Goal: Complete application form

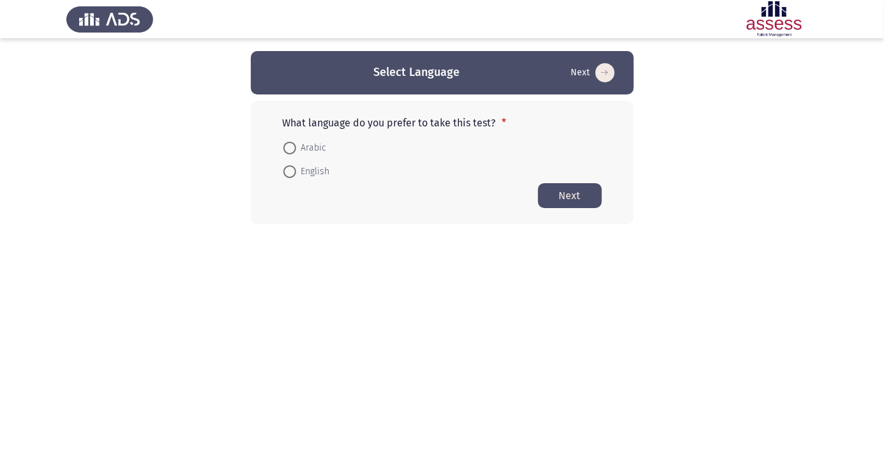
click at [291, 143] on span at bounding box center [289, 148] width 13 height 13
click at [291, 143] on input "Arabic" at bounding box center [289, 148] width 13 height 13
radio input "true"
click at [570, 193] on button "Next" at bounding box center [570, 195] width 64 height 25
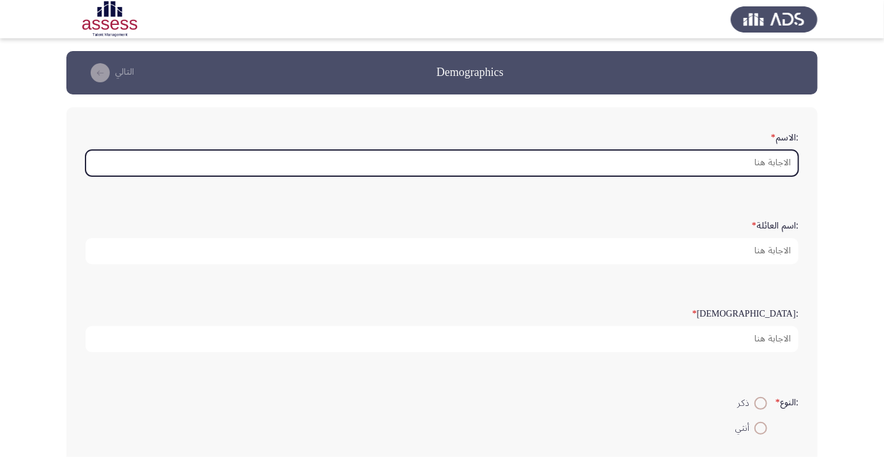
click at [779, 159] on input ":الاسم *" at bounding box center [442, 163] width 713 height 26
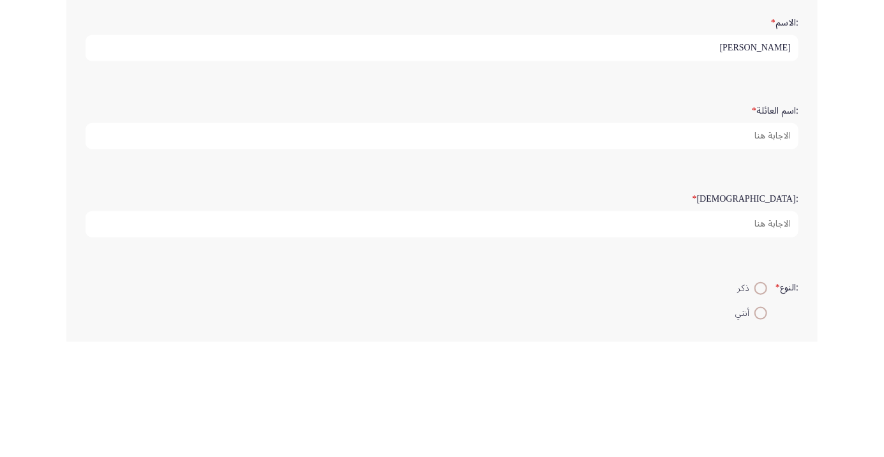
type input "[PERSON_NAME]"
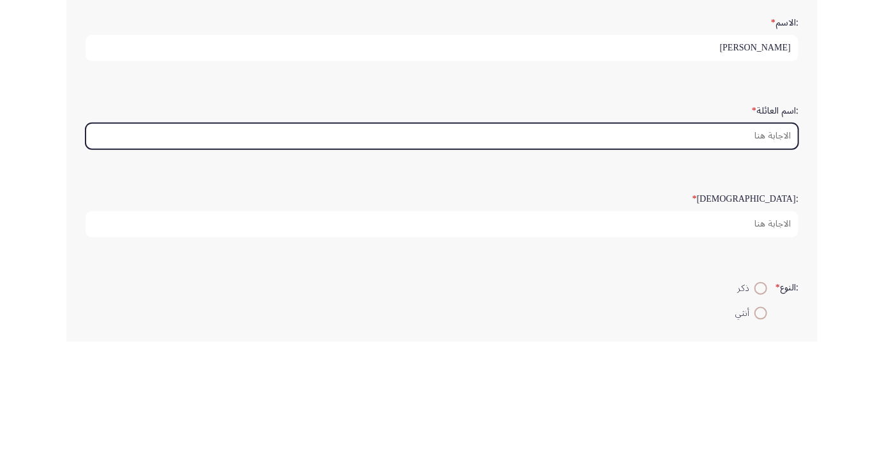
click at [761, 249] on input ":اسم العائلة *" at bounding box center [442, 251] width 713 height 26
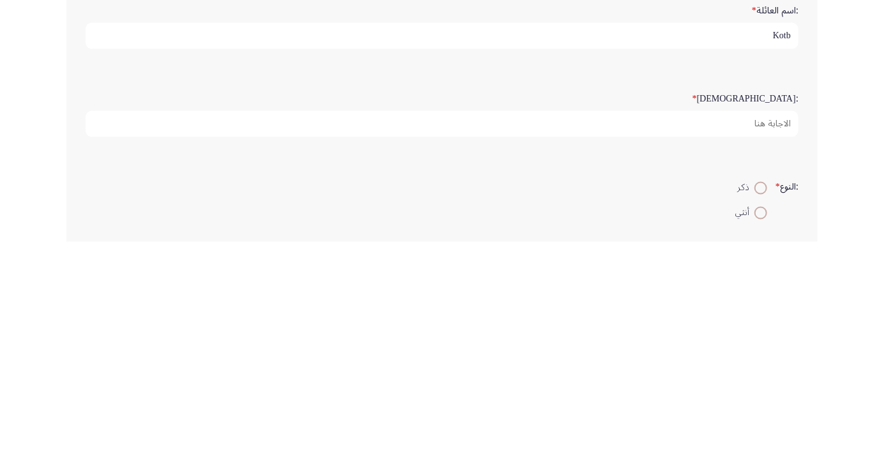
type input "Kotb"
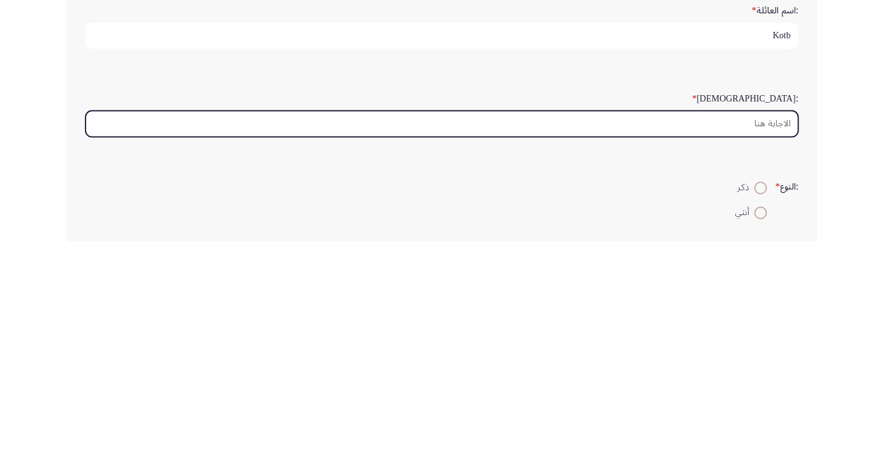
click at [768, 342] on input ":السن *" at bounding box center [442, 339] width 713 height 26
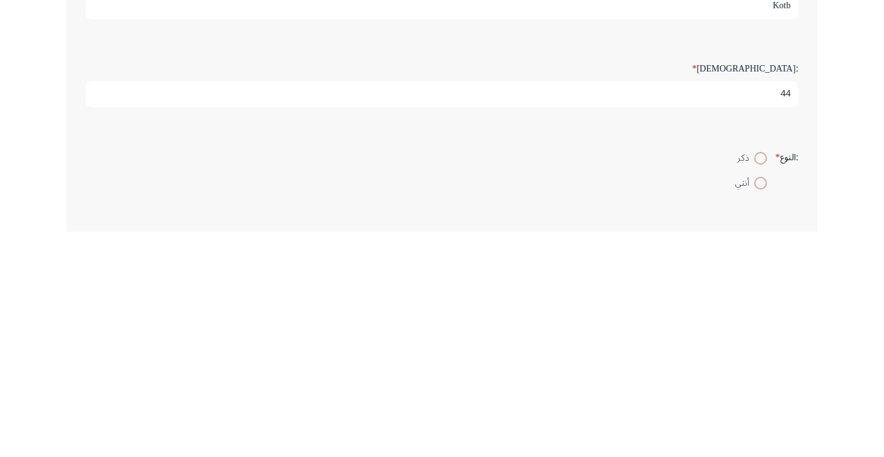
type input "44"
click at [761, 384] on span at bounding box center [761, 384] width 0 height 0
click at [759, 381] on input "ذكر" at bounding box center [761, 383] width 13 height 13
radio input "true"
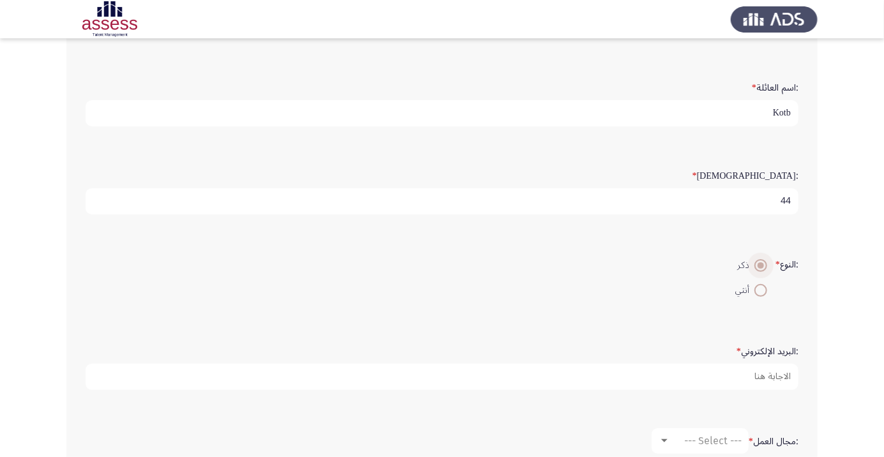
scroll to position [139, 0]
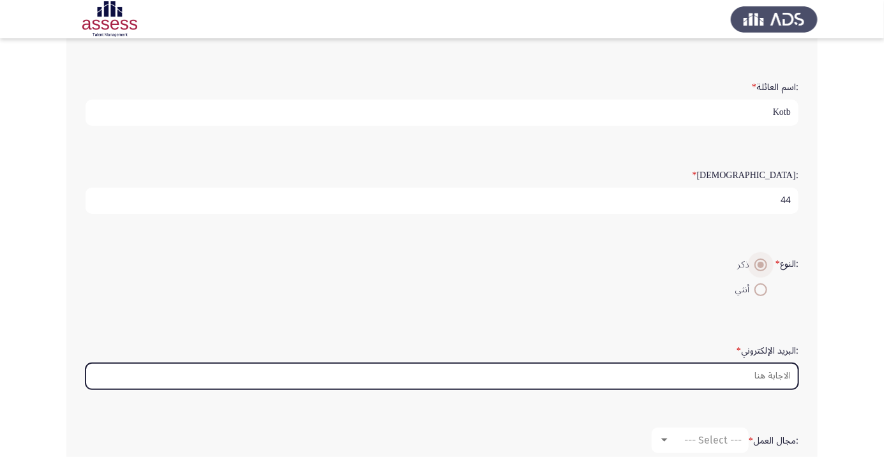
click at [771, 375] on input ":البريد الإلكتروني *" at bounding box center [442, 376] width 713 height 26
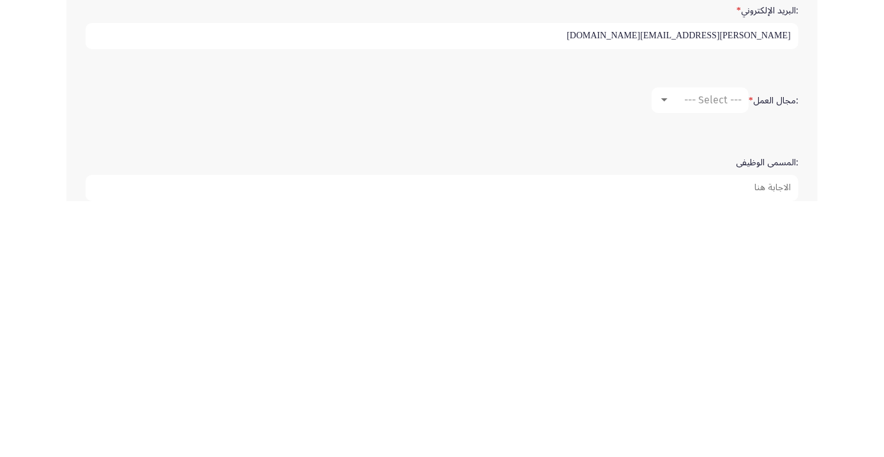
scroll to position [225, 0]
type input "Mohamed.kotb@ibnsina-pharma.com"
click at [720, 348] on span "--- Select ---" at bounding box center [712, 354] width 57 height 12
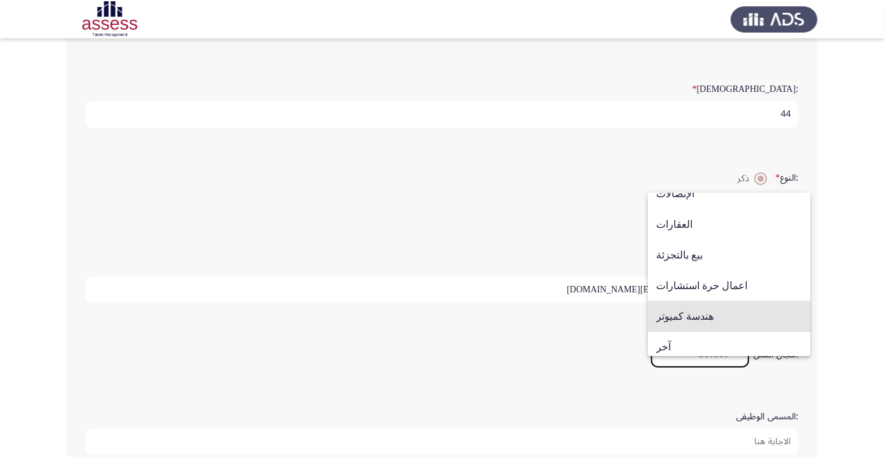
scroll to position [419, 0]
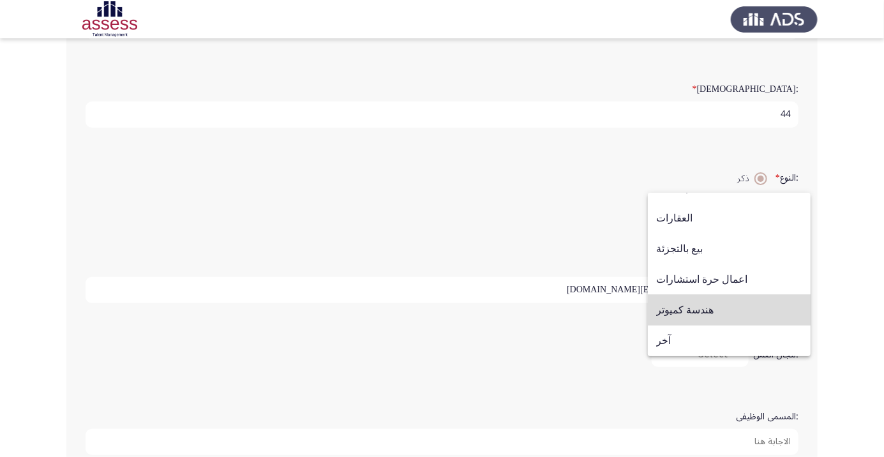
click at [737, 315] on span "هندسة كميوتر" at bounding box center [729, 310] width 146 height 31
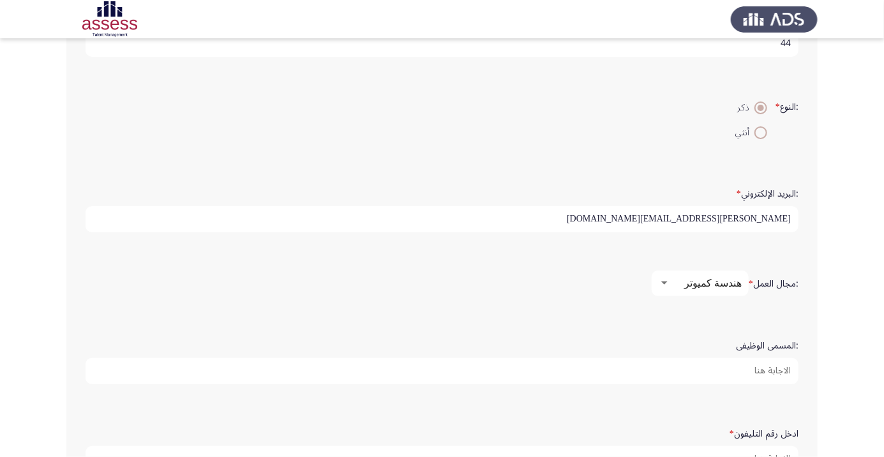
click at [783, 369] on input ":المسمى الوظيفى" at bounding box center [442, 371] width 713 height 26
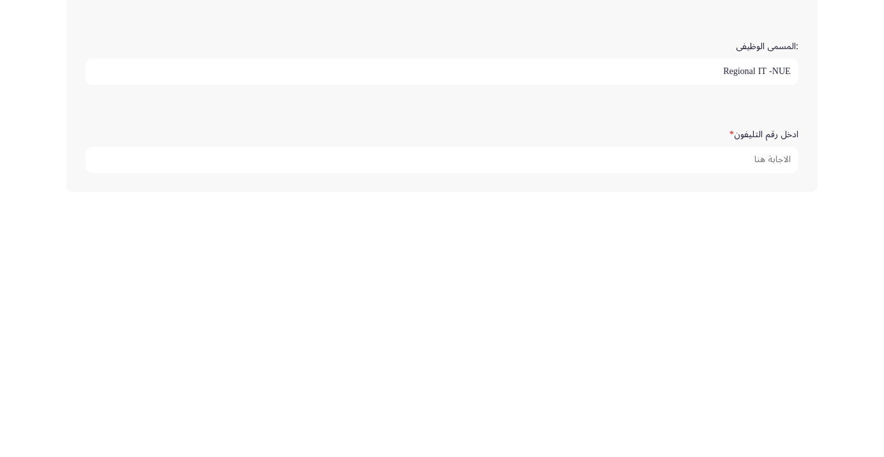
scroll to position [343, 0]
type input "Regional IT -NUE"
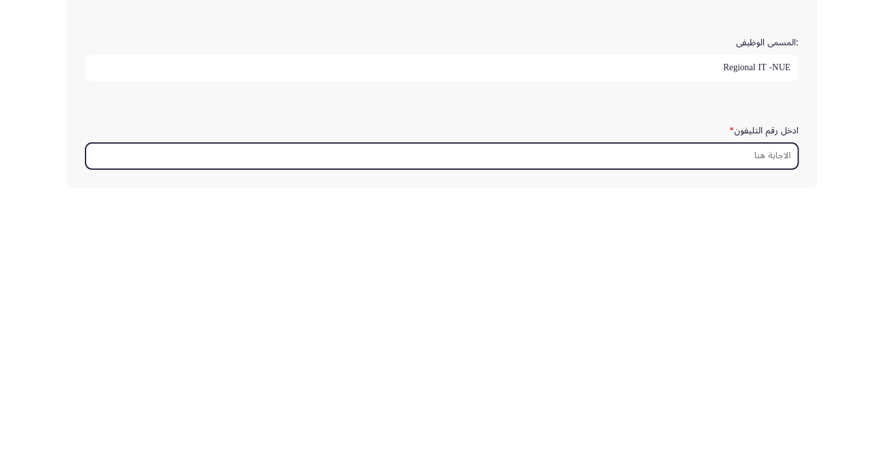
click at [785, 407] on input "ادخل رقم التليفون *" at bounding box center [442, 412] width 713 height 26
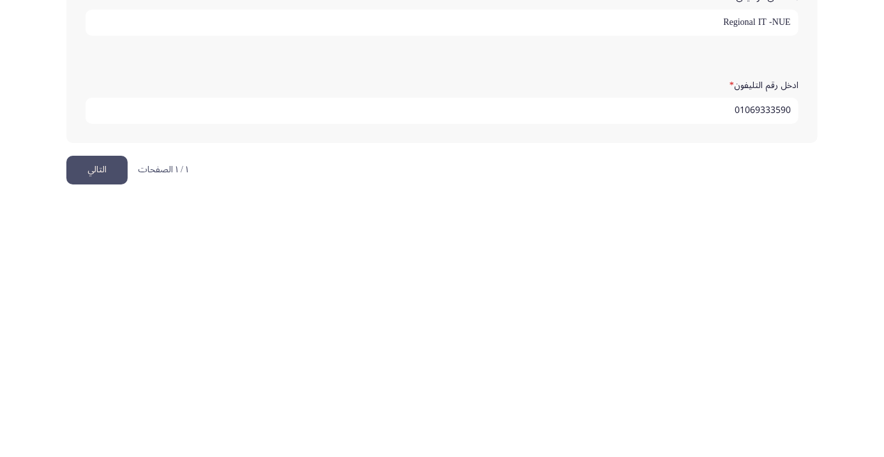
scroll to position [389, 0]
type input "01069333590"
click at [99, 411] on button "التالي" at bounding box center [96, 425] width 61 height 29
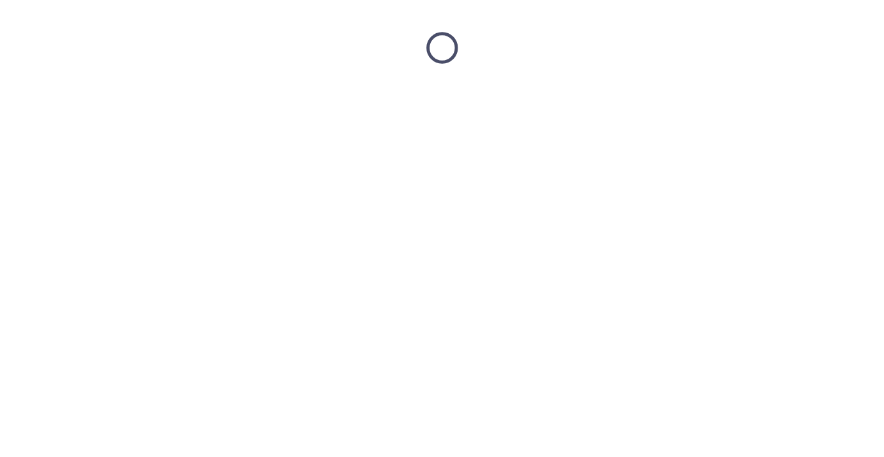
scroll to position [0, 0]
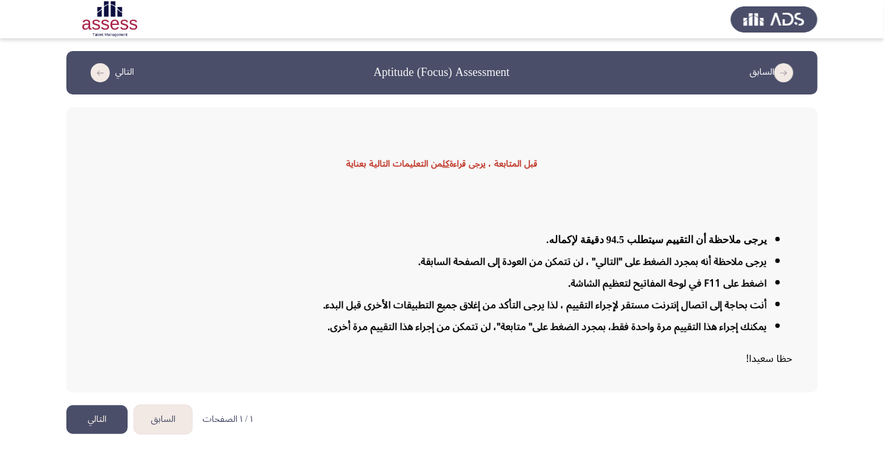
click at [99, 434] on button "التالي" at bounding box center [96, 419] width 61 height 29
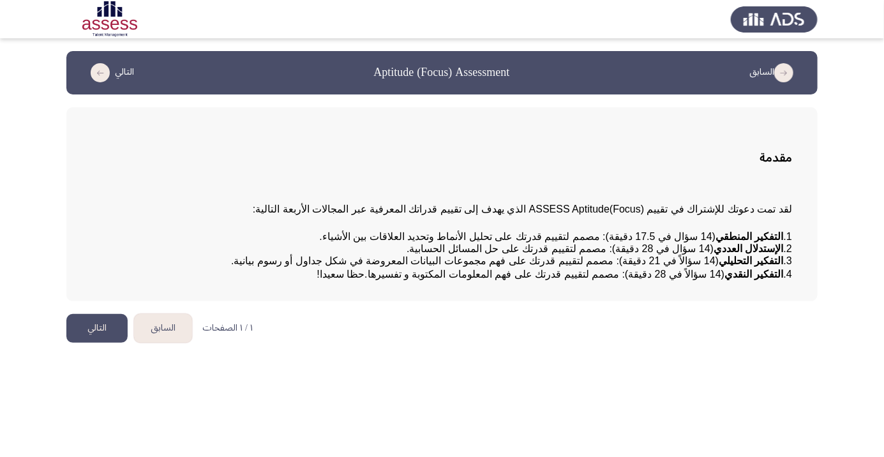
click at [98, 343] on button "التالي" at bounding box center [96, 328] width 61 height 29
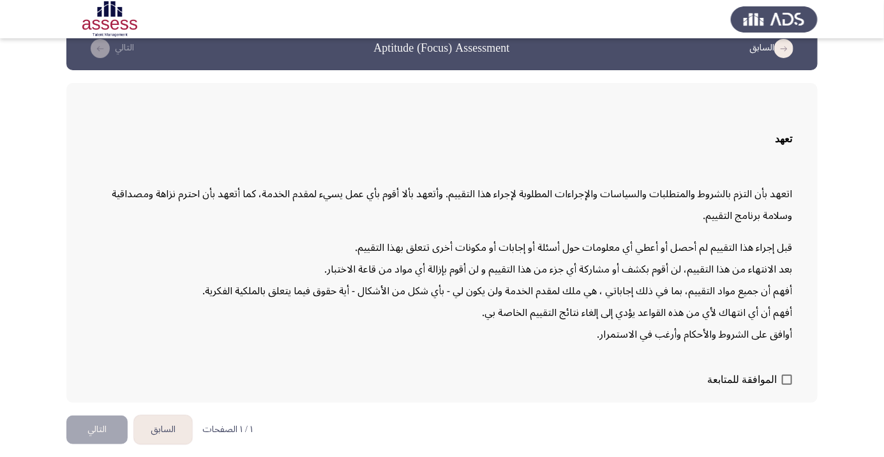
scroll to position [36, 0]
click at [786, 385] on span at bounding box center [787, 380] width 10 height 10
click at [787, 386] on input "الموافقة للمتابعة" at bounding box center [787, 385] width 1 height 1
checkbox input "true"
click at [96, 444] on button "التالي" at bounding box center [96, 430] width 61 height 29
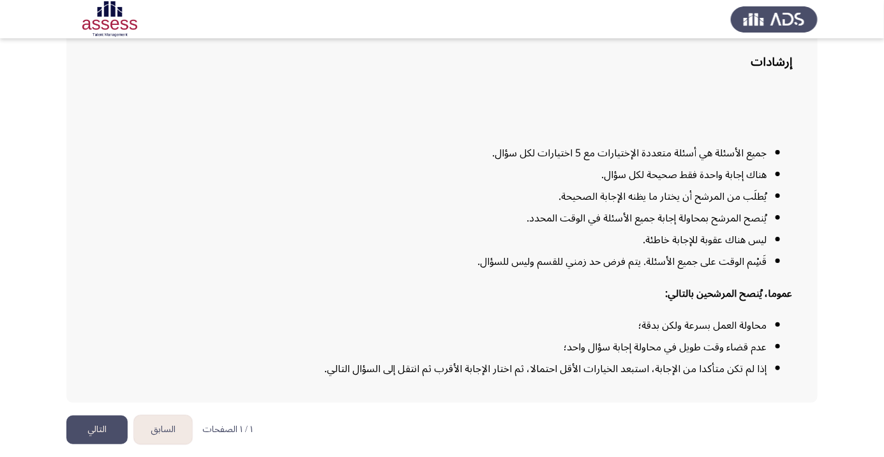
scroll to position [103, 0]
click at [102, 444] on button "التالي" at bounding box center [96, 430] width 61 height 29
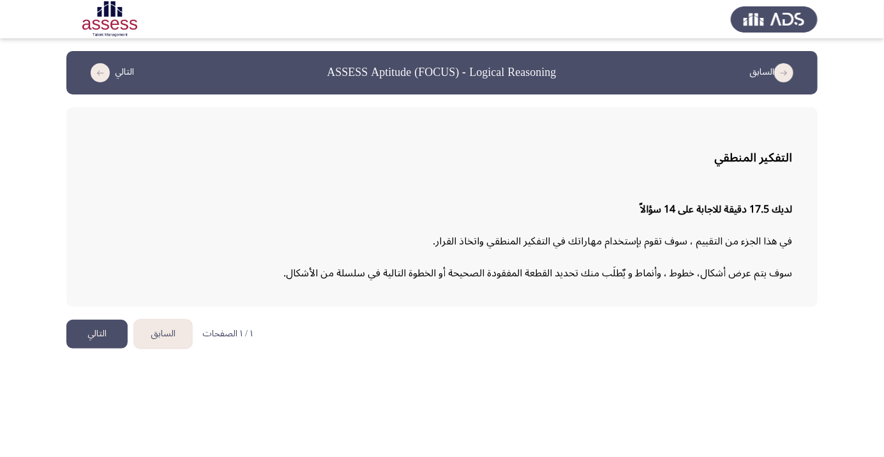
click at [90, 335] on button "التالي" at bounding box center [96, 334] width 61 height 29
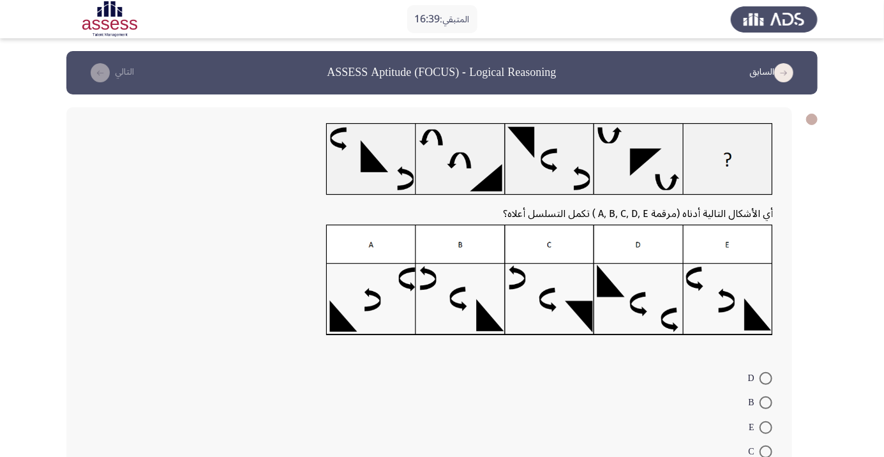
radio input "true"
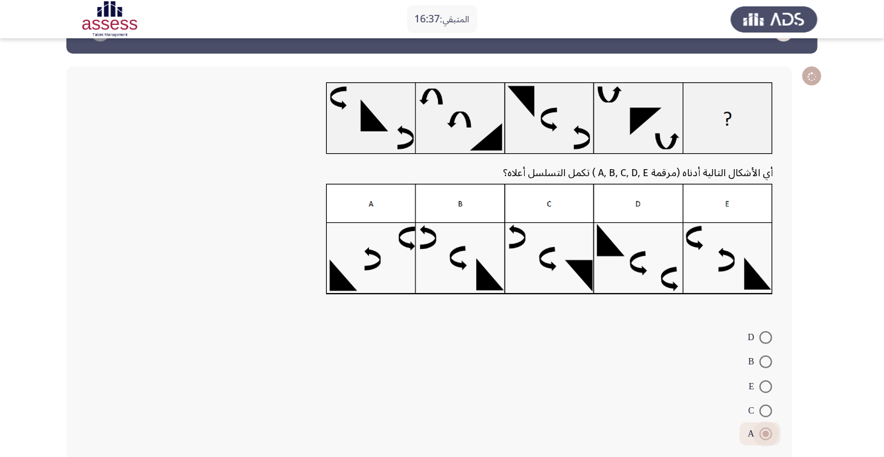
scroll to position [48, 0]
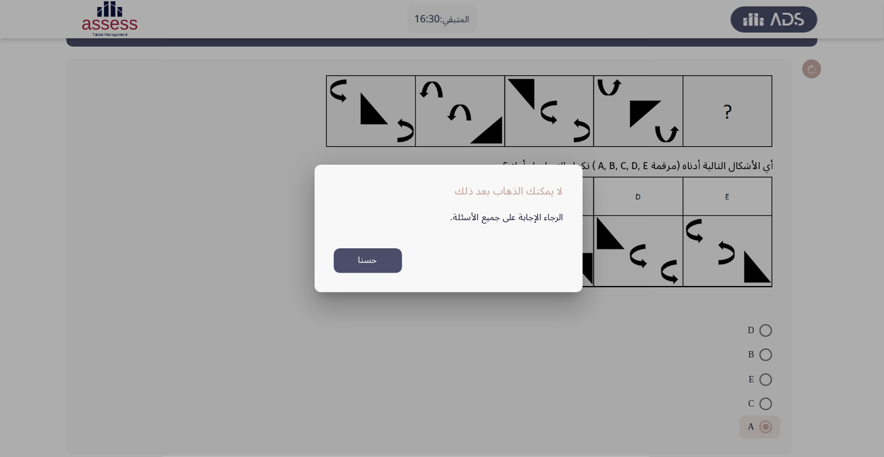
click at [362, 273] on button "حسنا" at bounding box center [368, 260] width 68 height 25
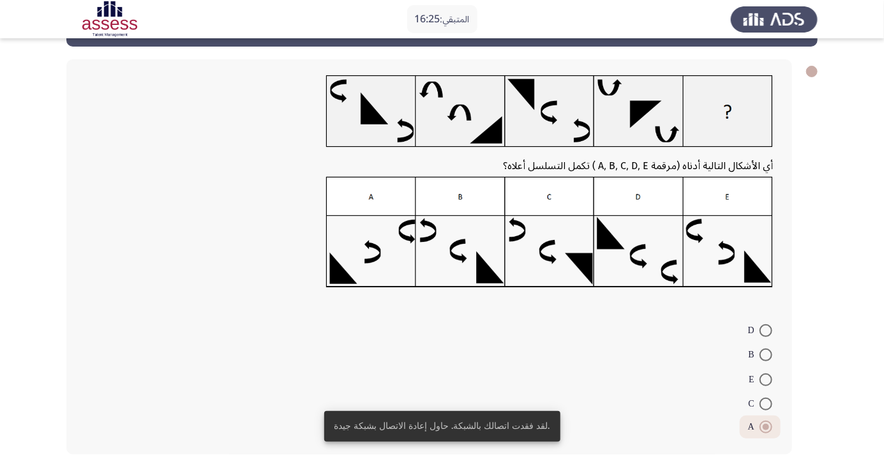
click at [767, 430] on span at bounding box center [766, 427] width 13 height 13
click at [767, 430] on input "A" at bounding box center [766, 427] width 13 height 13
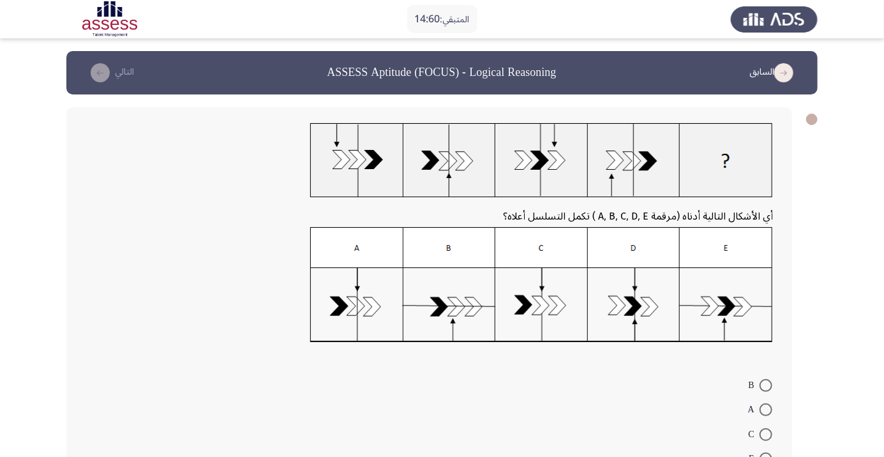
click at [766, 409] on span at bounding box center [766, 410] width 13 height 13
click at [766, 409] on input "A" at bounding box center [766, 410] width 13 height 13
radio input "true"
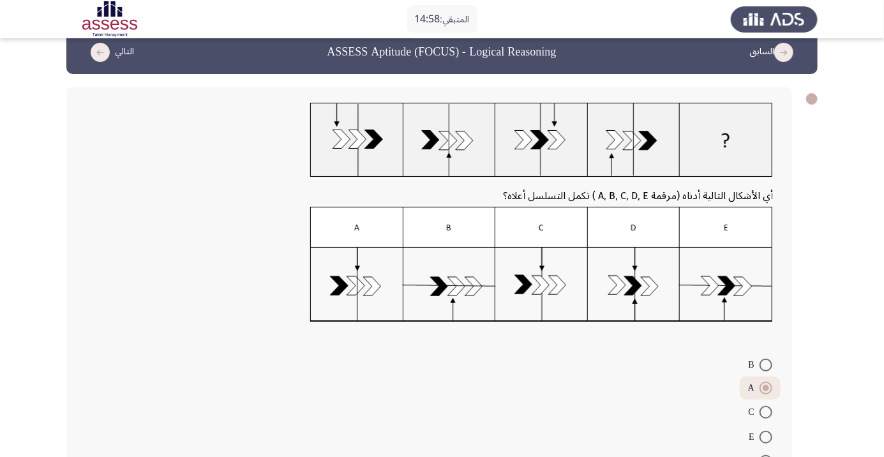
scroll to position [55, 0]
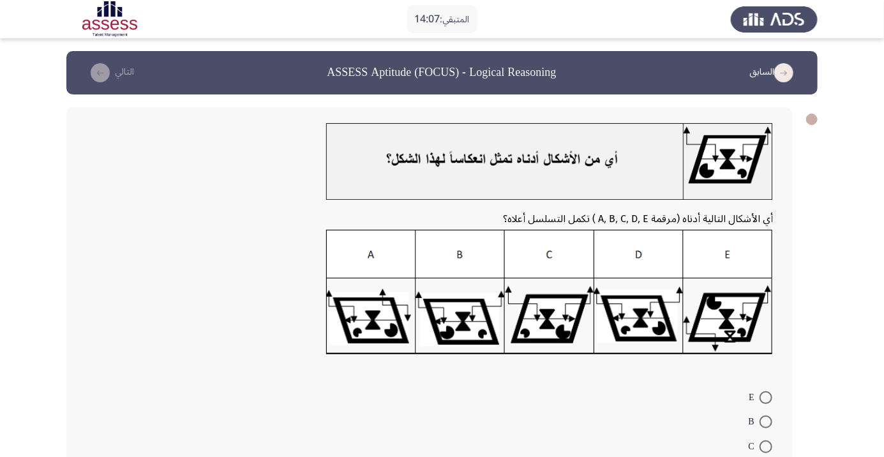
radio input "true"
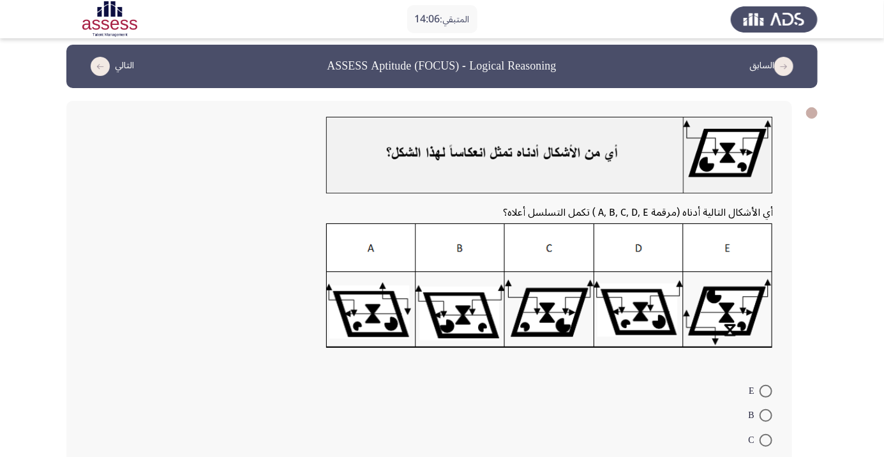
scroll to position [67, 0]
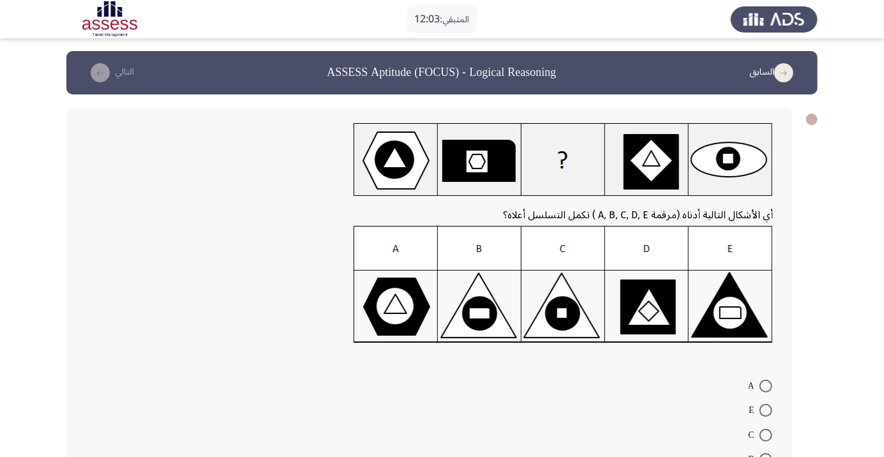
click at [559, 301] on img at bounding box center [563, 284] width 419 height 117
click at [766, 435] on span at bounding box center [766, 435] width 13 height 13
click at [766, 435] on input "C" at bounding box center [766, 435] width 13 height 13
radio input "true"
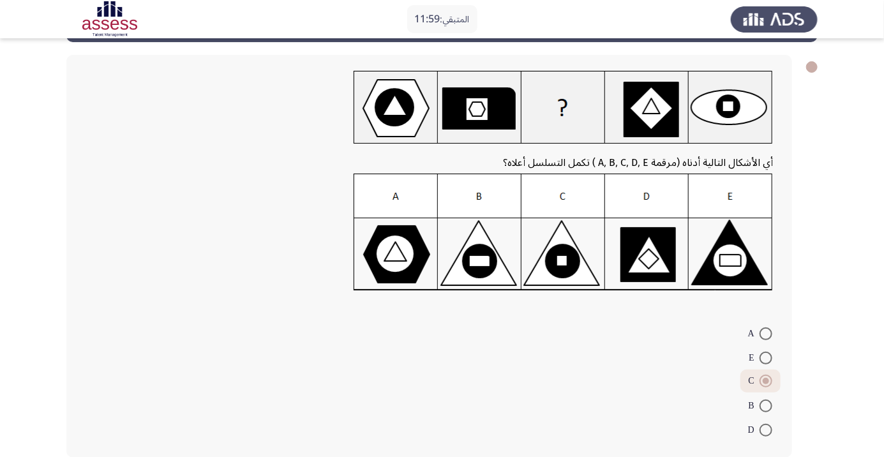
scroll to position [56, 0]
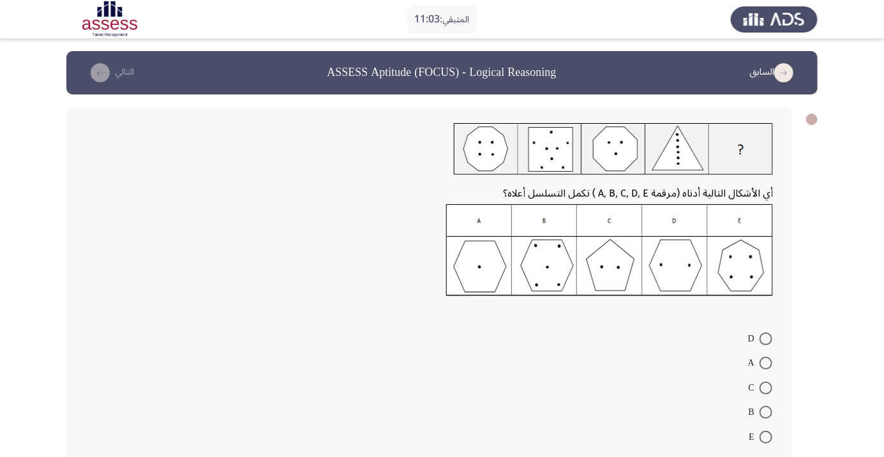
click at [681, 266] on img at bounding box center [609, 250] width 327 height 92
click at [766, 338] on span at bounding box center [766, 339] width 13 height 13
click at [766, 338] on input "D" at bounding box center [766, 339] width 13 height 13
radio input "true"
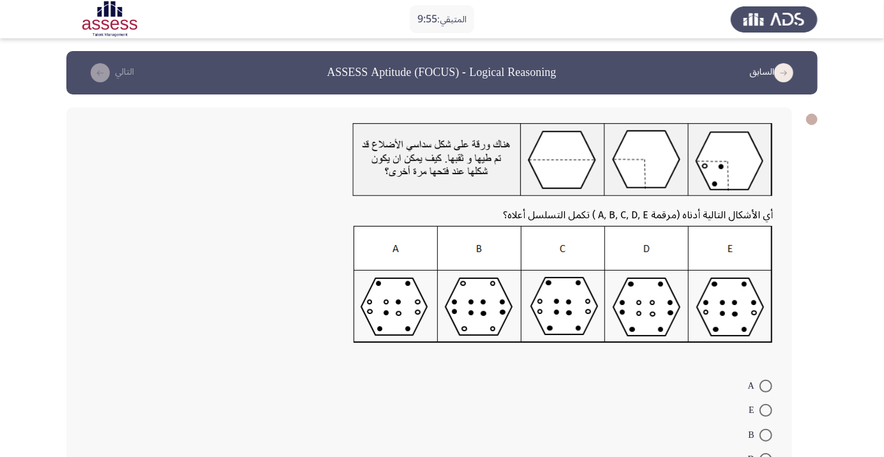
radio input "true"
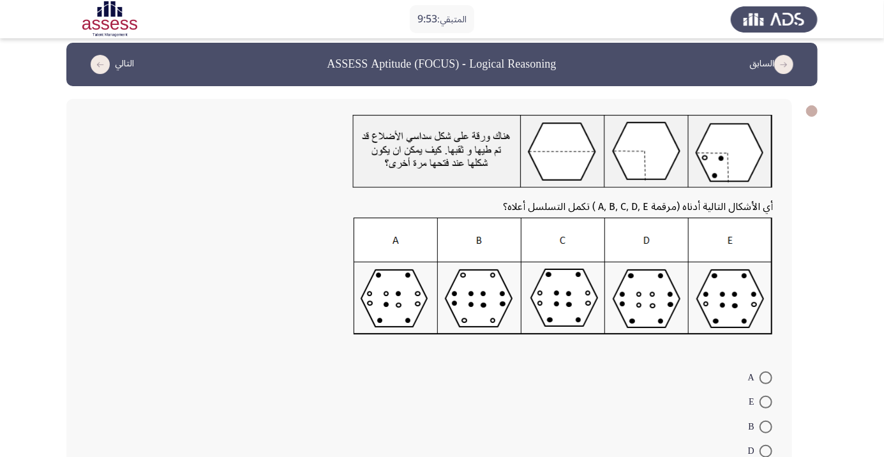
scroll to position [56, 0]
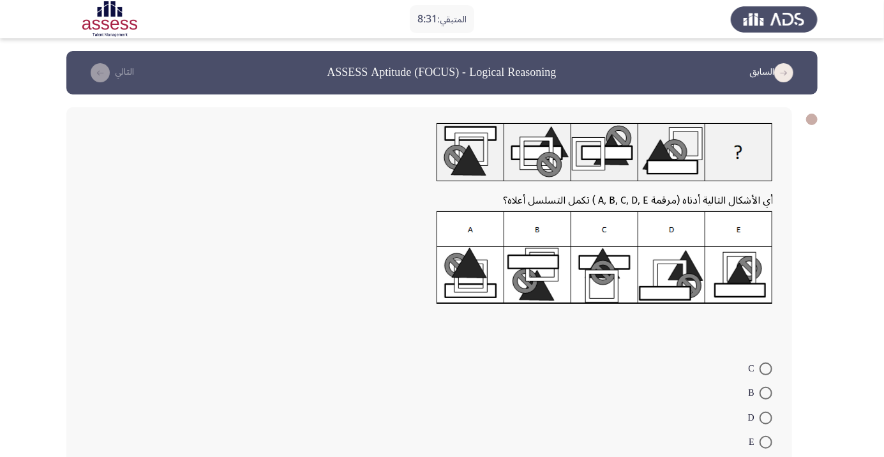
radio input "true"
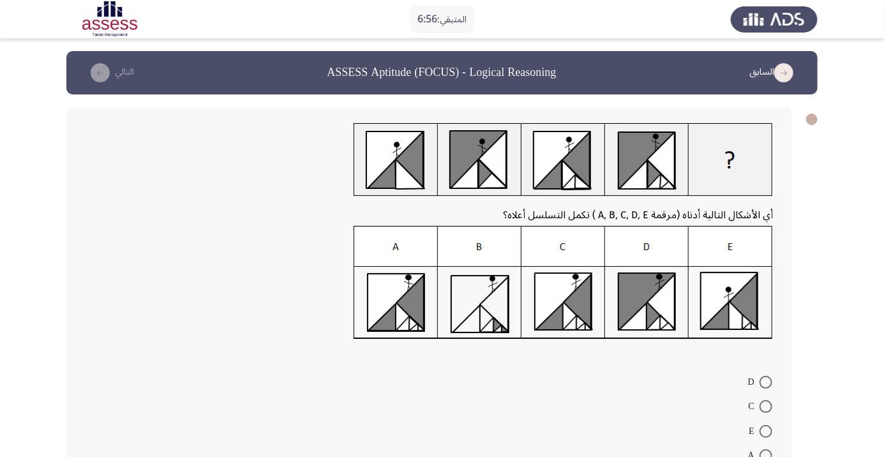
click at [766, 455] on span at bounding box center [766, 456] width 13 height 13
click at [766, 455] on input "A" at bounding box center [766, 456] width 13 height 13
radio input "true"
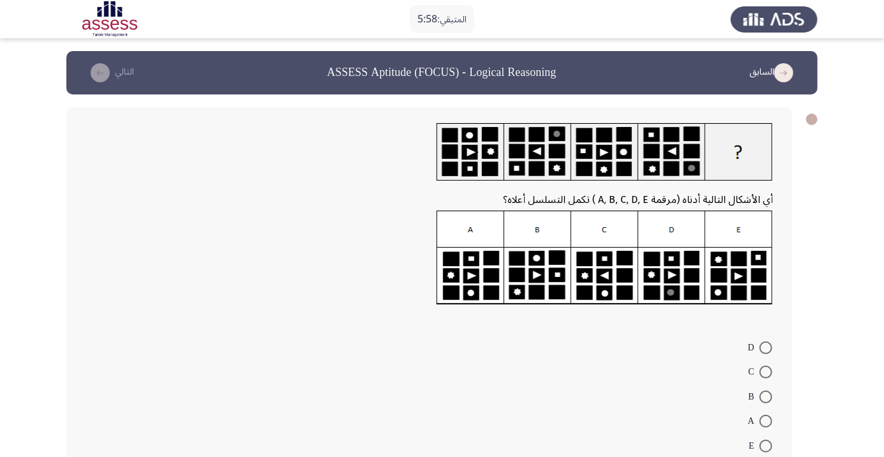
click at [766, 347] on span at bounding box center [766, 348] width 13 height 13
click at [766, 347] on input "D" at bounding box center [766, 348] width 13 height 13
radio input "true"
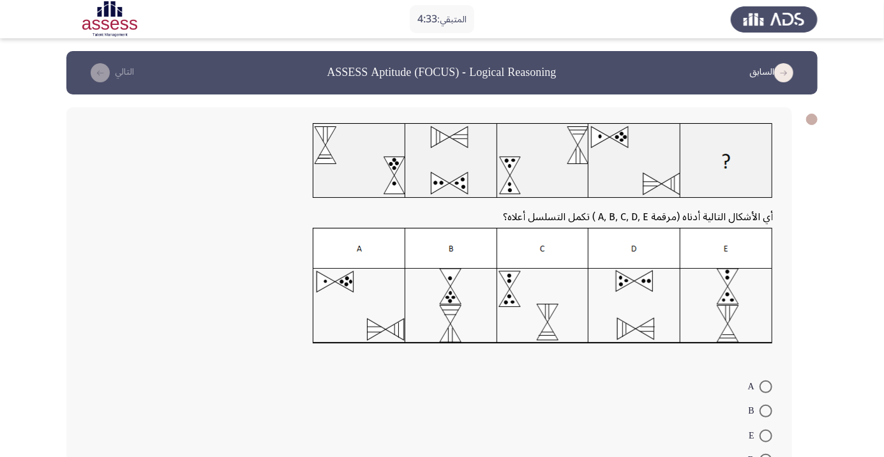
click at [766, 435] on span at bounding box center [766, 436] width 13 height 13
click at [766, 435] on input "E" at bounding box center [766, 436] width 13 height 13
radio input "true"
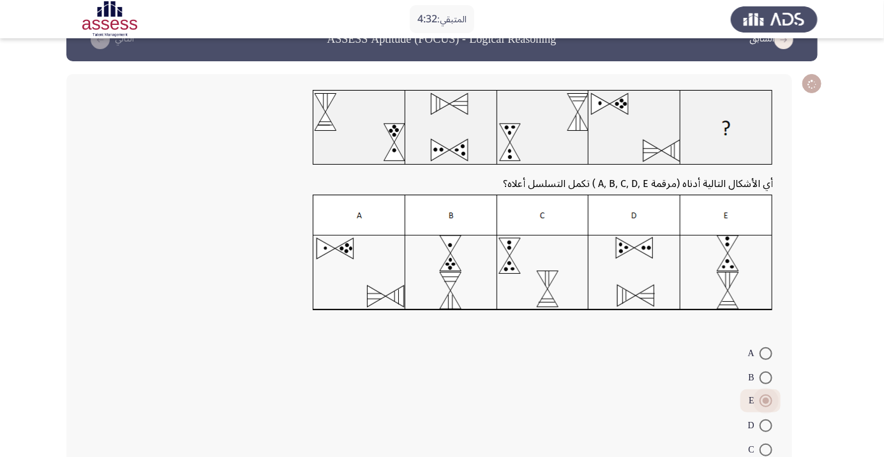
scroll to position [56, 0]
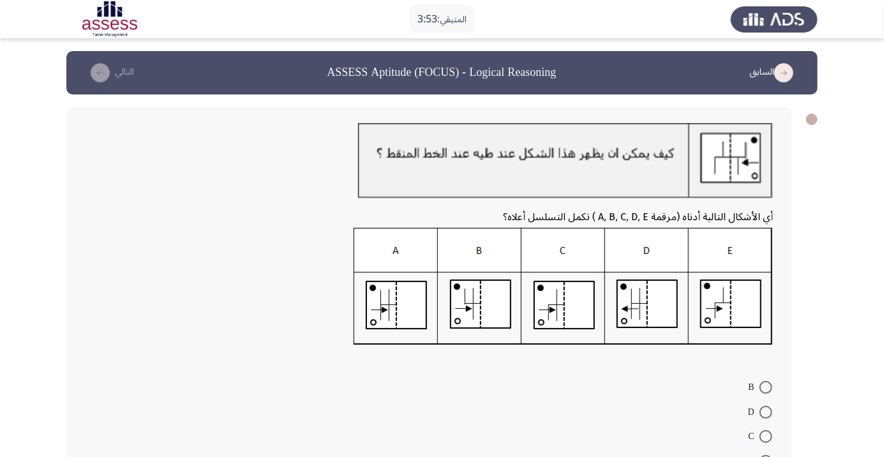
click at [766, 388] on span at bounding box center [766, 387] width 13 height 13
click at [766, 388] on input "B" at bounding box center [766, 387] width 13 height 13
radio input "true"
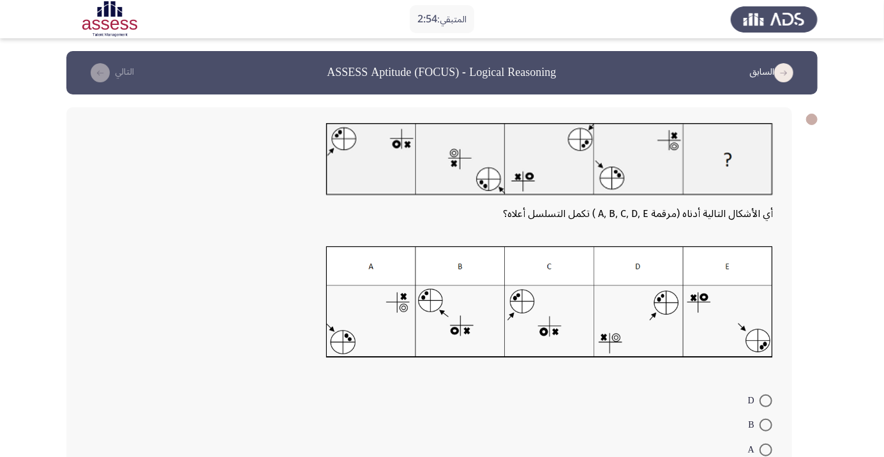
click at [766, 425] on span at bounding box center [766, 425] width 13 height 13
click at [766, 425] on input "B" at bounding box center [766, 425] width 13 height 13
radio input "true"
click at [766, 400] on span at bounding box center [766, 401] width 13 height 13
click at [766, 400] on input "D" at bounding box center [766, 401] width 13 height 13
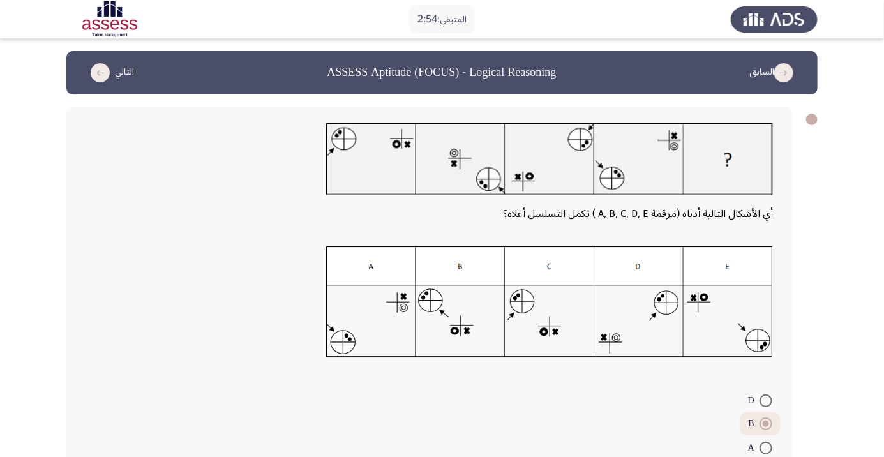
radio input "true"
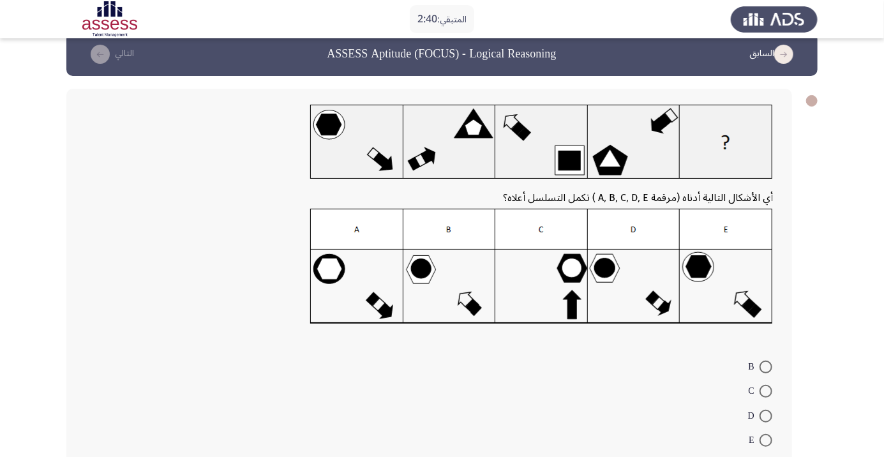
scroll to position [0, 0]
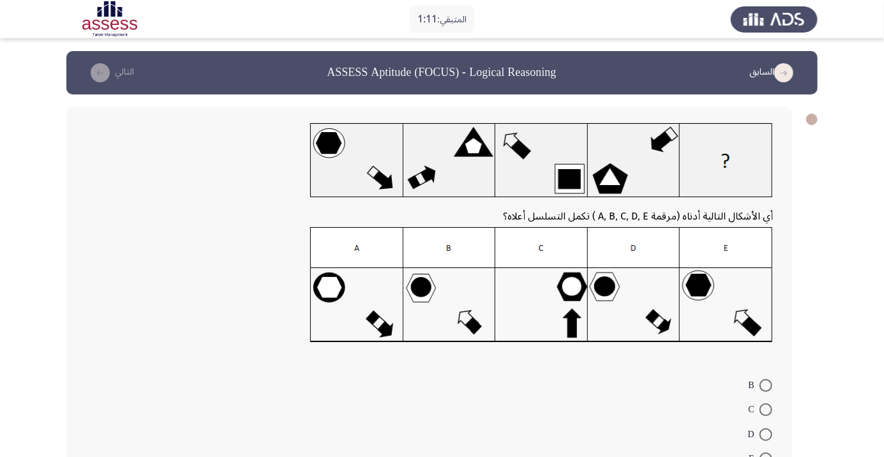
click at [766, 434] on span at bounding box center [766, 434] width 13 height 13
click at [766, 434] on input "D" at bounding box center [766, 434] width 13 height 13
radio input "true"
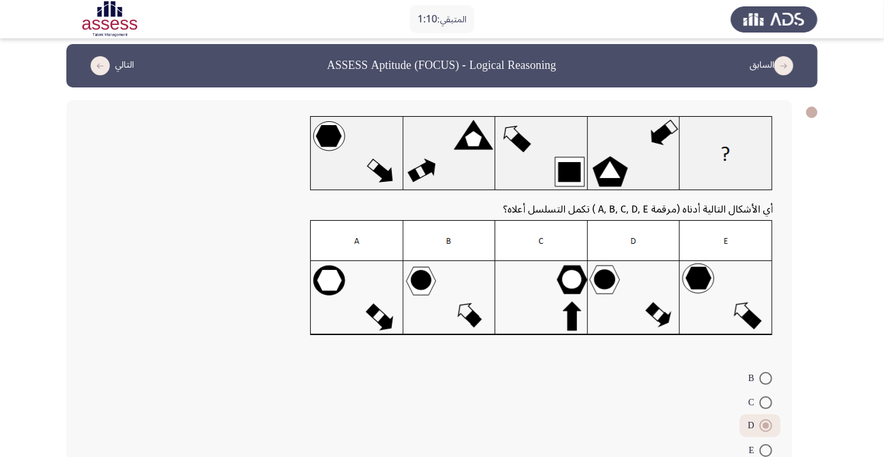
scroll to position [55, 0]
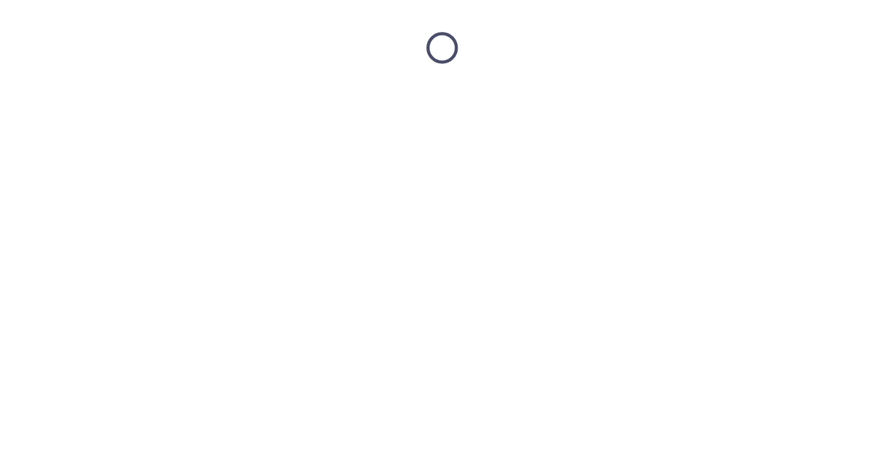
scroll to position [0, 0]
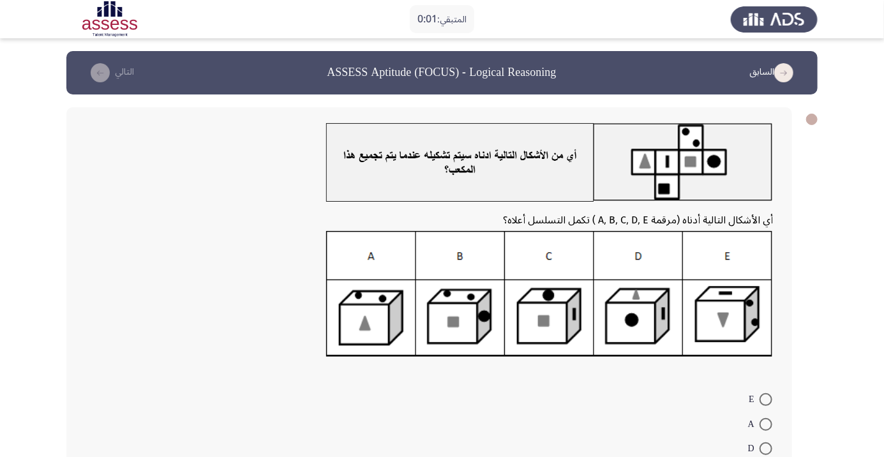
click at [762, 399] on span at bounding box center [766, 399] width 13 height 13
click at [762, 399] on input "E" at bounding box center [766, 399] width 13 height 13
radio input "true"
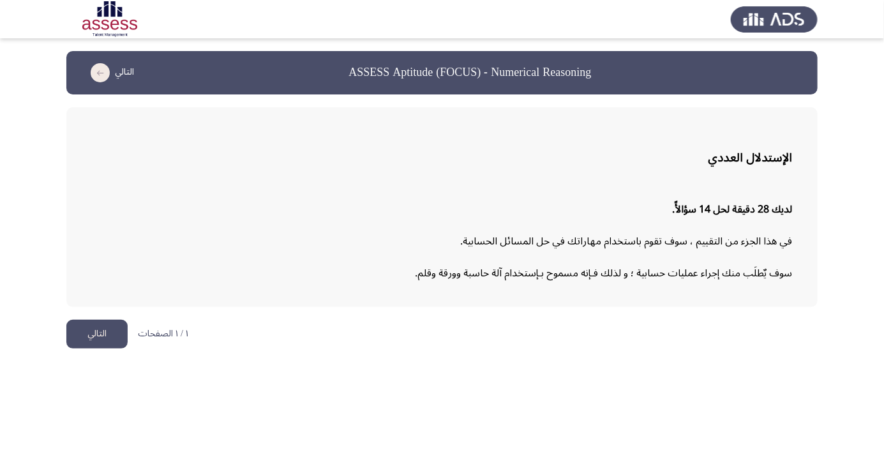
click at [98, 342] on button "التالي" at bounding box center [96, 334] width 61 height 29
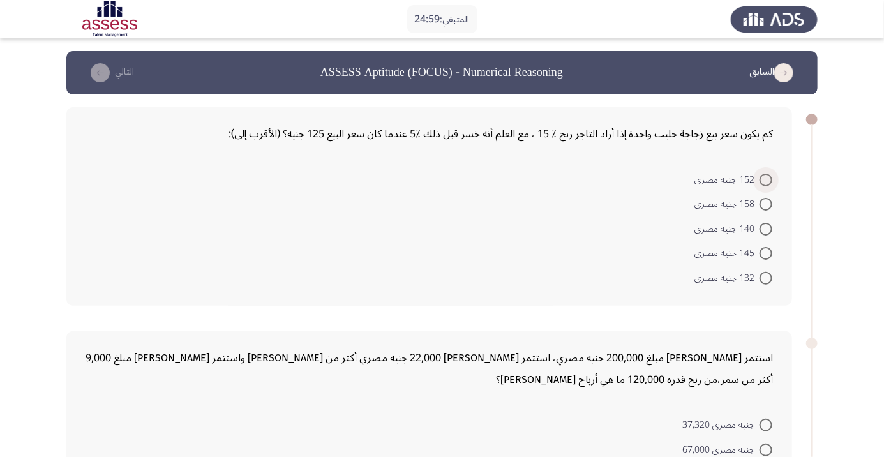
click at [770, 179] on span at bounding box center [766, 180] width 13 height 13
click at [770, 179] on input "152 جنيه مصرى" at bounding box center [766, 180] width 13 height 13
radio input "true"
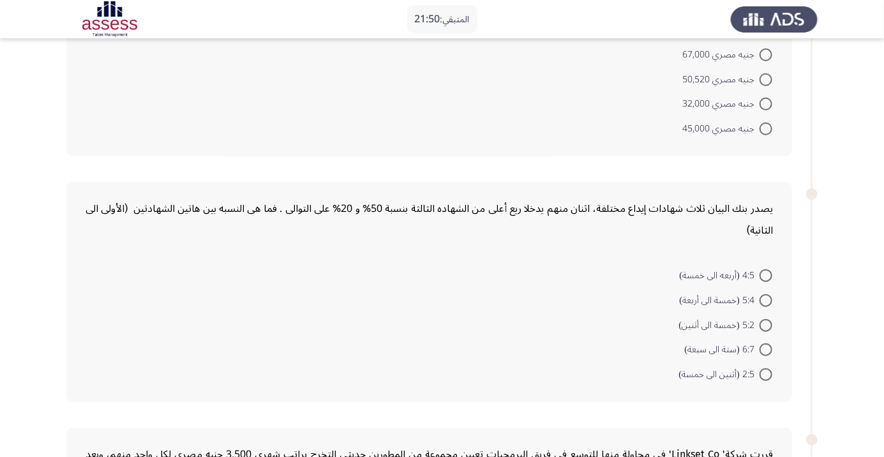
scroll to position [398, 0]
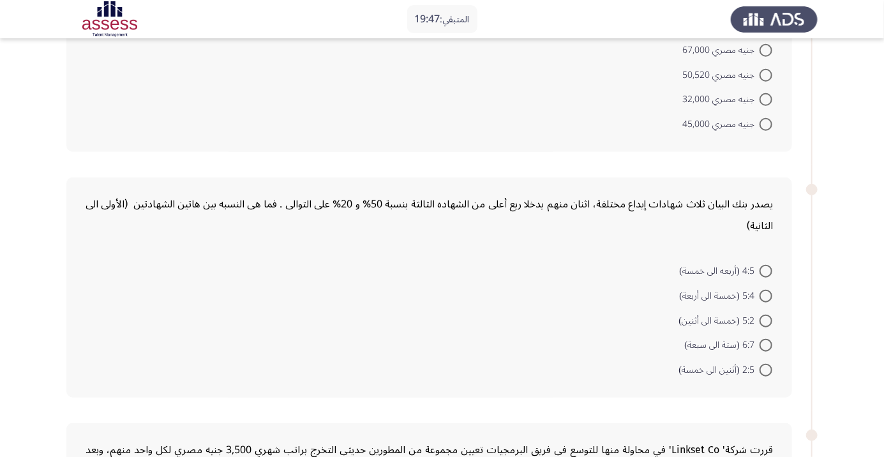
click at [766, 368] on span at bounding box center [766, 370] width 13 height 13
click at [766, 368] on input "2:5 (أثنين الى خمسة)" at bounding box center [766, 370] width 13 height 13
radio input "true"
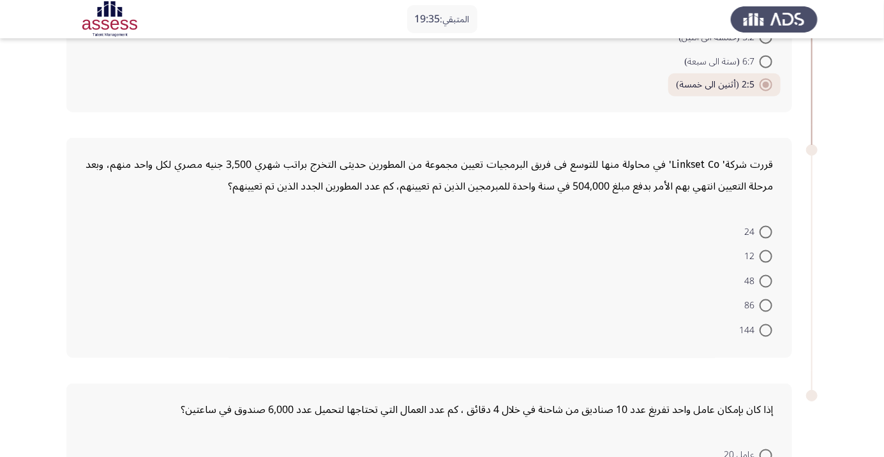
scroll to position [683, 0]
click at [764, 331] on span at bounding box center [766, 329] width 13 height 13
click at [764, 331] on input "144" at bounding box center [766, 329] width 13 height 13
radio input "true"
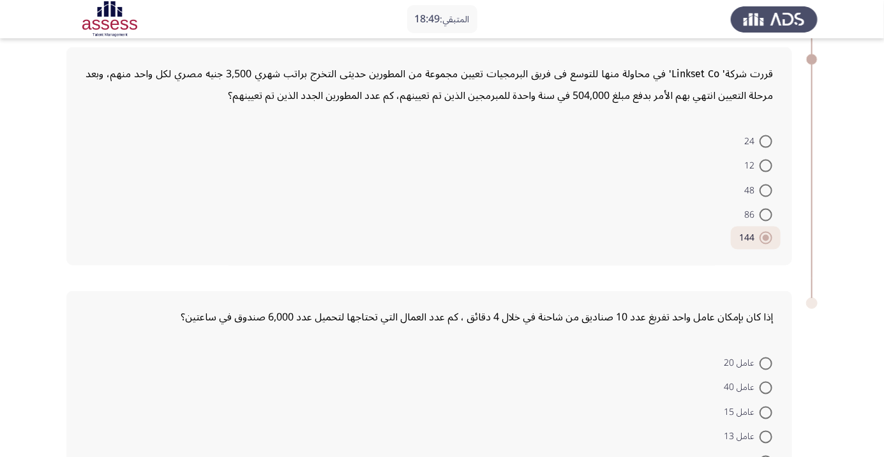
scroll to position [805, 0]
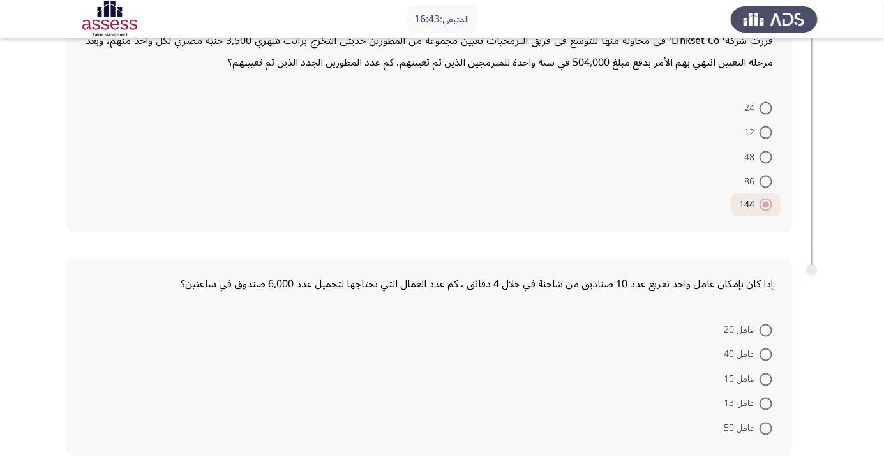
click at [766, 352] on span at bounding box center [766, 355] width 13 height 13
click at [766, 352] on input "عامل 40" at bounding box center [766, 355] width 13 height 13
radio input "true"
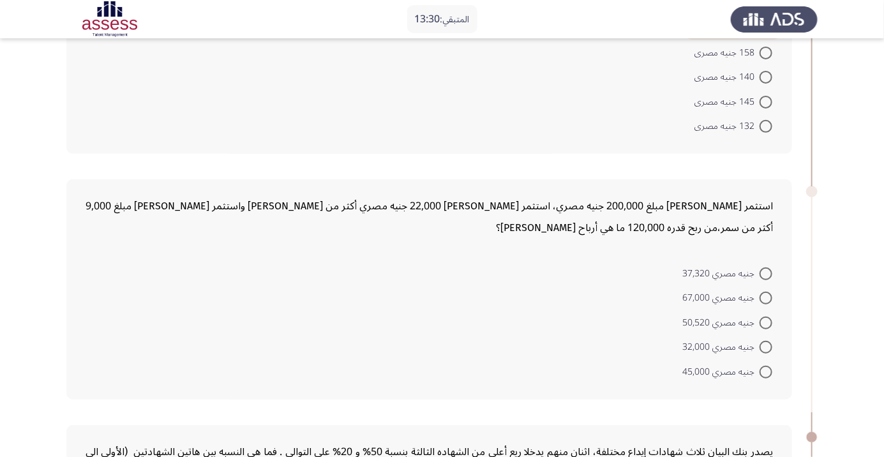
scroll to position [153, 0]
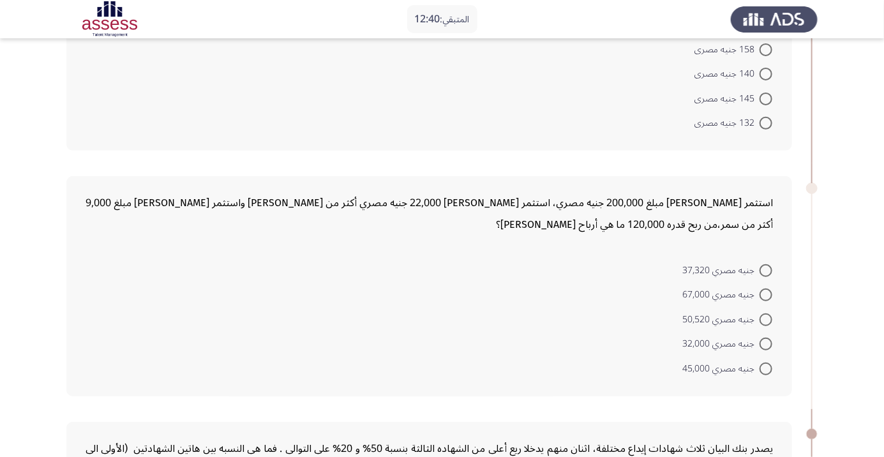
click at [626, 22] on div "المتبقي: 12:40" at bounding box center [442, 19] width 884 height 38
click at [626, 22] on div "المتبقي: 12:39" at bounding box center [442, 19] width 884 height 38
click at [583, 36] on div "المتبقي: 12:39" at bounding box center [442, 19] width 884 height 38
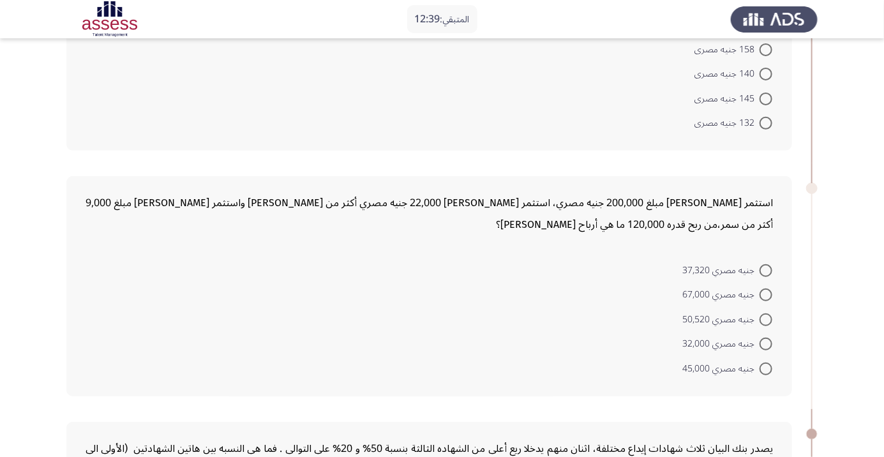
click at [583, 36] on div "المتبقي: 12:39" at bounding box center [442, 19] width 884 height 38
click at [625, 21] on div "المتبقي: 12:39" at bounding box center [442, 19] width 884 height 38
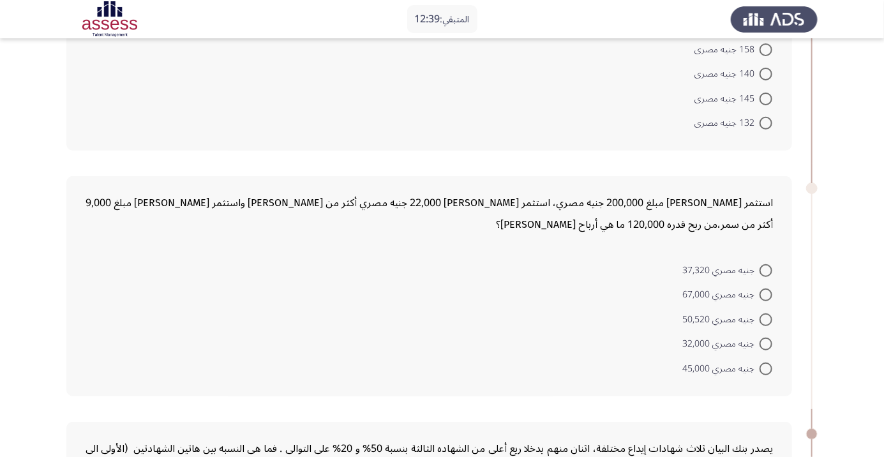
click at [611, 25] on div "المتبقي: 12:39" at bounding box center [442, 19] width 884 height 38
click at [626, 21] on div "المتبقي: 12:39" at bounding box center [442, 19] width 884 height 38
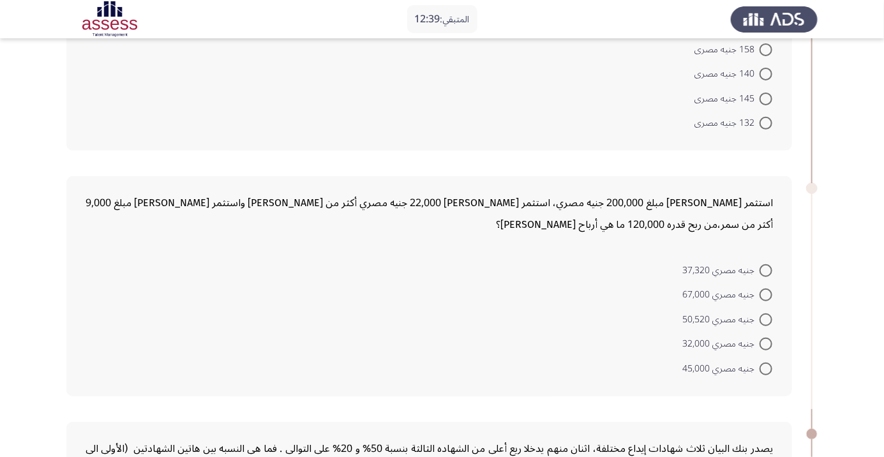
click at [626, 21] on div "المتبقي: 12:39" at bounding box center [442, 19] width 884 height 38
click at [618, 24] on div "المتبقي: 12:39" at bounding box center [442, 19] width 884 height 38
click at [626, 21] on div "المتبقي: 12:39" at bounding box center [442, 19] width 884 height 38
click at [583, 35] on div "المتبقي: 12:39" at bounding box center [442, 19] width 884 height 38
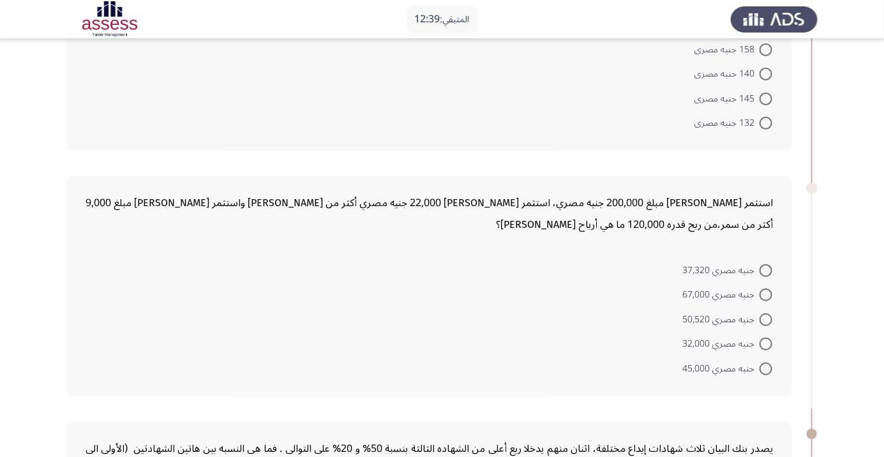
click at [611, 24] on div "المتبقي: 12:39" at bounding box center [442, 19] width 884 height 38
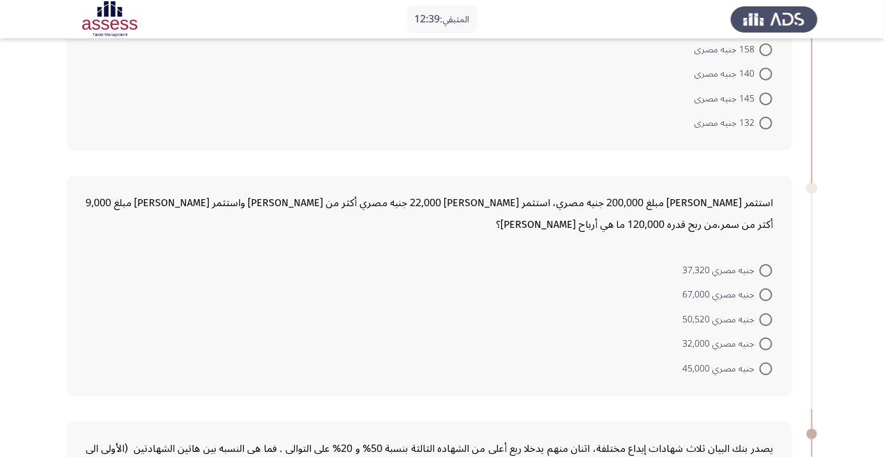
click at [611, 24] on div "المتبقي: 12:39" at bounding box center [442, 19] width 884 height 38
click at [596, 25] on div "المتبقي: 12:39" at bounding box center [442, 19] width 884 height 38
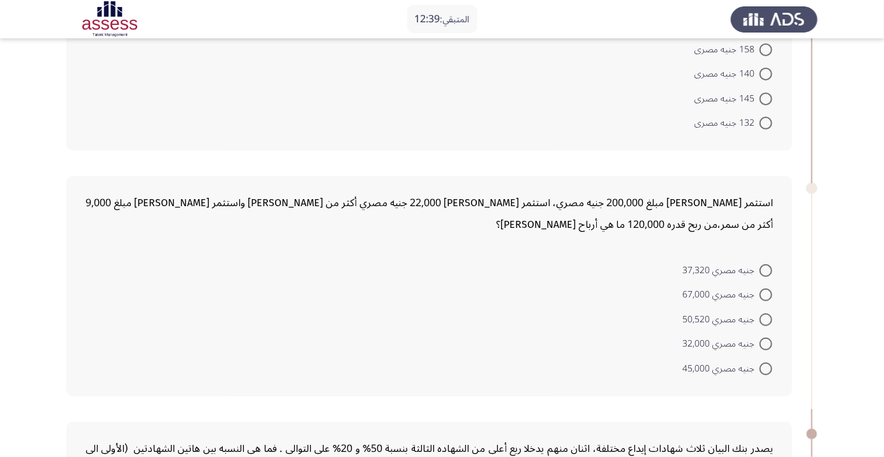
click at [596, 25] on div "المتبقي: 12:39" at bounding box center [442, 19] width 884 height 38
click at [604, 22] on div "المتبقي: 12:39" at bounding box center [442, 19] width 884 height 38
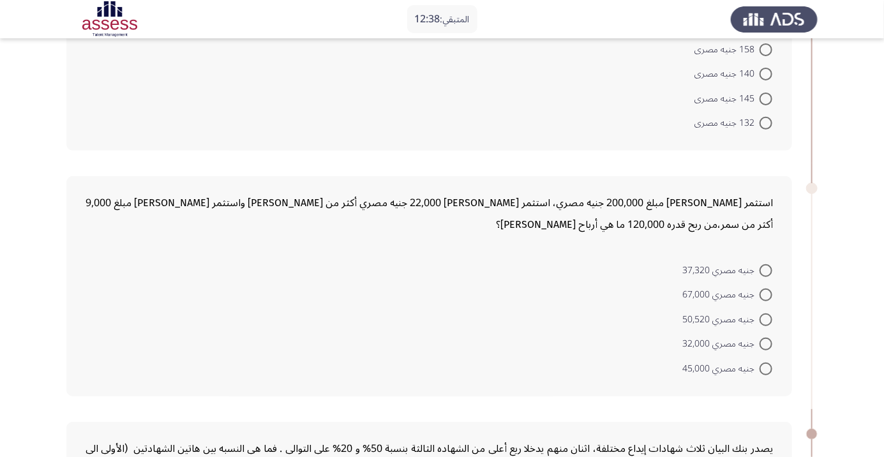
click at [612, 21] on div "المتبقي: 12:38" at bounding box center [442, 19] width 884 height 38
click at [598, 22] on div "المتبقي: 12:38" at bounding box center [442, 19] width 884 height 38
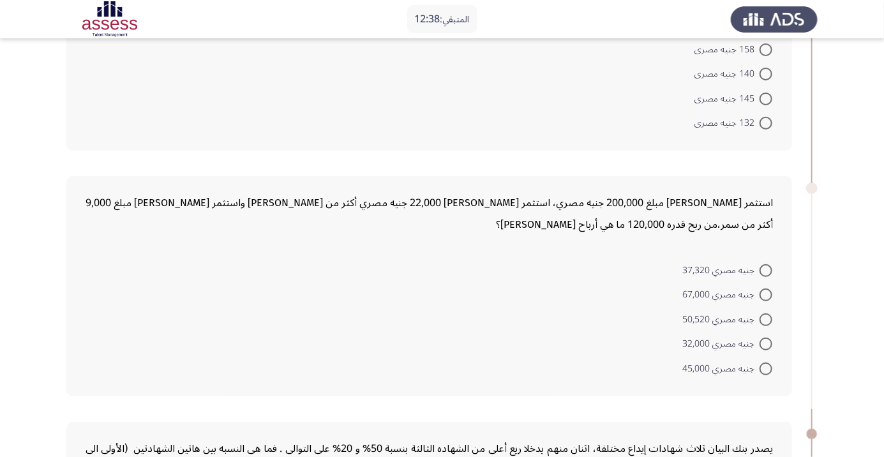
click at [598, 22] on div "المتبقي: 12:38" at bounding box center [442, 19] width 884 height 38
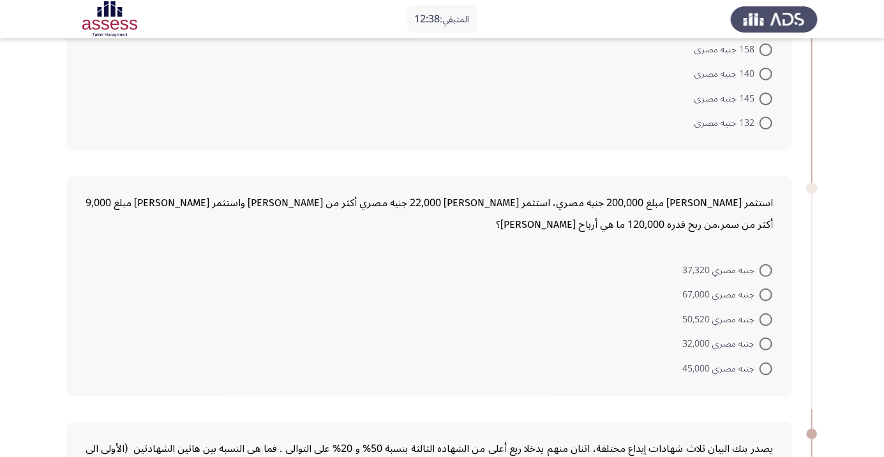
click at [598, 22] on div "المتبقي: 12:38" at bounding box center [442, 19] width 884 height 38
click at [625, 10] on div "المتبقي: 12:38" at bounding box center [442, 19] width 884 height 38
click at [598, 21] on div "المتبقي: 12:38" at bounding box center [442, 19] width 884 height 38
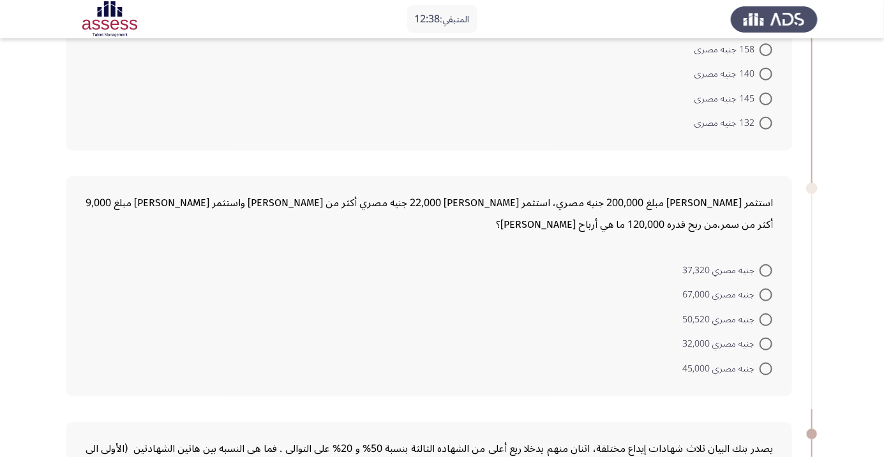
click at [598, 21] on div "المتبقي: 12:38" at bounding box center [442, 19] width 884 height 38
click at [625, 10] on div "المتبقي: 12:38" at bounding box center [442, 19] width 884 height 38
click at [598, 22] on div "المتبقي: 12:38" at bounding box center [442, 19] width 884 height 38
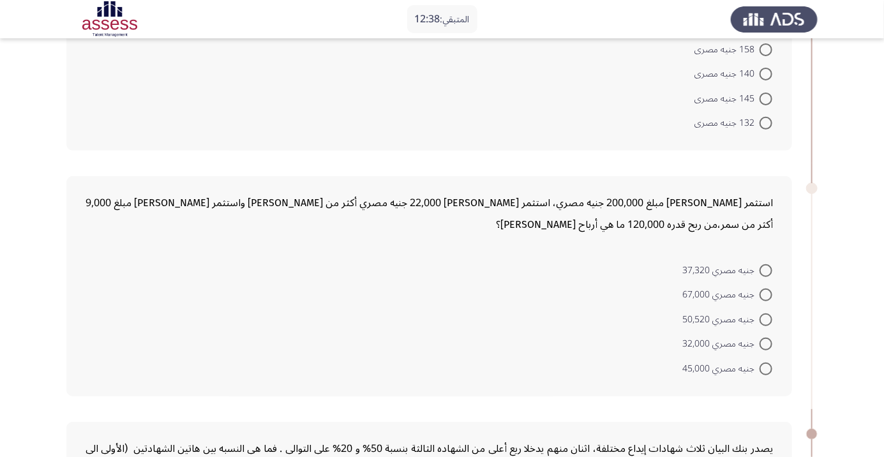
click at [598, 22] on div "المتبقي: 12:38" at bounding box center [442, 19] width 884 height 38
click at [626, 11] on div "المتبقي: 12:38" at bounding box center [442, 19] width 884 height 38
click at [625, 11] on div "المتبقي: 12:37" at bounding box center [442, 19] width 884 height 38
click at [610, 24] on div "المتبقي: 12:37" at bounding box center [442, 19] width 884 height 38
click at [582, 36] on div "المتبقي: 12:37" at bounding box center [442, 19] width 884 height 38
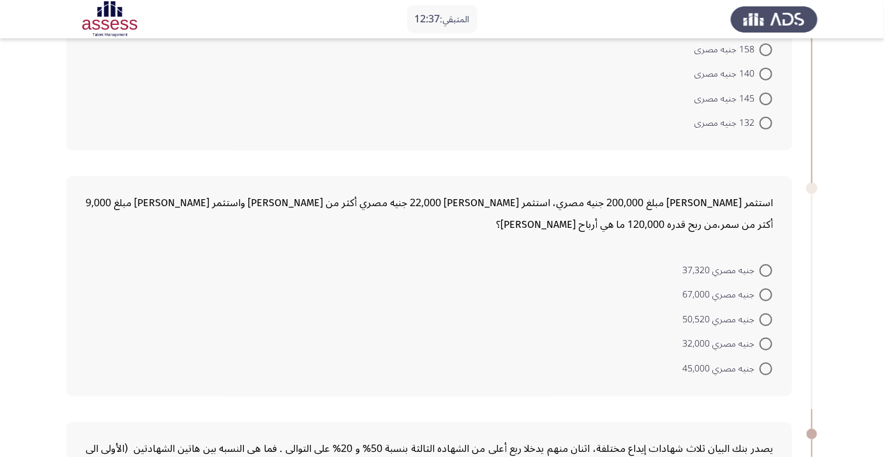
click at [582, 36] on div "المتبقي: 12:37" at bounding box center [442, 19] width 884 height 38
click at [626, 24] on div "المتبقي: 12:37" at bounding box center [442, 19] width 884 height 38
click at [611, 23] on div "المتبقي: 12:37" at bounding box center [442, 19] width 884 height 38
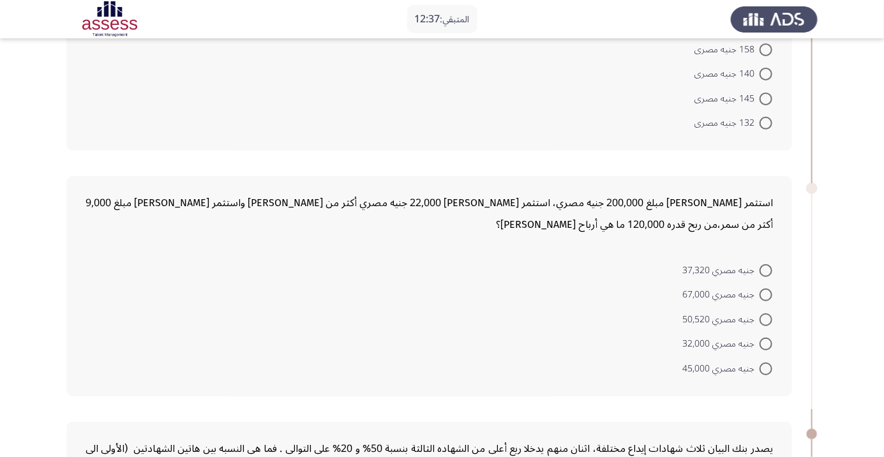
click at [597, 25] on div "المتبقي: 12:37" at bounding box center [442, 19] width 884 height 38
click at [596, 10] on div "المتبقي: 12:37" at bounding box center [442, 19] width 884 height 38
click at [567, 8] on div "المتبقي: 12:37" at bounding box center [442, 19] width 884 height 38
click at [766, 294] on span at bounding box center [766, 295] width 13 height 13
click at [766, 294] on input "جنيه مصري 67,000" at bounding box center [766, 295] width 13 height 13
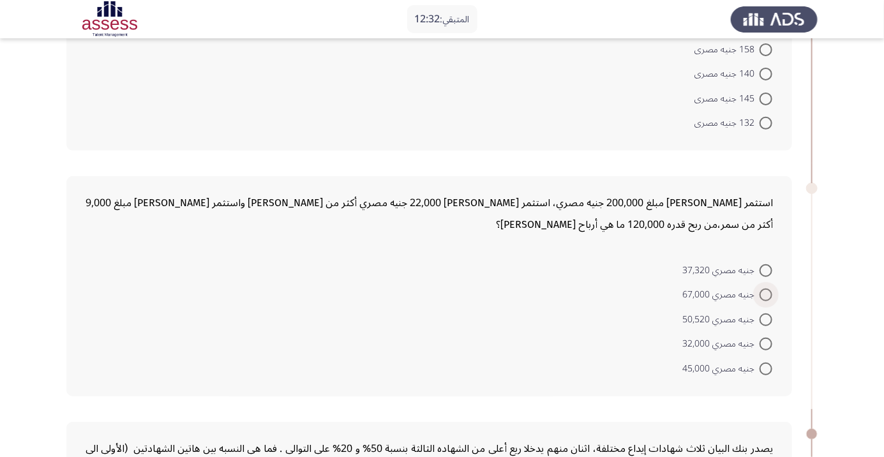
radio input "true"
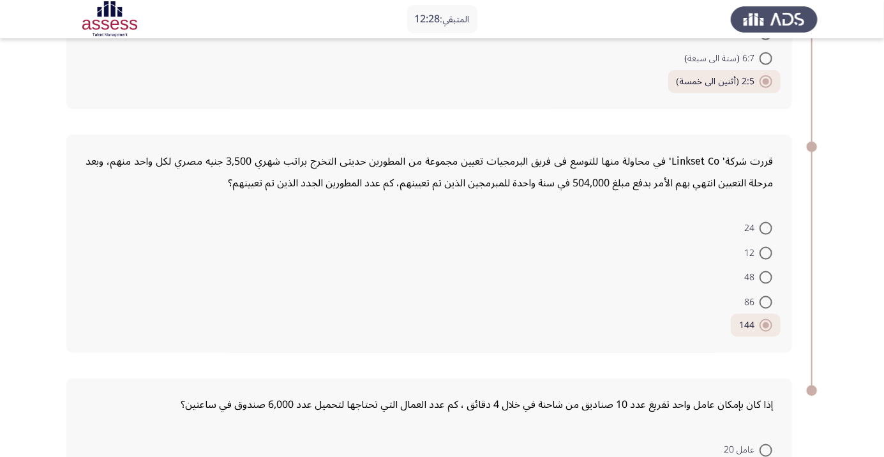
scroll to position [802, 0]
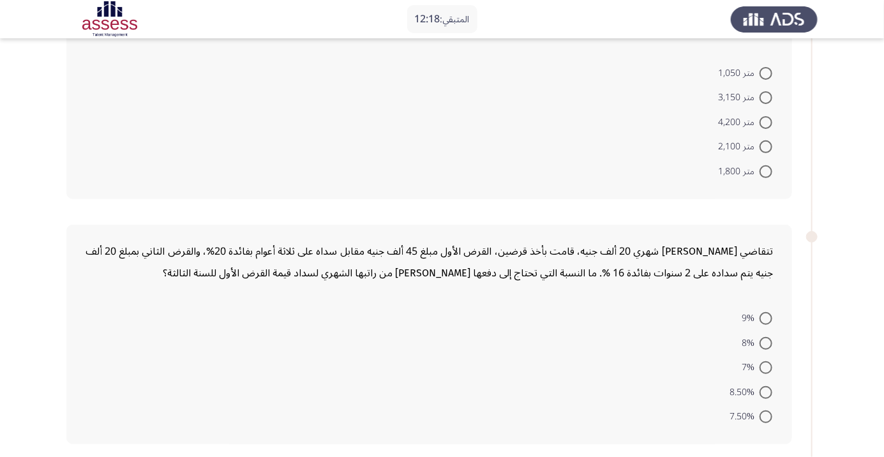
scroll to position [0, 0]
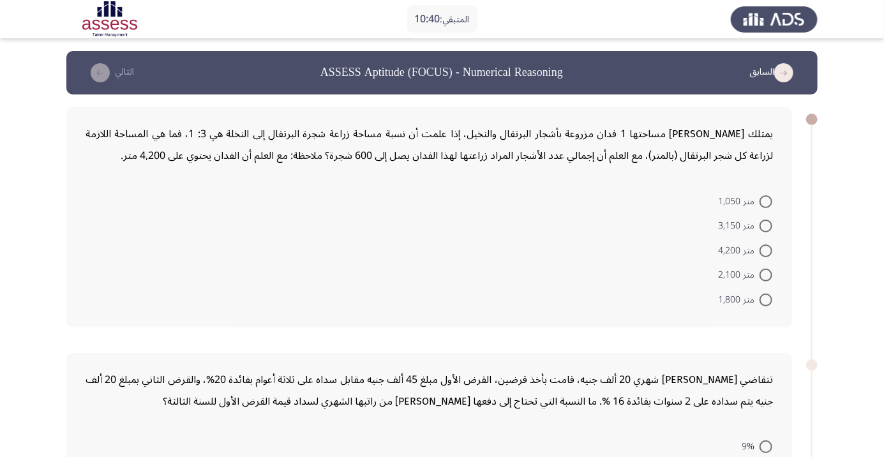
click at [767, 229] on span at bounding box center [766, 226] width 13 height 13
click at [767, 229] on input "متر 3,150" at bounding box center [766, 226] width 13 height 13
radio input "true"
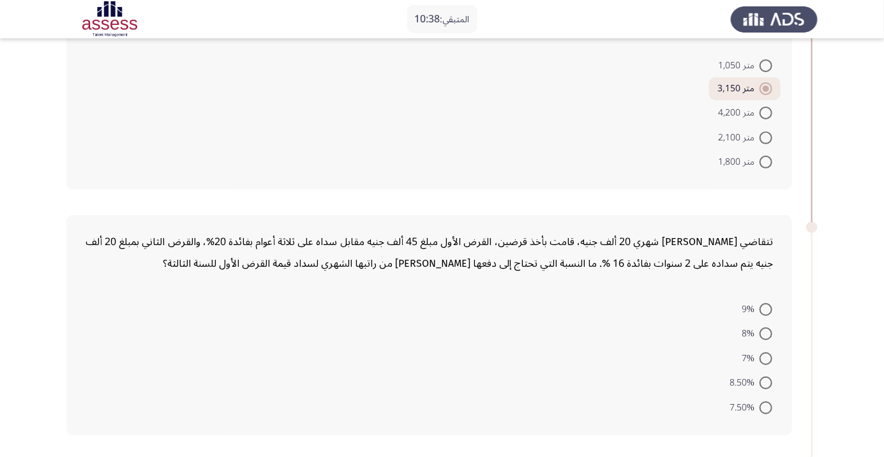
scroll to position [151, 0]
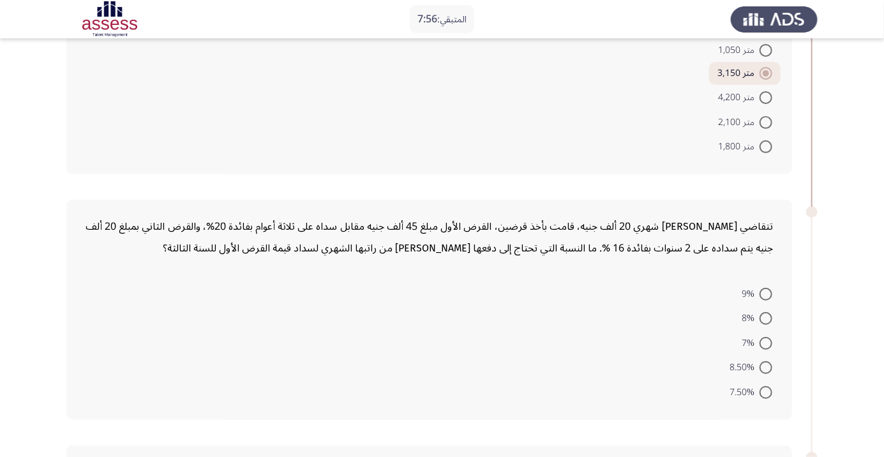
click at [766, 391] on span at bounding box center [766, 392] width 13 height 13
click at [766, 391] on input "7.50%" at bounding box center [766, 392] width 13 height 13
radio input "true"
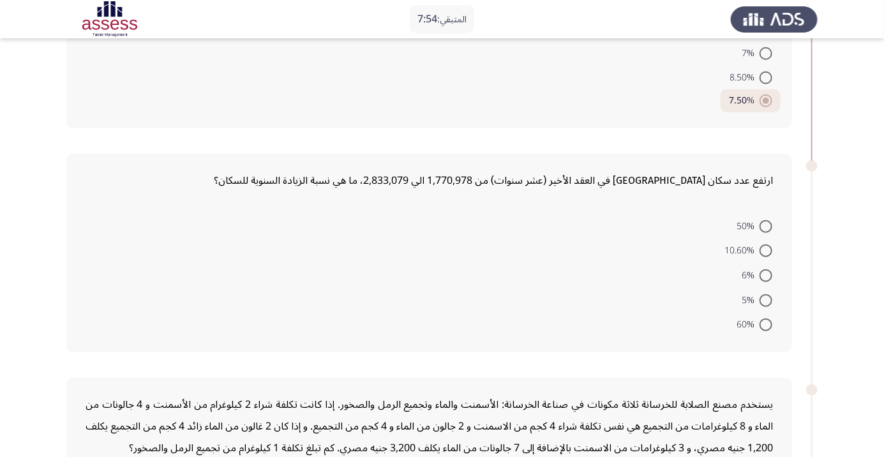
scroll to position [444, 0]
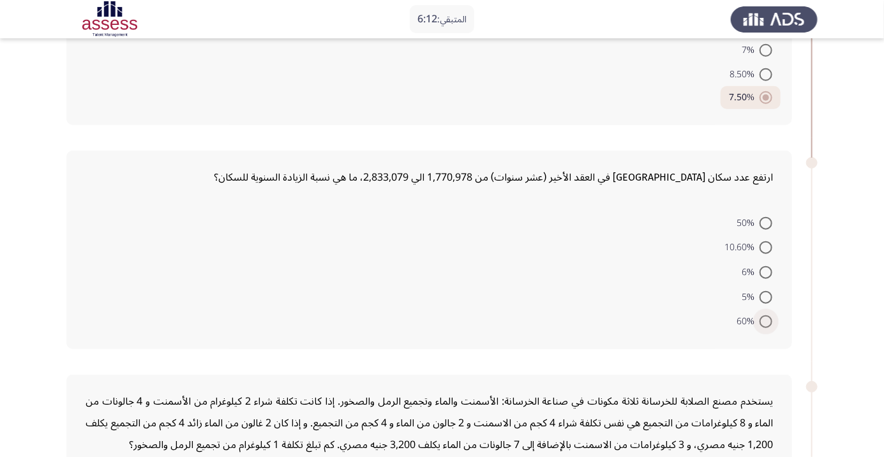
click at [766, 321] on span at bounding box center [766, 321] width 13 height 13
click at [766, 321] on input "60%" at bounding box center [766, 321] width 13 height 13
radio input "true"
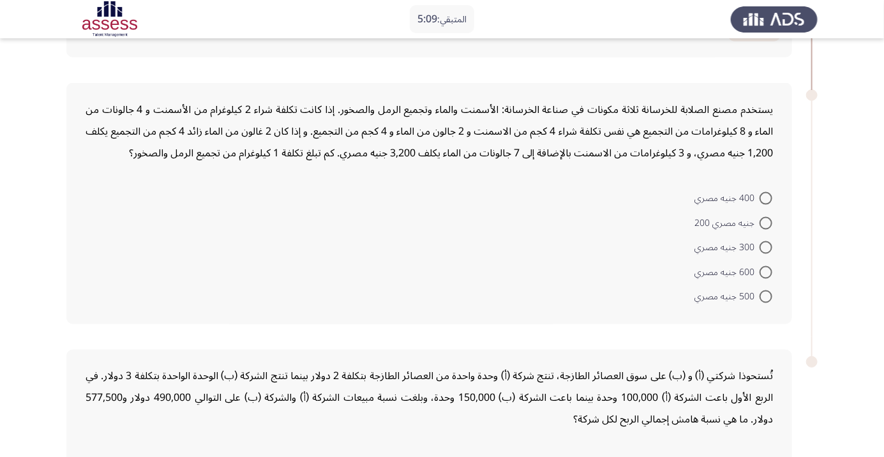
scroll to position [732, 0]
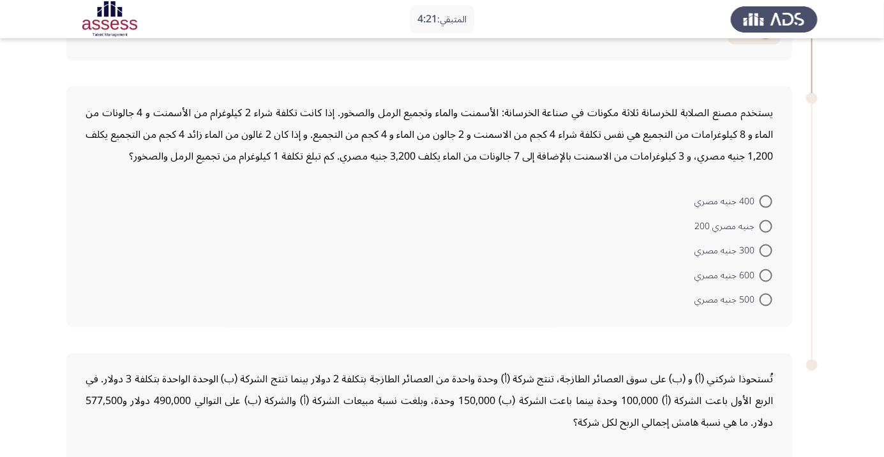
click at [766, 249] on span at bounding box center [766, 251] width 13 height 13
click at [766, 249] on input "300 جنيه مصري" at bounding box center [766, 251] width 13 height 13
radio input "true"
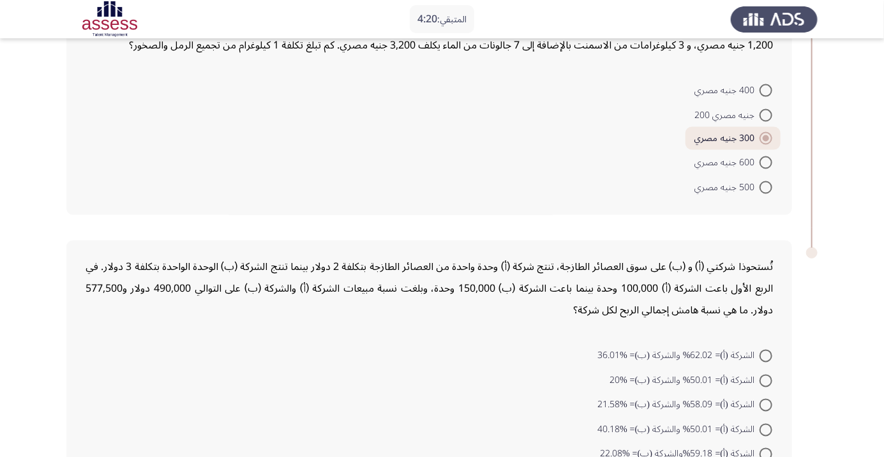
scroll to position [868, 0]
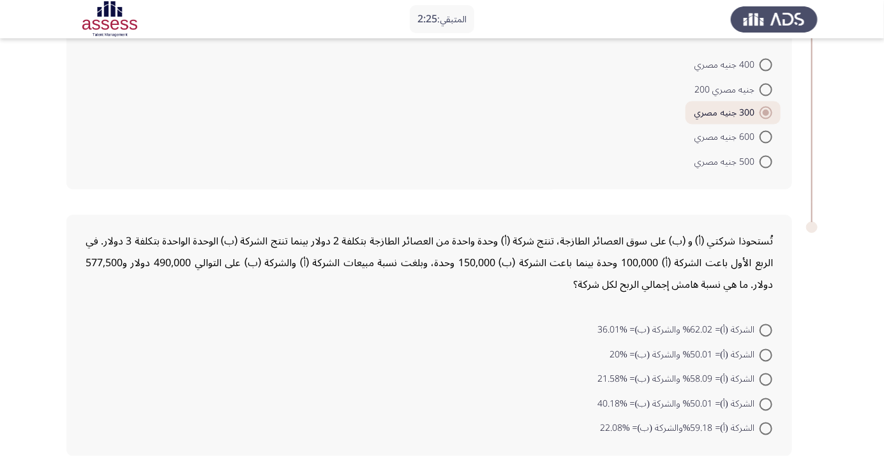
click at [770, 325] on span at bounding box center [766, 330] width 13 height 13
click at [770, 325] on input "الشركة (أ)= 62.02% والشركة (ب)= %36.01" at bounding box center [766, 330] width 13 height 13
radio input "true"
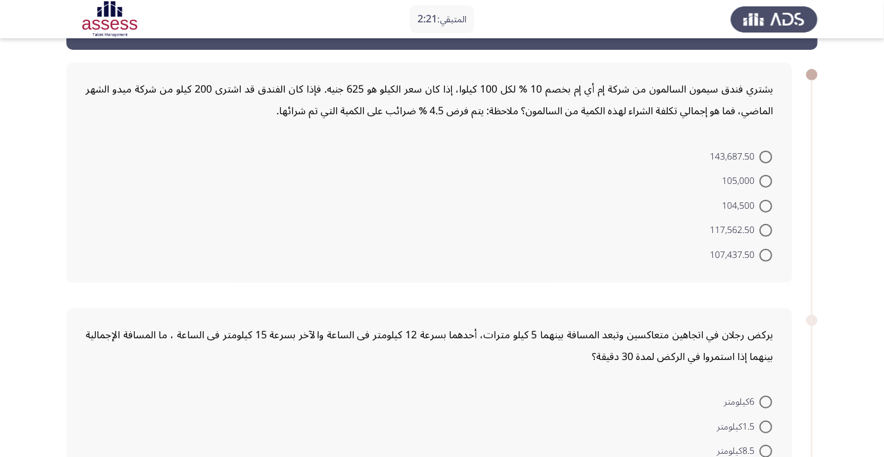
scroll to position [48, 0]
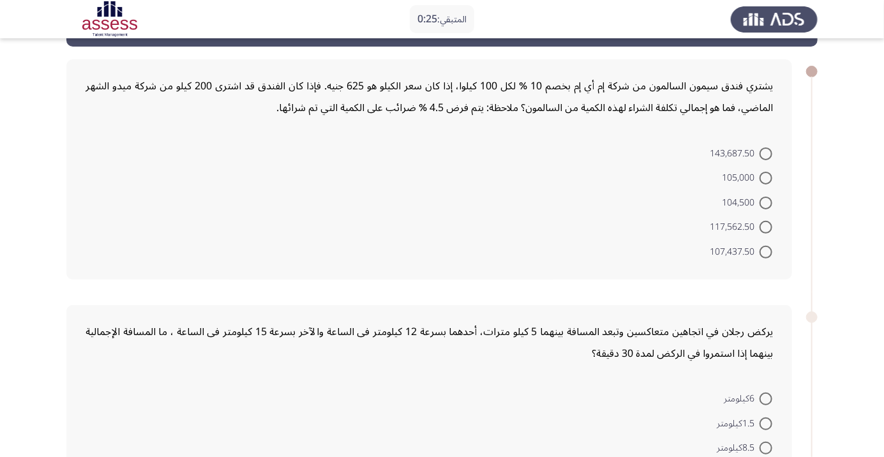
click at [770, 151] on span at bounding box center [766, 153] width 13 height 13
click at [770, 151] on input "143,687.50" at bounding box center [766, 153] width 13 height 13
radio input "true"
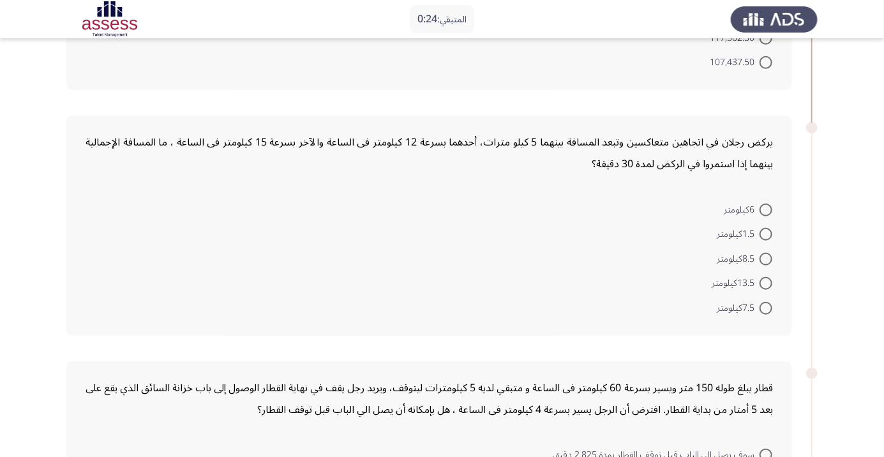
scroll to position [240, 0]
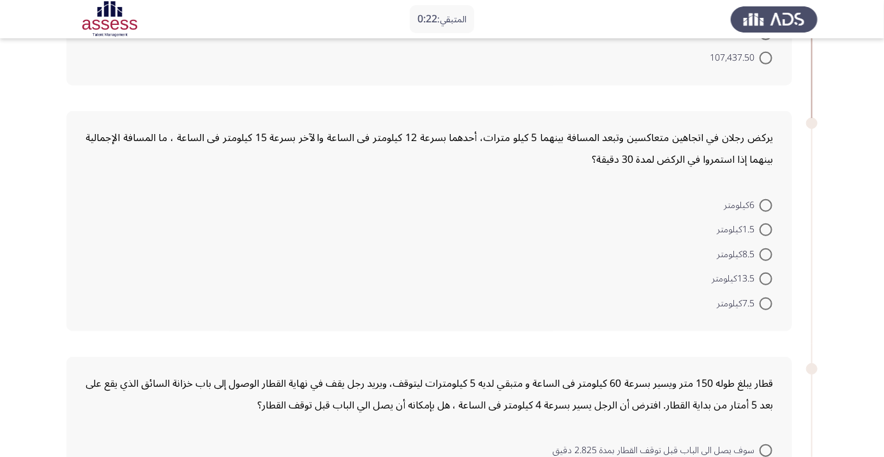
click at [766, 229] on span at bounding box center [766, 229] width 13 height 13
click at [766, 229] on input "1.5كيلومتر" at bounding box center [766, 229] width 13 height 13
radio input "true"
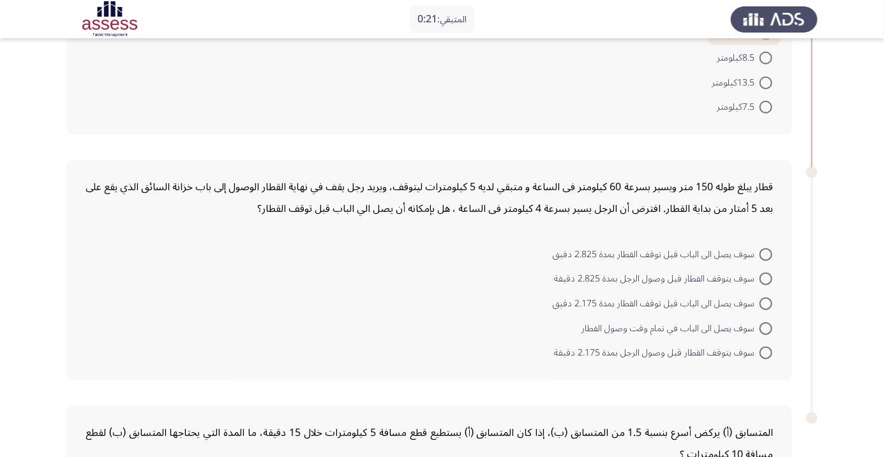
scroll to position [448, 0]
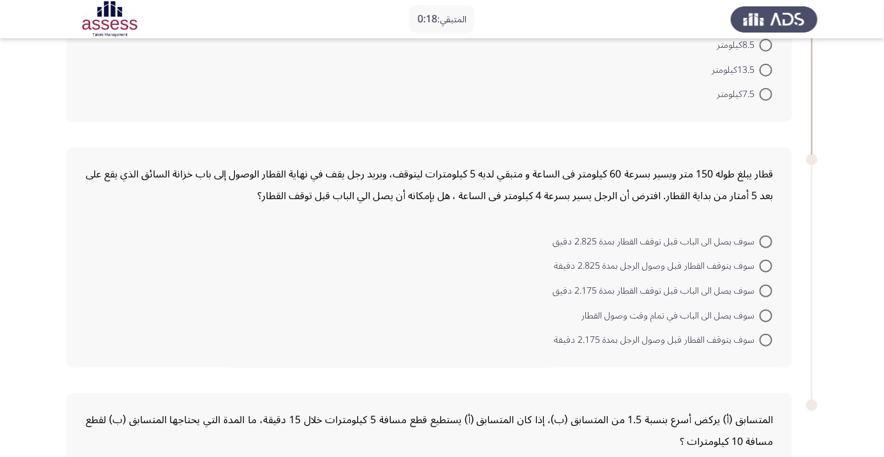
click at [766, 265] on span at bounding box center [766, 266] width 13 height 13
click at [766, 265] on input "سوف يتوقف القطار قبل وصول الرجل بمدة 2.825 دقيقة" at bounding box center [766, 266] width 13 height 13
radio input "true"
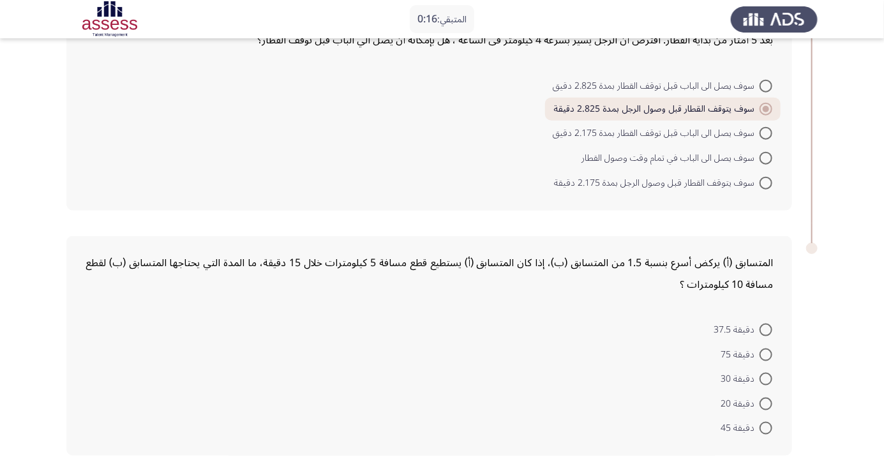
click at [766, 328] on span at bounding box center [766, 330] width 13 height 13
click at [766, 328] on input "دقيقة 37.5" at bounding box center [766, 330] width 13 height 13
radio input "true"
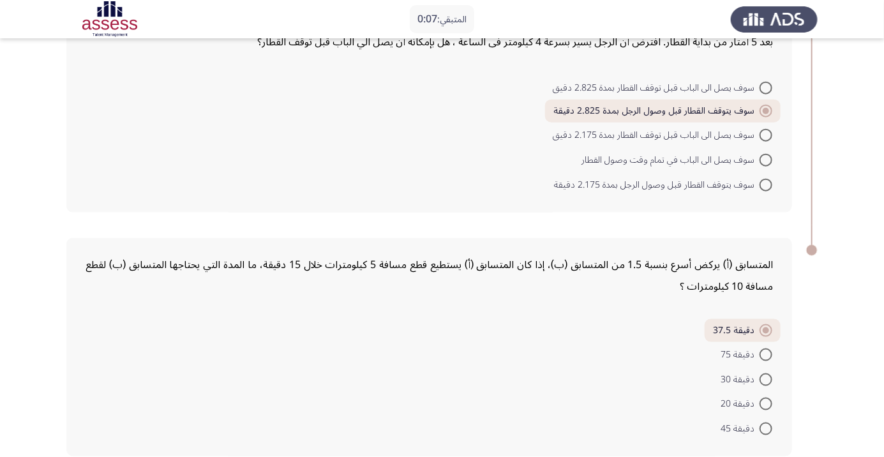
click at [766, 377] on span at bounding box center [766, 380] width 13 height 13
click at [766, 377] on input "دقيقة 30" at bounding box center [766, 380] width 13 height 13
radio input "true"
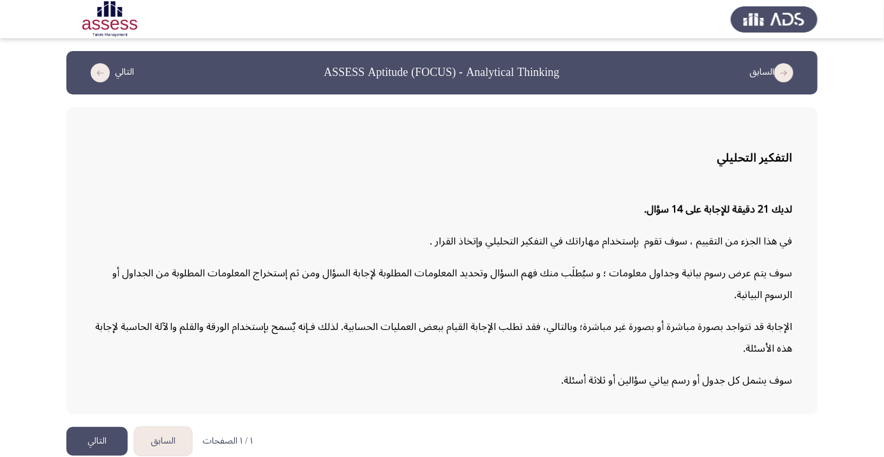
click at [89, 456] on button "التالي" at bounding box center [96, 441] width 61 height 29
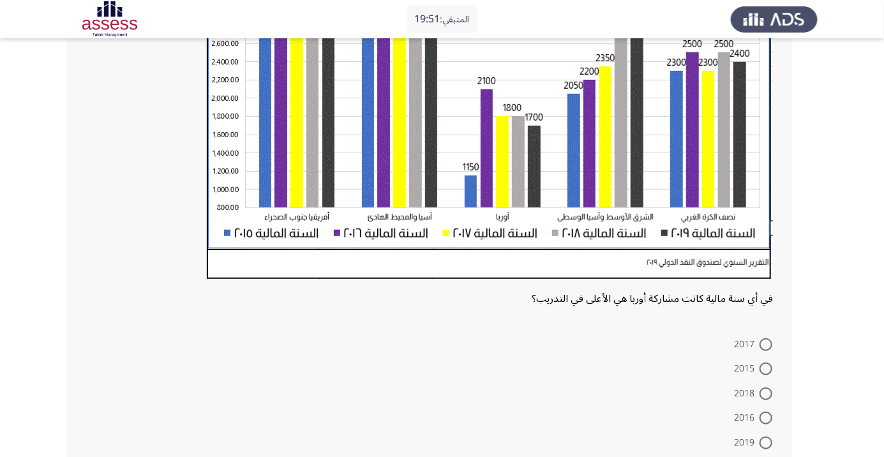
scroll to position [326, 0]
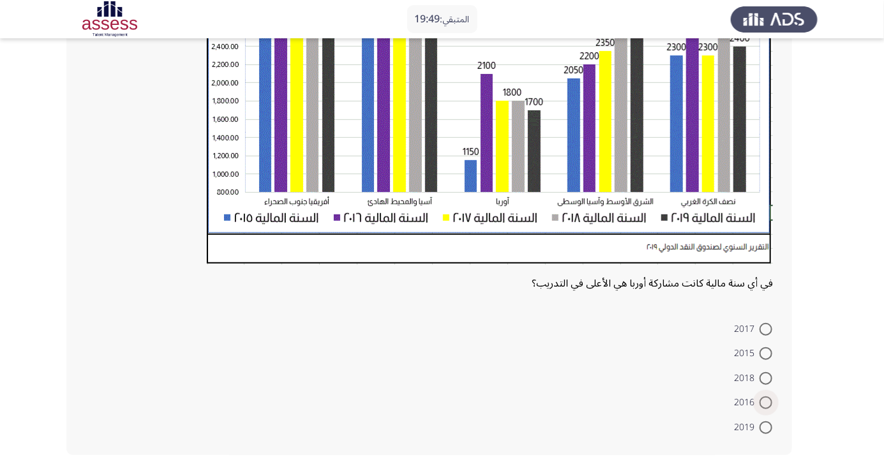
click at [766, 402] on span at bounding box center [766, 403] width 13 height 13
click at [766, 402] on input "2016" at bounding box center [766, 403] width 13 height 13
radio input "true"
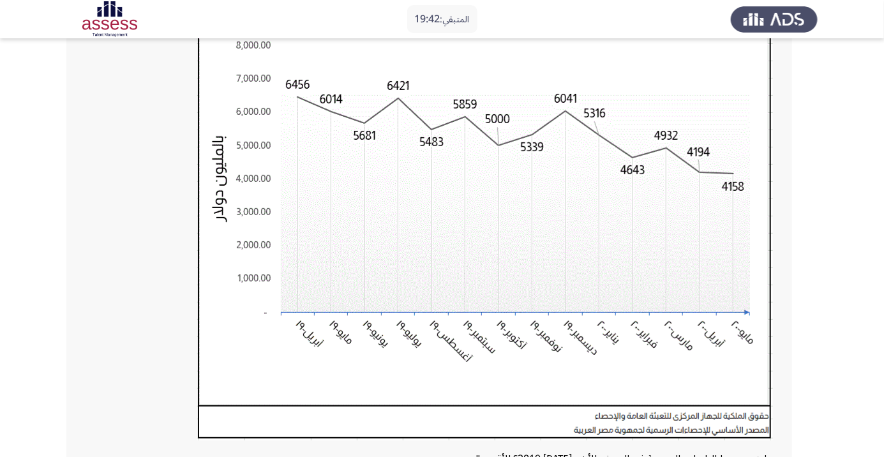
scroll to position [147, 0]
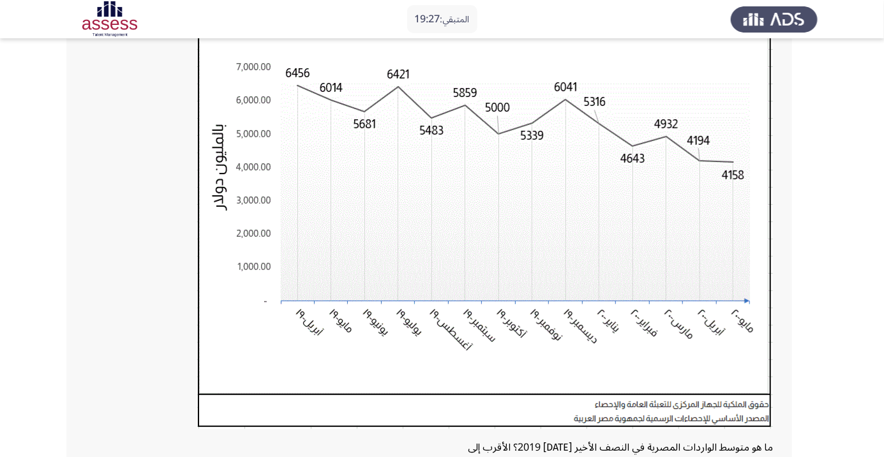
click at [580, 203] on img at bounding box center [485, 202] width 576 height 453
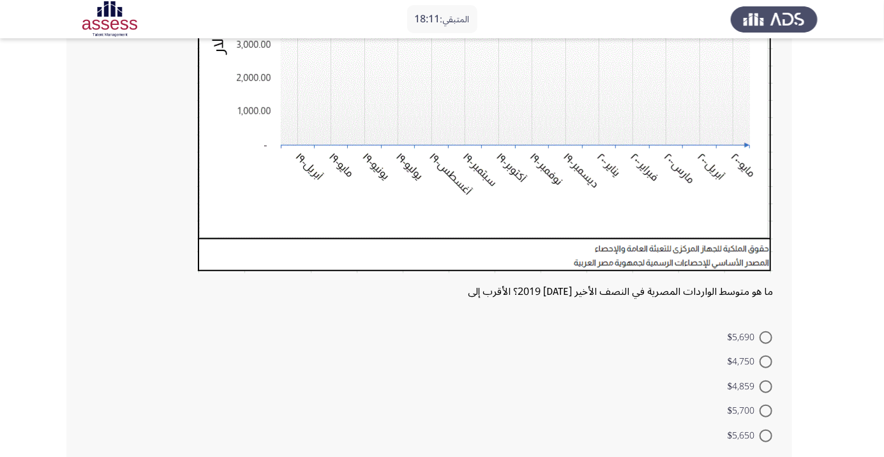
scroll to position [311, 0]
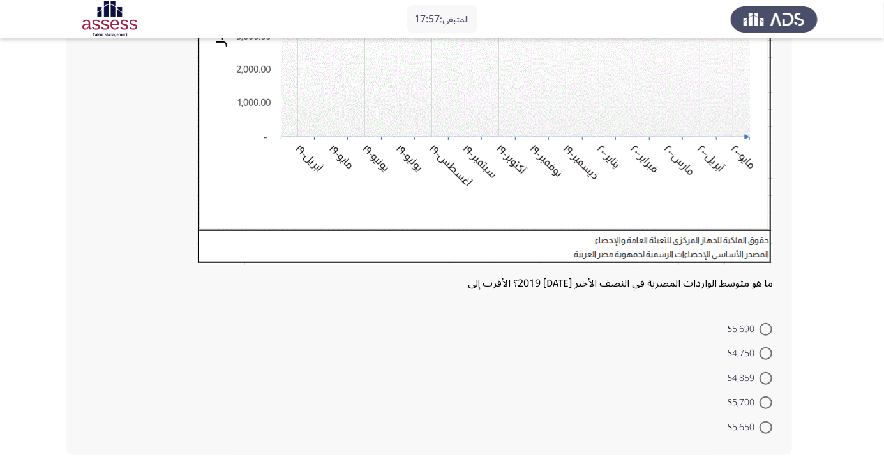
click at [766, 402] on span at bounding box center [766, 403] width 13 height 13
click at [766, 402] on input "$5,700" at bounding box center [766, 403] width 13 height 13
radio input "true"
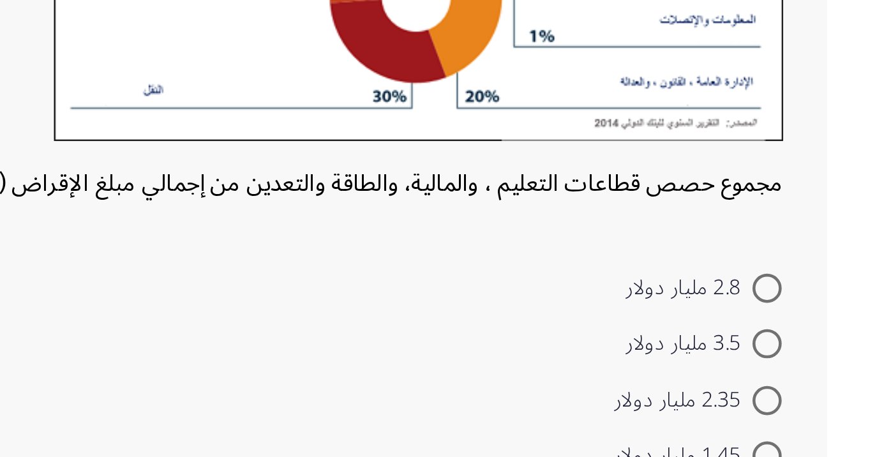
scroll to position [22, 0]
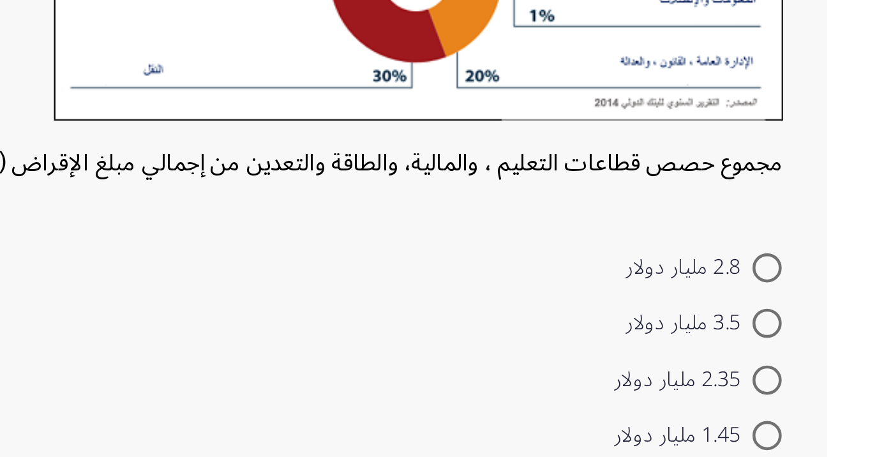
click at [766, 402] on span at bounding box center [766, 403] width 13 height 13
click at [766, 402] on input "1.45 مليار دولار" at bounding box center [766, 403] width 13 height 13
radio input "true"
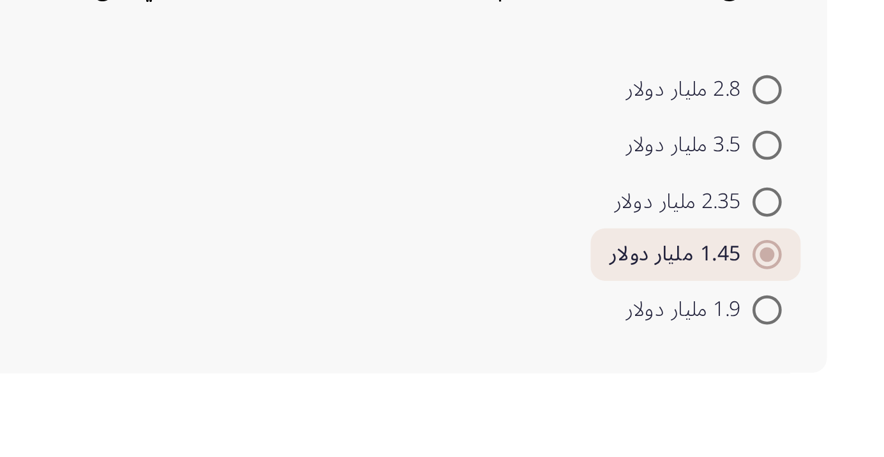
scroll to position [20, 0]
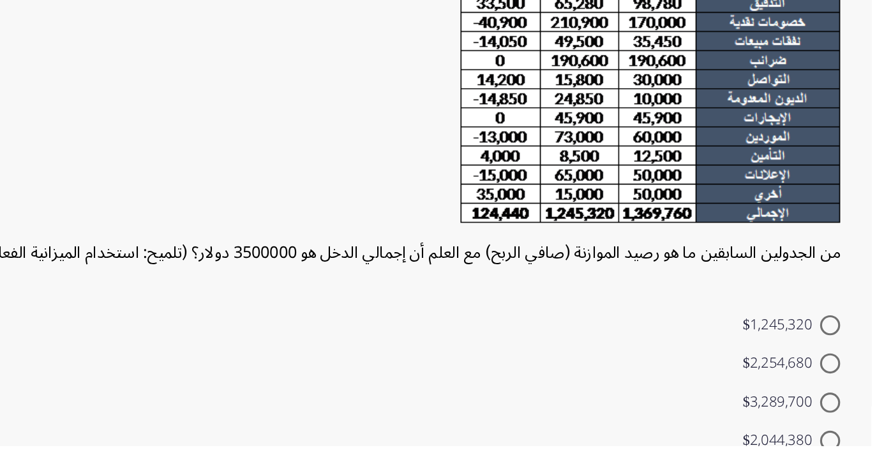
scroll to position [87, 0]
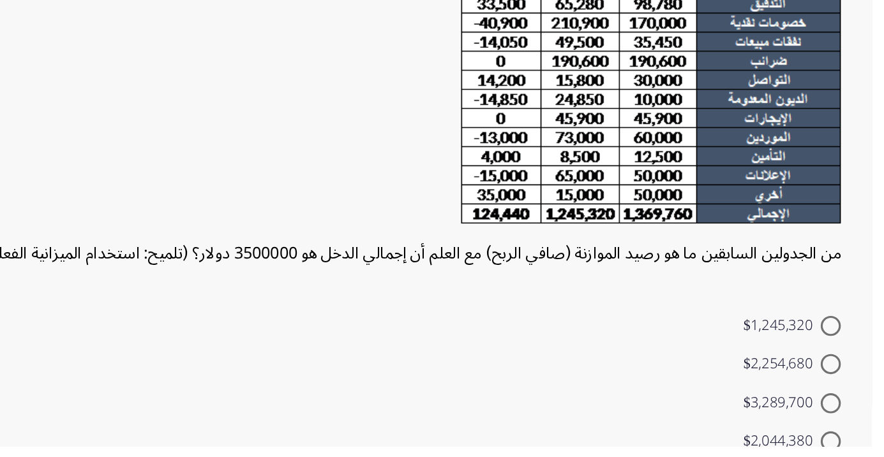
click at [764, 381] on span at bounding box center [766, 380] width 13 height 13
click at [764, 381] on input "$1,245,320" at bounding box center [766, 380] width 13 height 13
radio input "true"
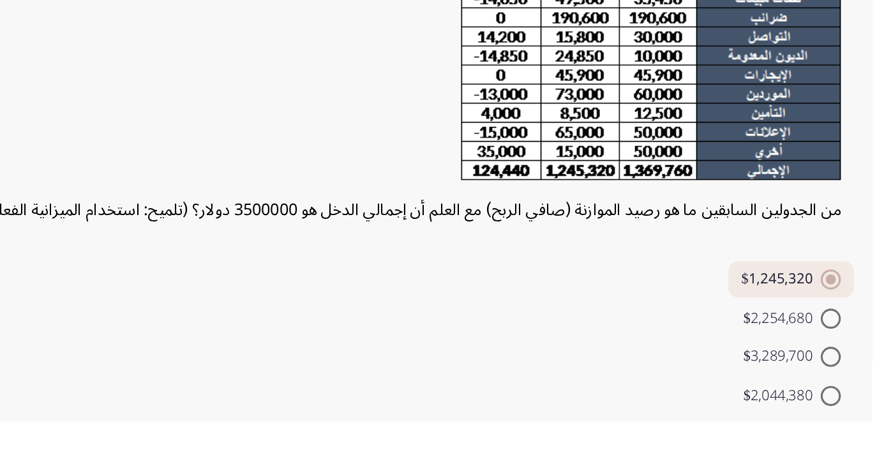
scroll to position [137, 0]
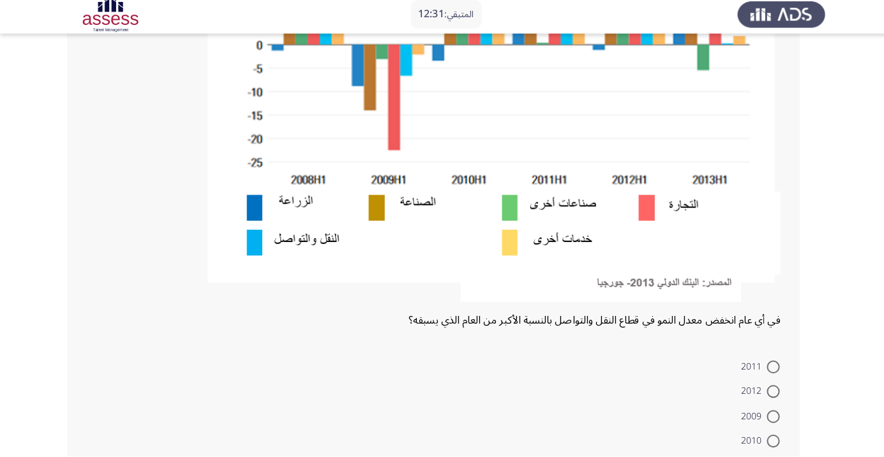
scroll to position [329, 0]
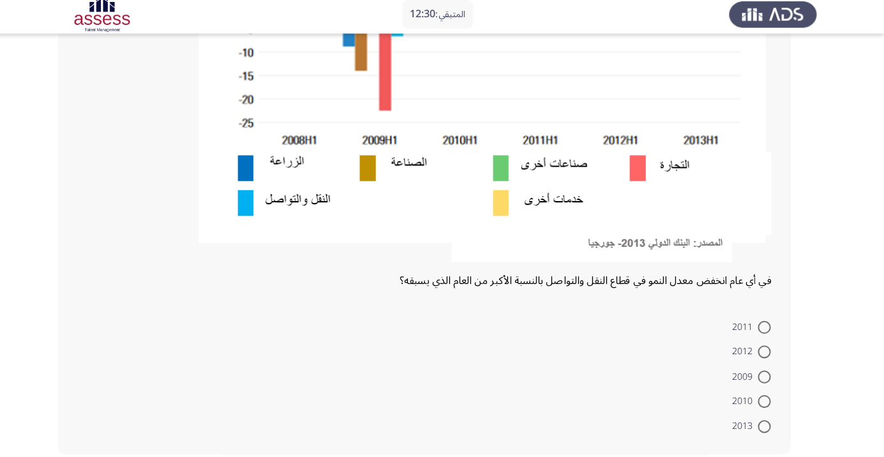
click at [766, 377] on span at bounding box center [766, 378] width 13 height 13
click at [766, 377] on input "2009" at bounding box center [766, 378] width 13 height 13
radio input "true"
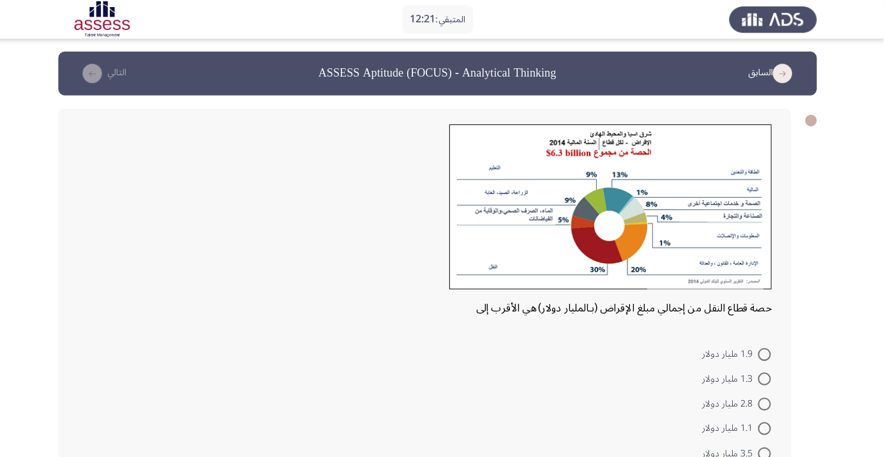
scroll to position [0, 0]
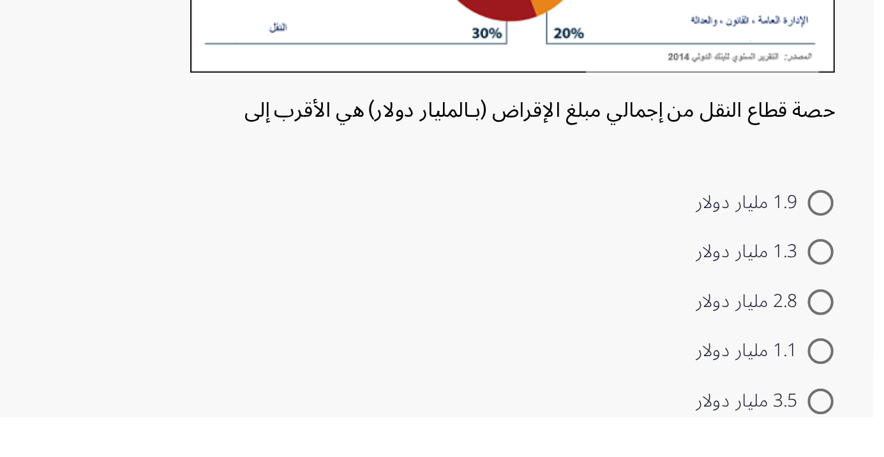
click at [767, 347] on span at bounding box center [766, 351] width 13 height 13
click at [767, 347] on input "1.9 مليار دولار" at bounding box center [766, 351] width 13 height 13
radio input "true"
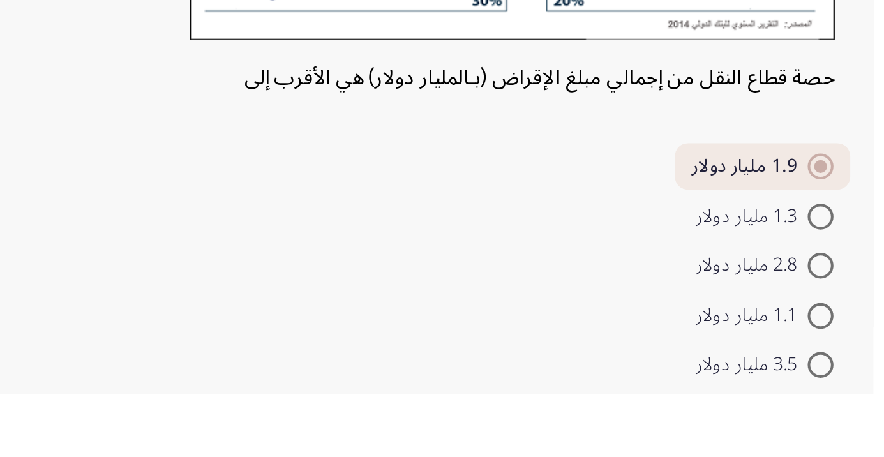
scroll to position [20, 0]
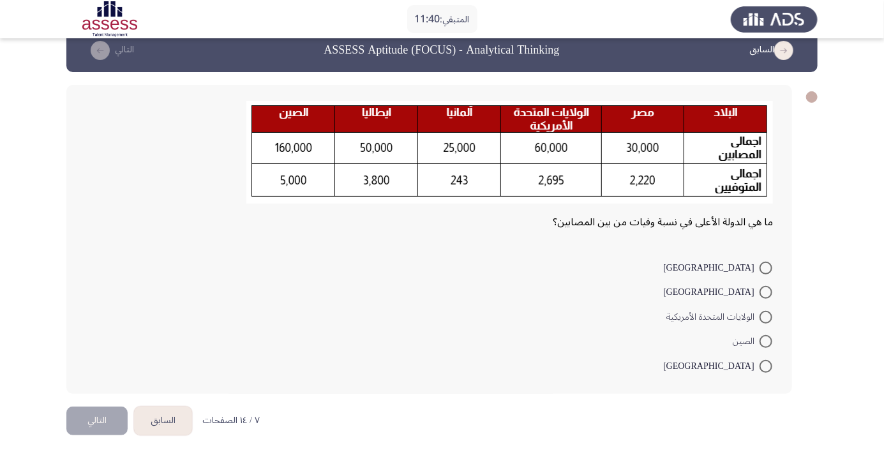
scroll to position [0, 0]
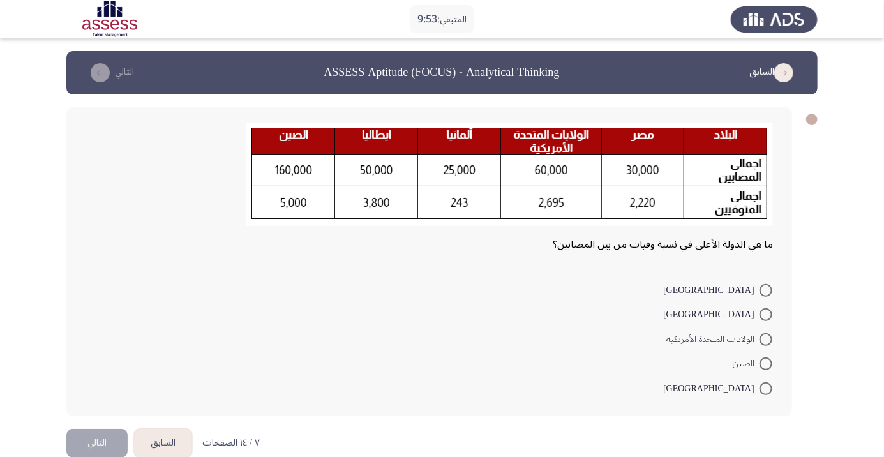
click at [766, 290] on span at bounding box center [766, 290] width 13 height 13
click at [766, 290] on input "إيطاليا" at bounding box center [766, 290] width 13 height 13
radio input "true"
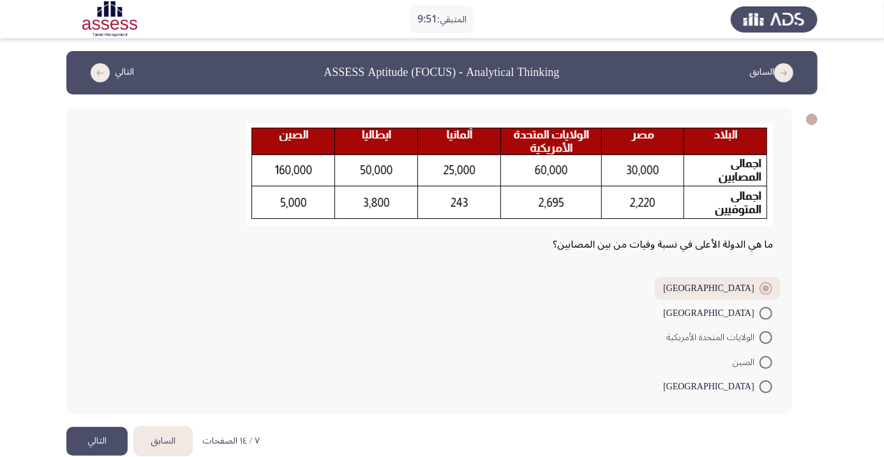
click at [87, 440] on button "التالي" at bounding box center [96, 441] width 61 height 29
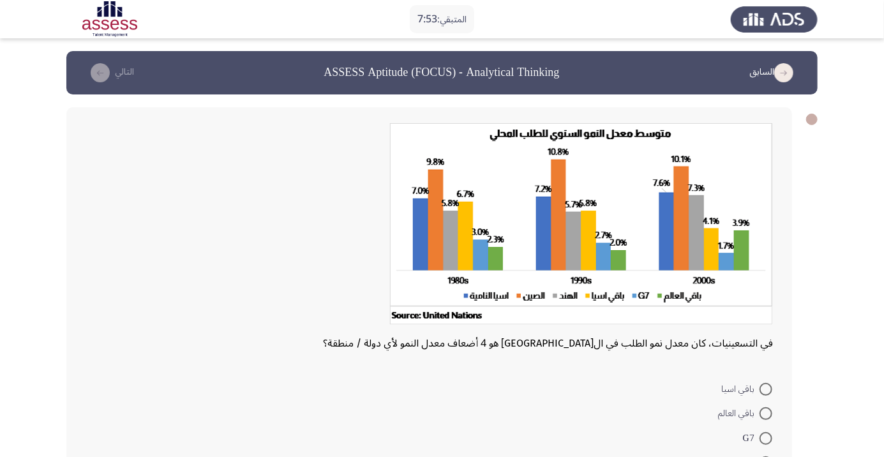
click at [766, 413] on span at bounding box center [766, 413] width 13 height 13
click at [766, 413] on input "باقي العالم" at bounding box center [766, 413] width 13 height 13
radio input "true"
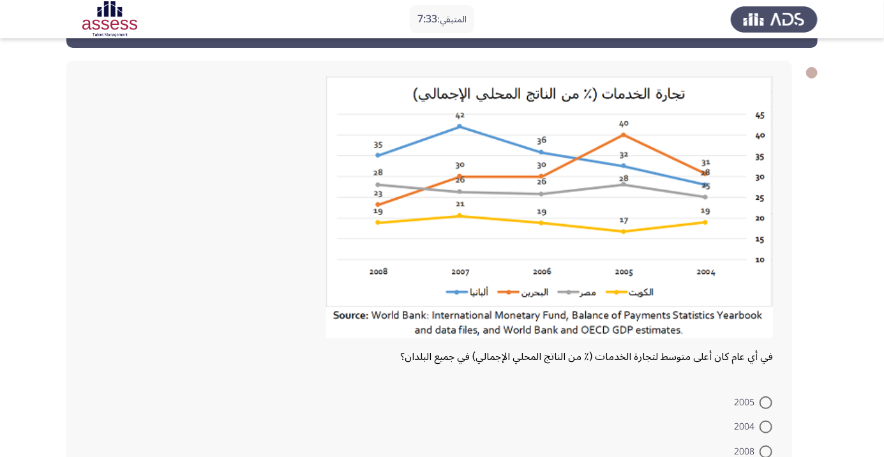
scroll to position [49, 0]
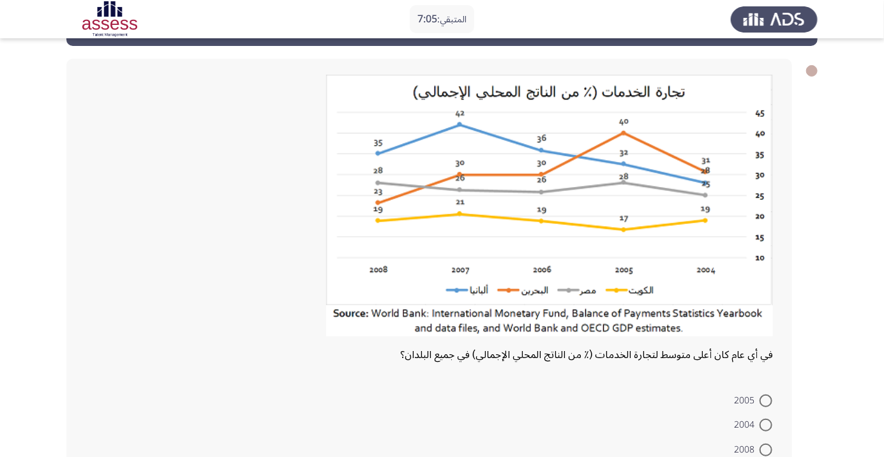
radio input "true"
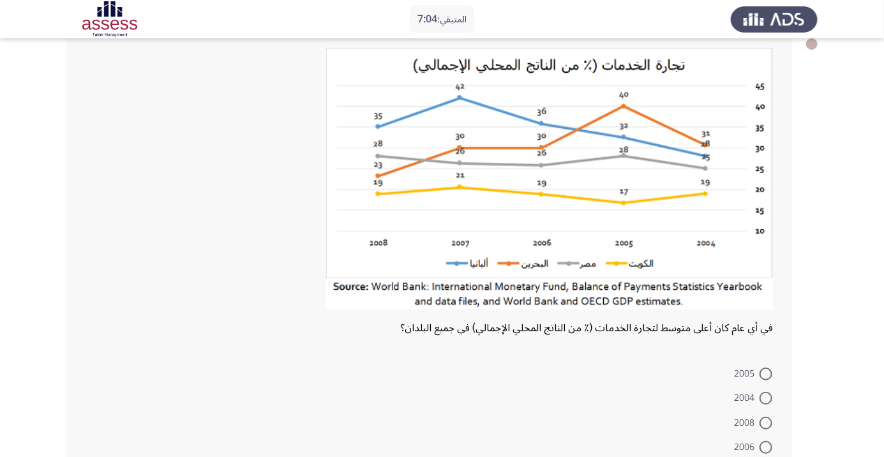
scroll to position [119, 0]
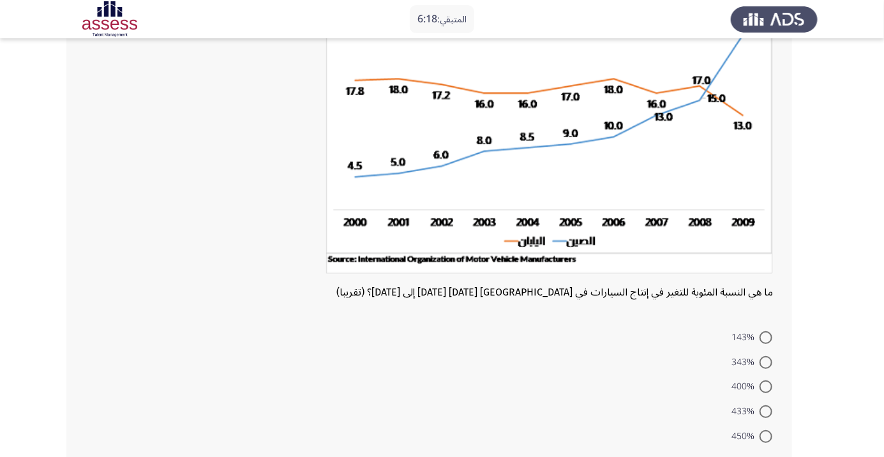
scroll to position [133, 0]
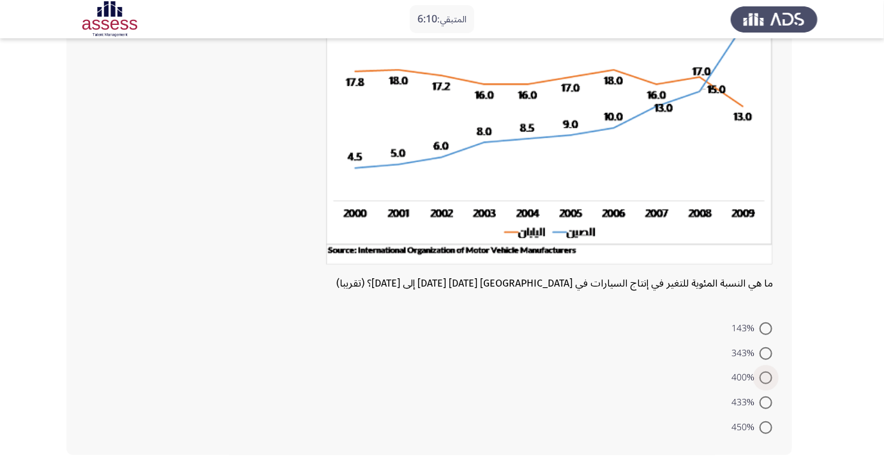
click at [766, 377] on span at bounding box center [766, 378] width 13 height 13
click at [766, 377] on input "400%" at bounding box center [766, 378] width 13 height 13
radio input "true"
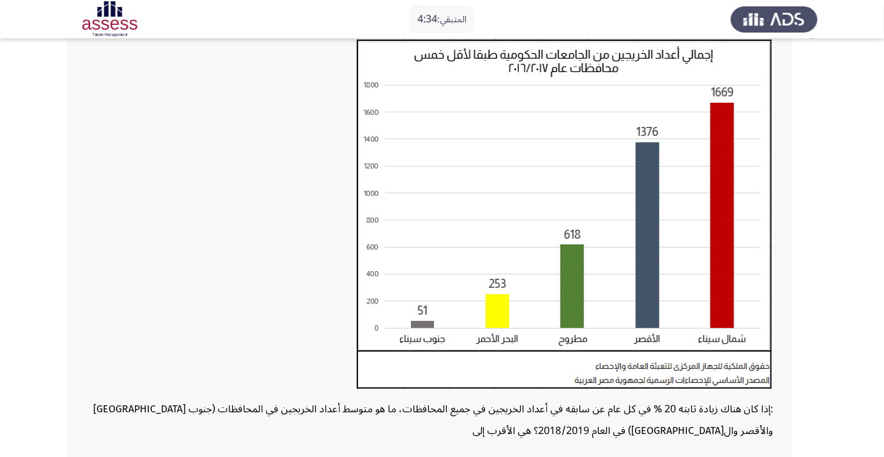
scroll to position [86, 0]
click at [260, 451] on div ": إذا كان هناك زيادة ثابته 20 % في كل عام عن سابقه في أعداد الخريجين في جميع ال…" at bounding box center [429, 313] width 726 height 582
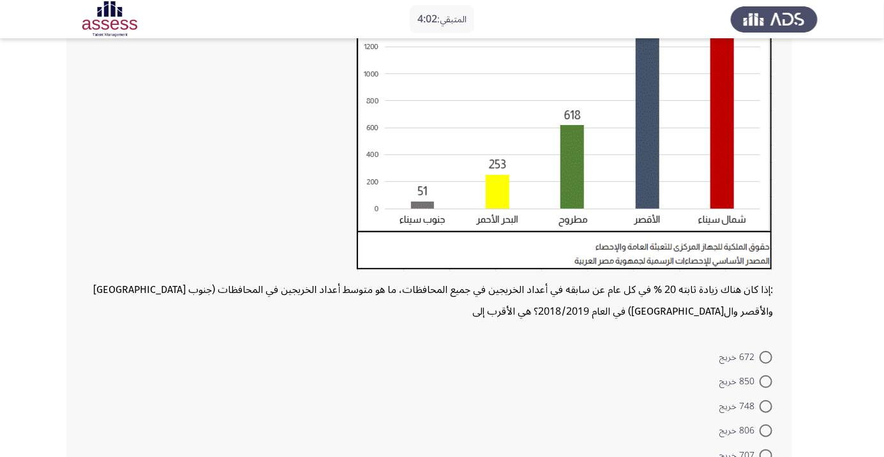
scroll to position [234, 0]
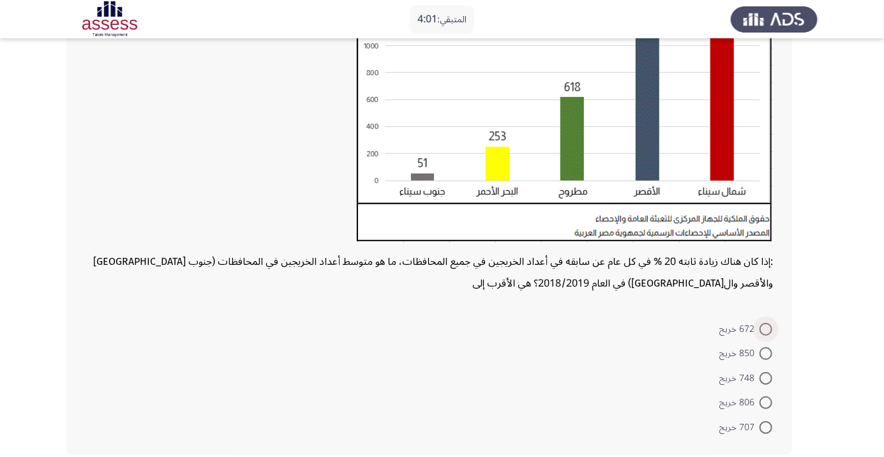
click at [766, 328] on span at bounding box center [766, 329] width 13 height 13
click at [766, 328] on input "672 خريج" at bounding box center [766, 329] width 13 height 13
radio input "true"
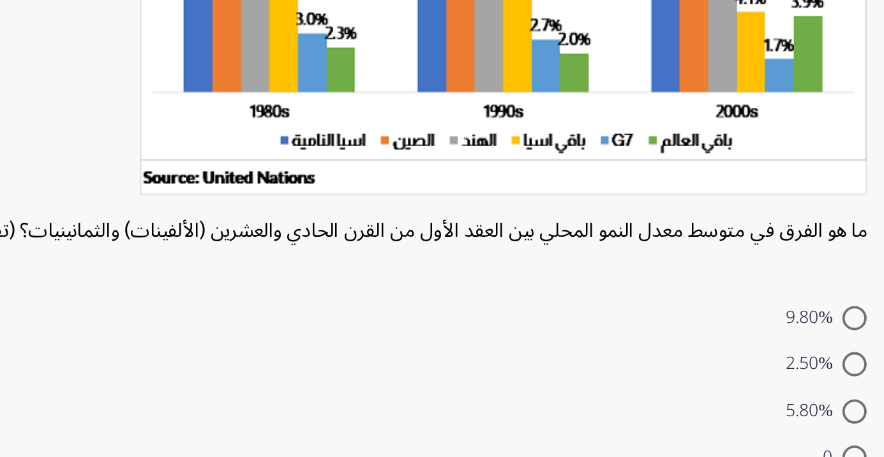
scroll to position [60, 0]
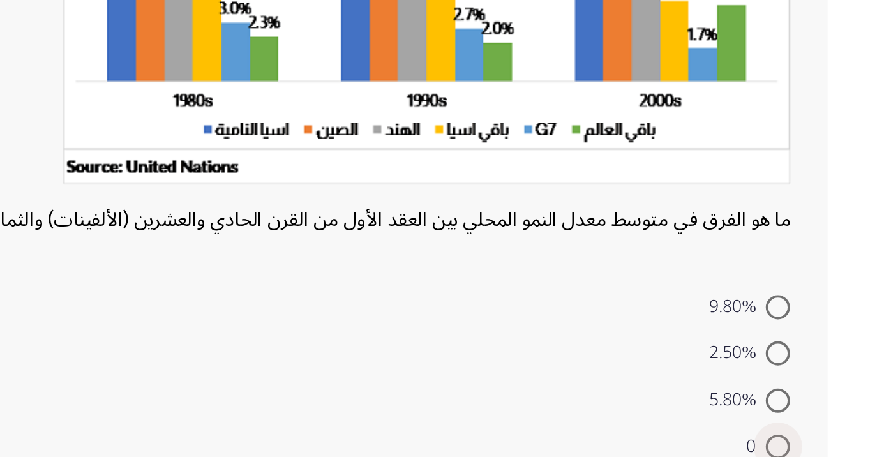
click at [765, 407] on span at bounding box center [766, 403] width 13 height 13
click at [765, 407] on input "0" at bounding box center [766, 403] width 13 height 13
radio input "true"
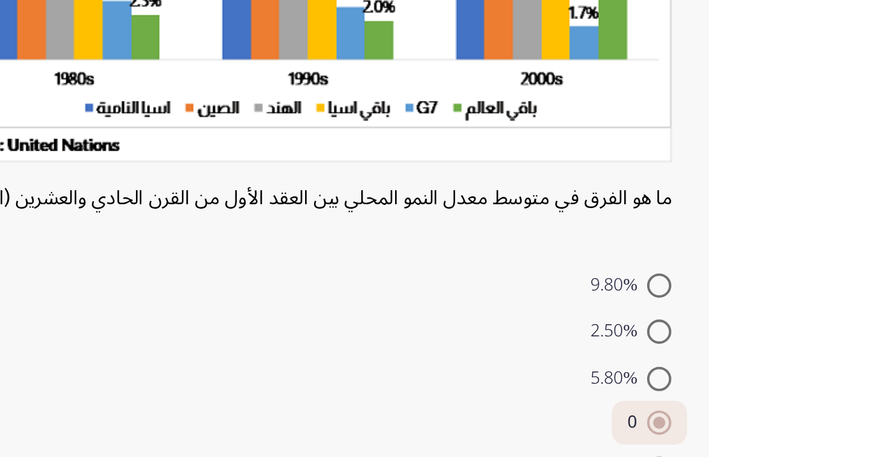
scroll to position [59, 0]
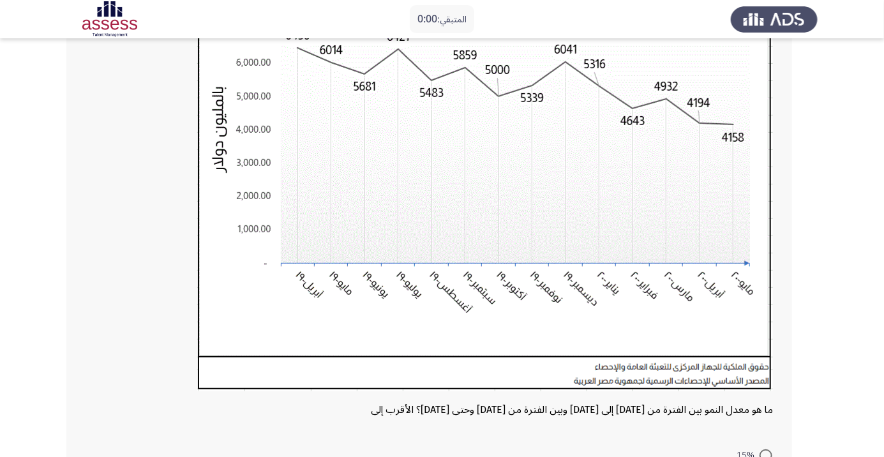
scroll to position [0, 0]
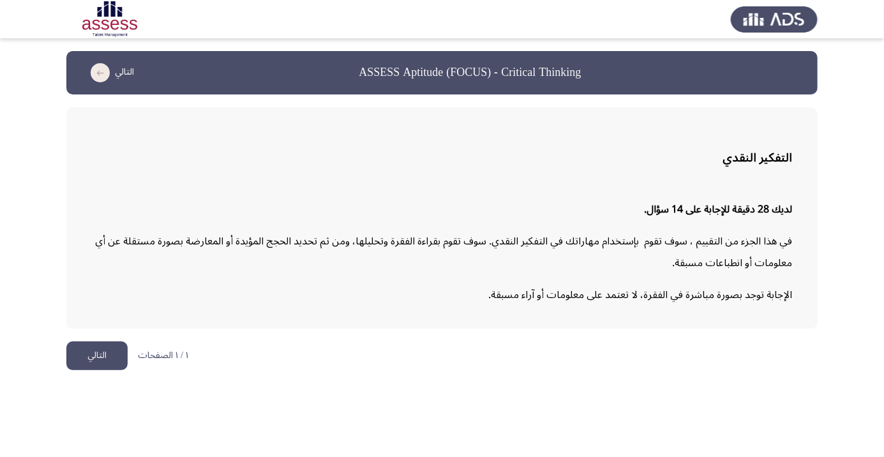
click at [100, 352] on button "التالي" at bounding box center [96, 356] width 61 height 29
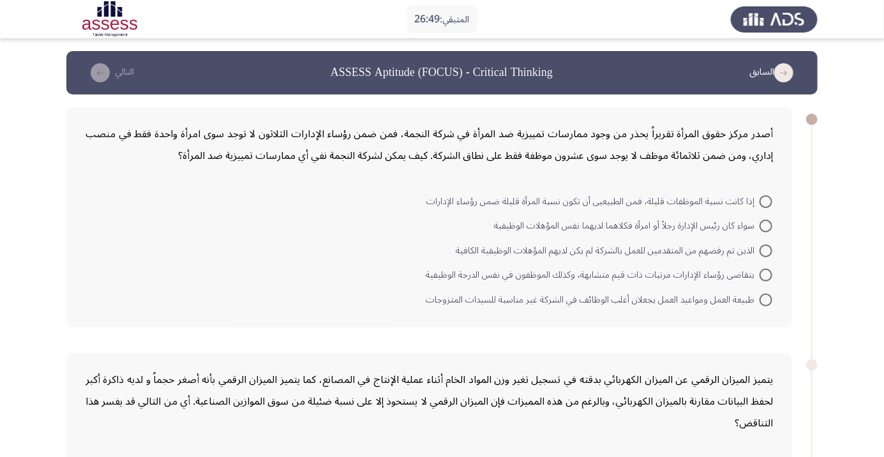
click at [766, 200] on span at bounding box center [766, 201] width 13 height 13
click at [766, 200] on input "إذا كانت نسبة الموظفات قليلة، فمن الطبيعيى أن تكون نسبة المرأة قليلة ضمن رؤساء …" at bounding box center [766, 201] width 13 height 13
radio input "true"
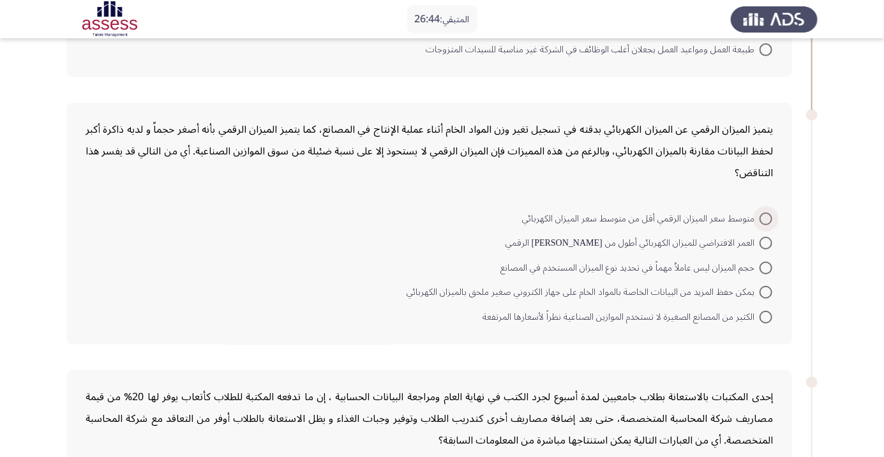
scroll to position [255, 0]
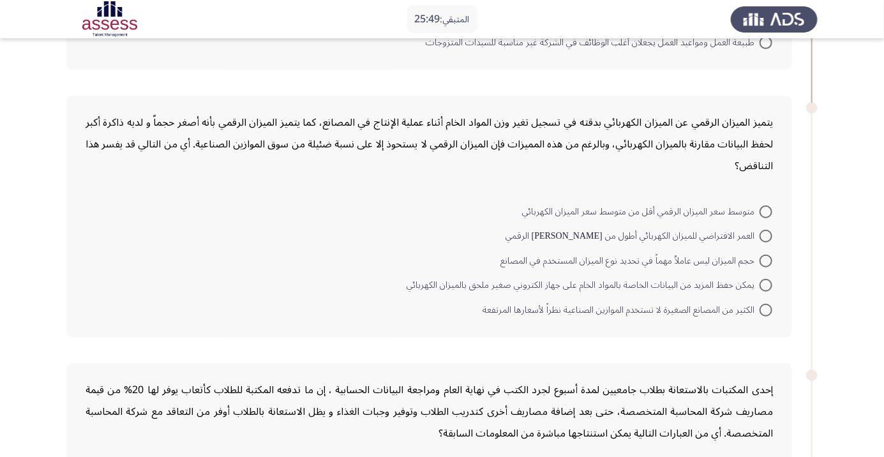
click at [766, 308] on span at bounding box center [766, 310] width 13 height 13
click at [766, 308] on input "الكثير من المصانع الصغيرة لا تستخدم الموازين الصناعية نظراً لأسعارها المرتفعة" at bounding box center [766, 310] width 13 height 13
radio input "true"
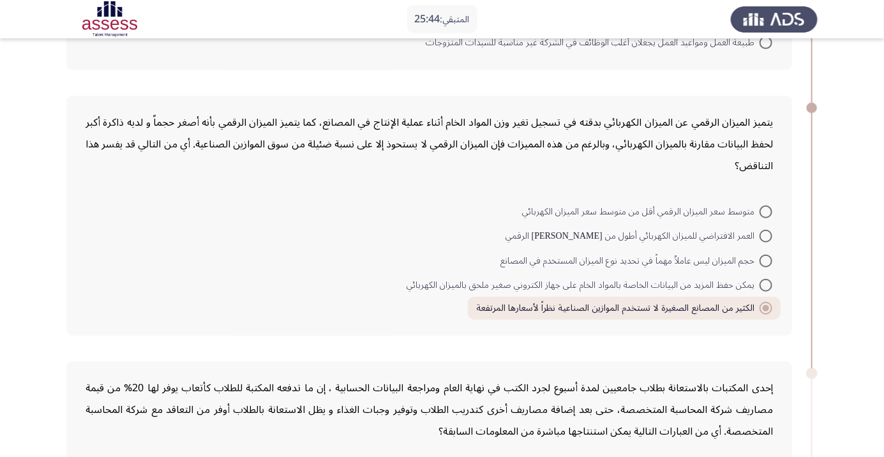
click at [766, 235] on span at bounding box center [766, 236] width 13 height 13
click at [766, 235] on input "العمر الافتراضي للميزان الكهربائي أطول من عمر نظيره الرقمي" at bounding box center [766, 236] width 13 height 13
radio input "true"
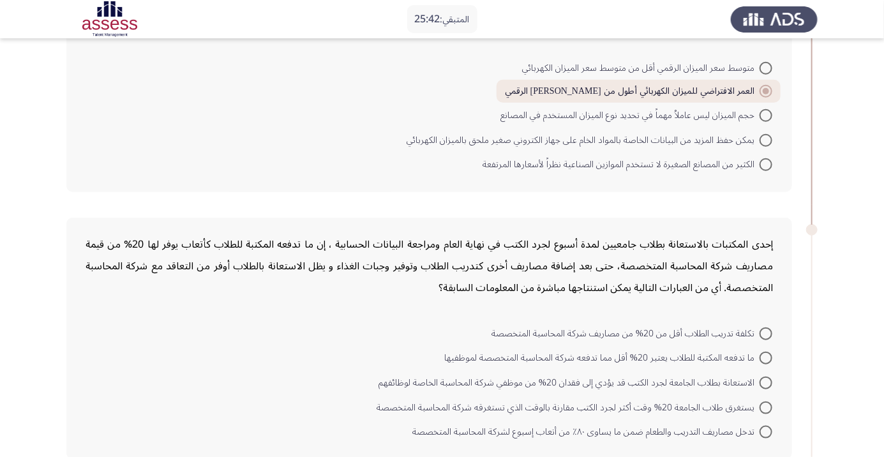
scroll to position [425, 0]
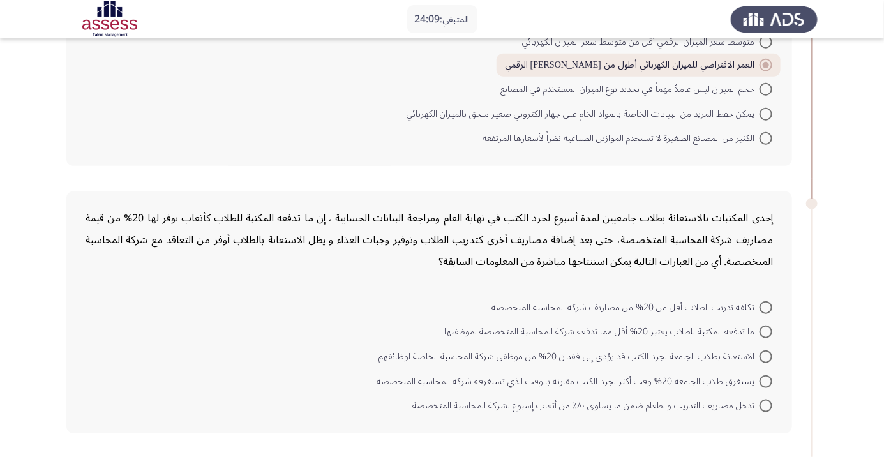
click at [762, 333] on span at bounding box center [766, 332] width 13 height 13
click at [762, 333] on input "ما تدفعه المكتبة للطلاب يعتبر 20% أقل مما تدفعه شركة المحاسبة المتخصصة لموظفيها" at bounding box center [766, 332] width 13 height 13
radio input "true"
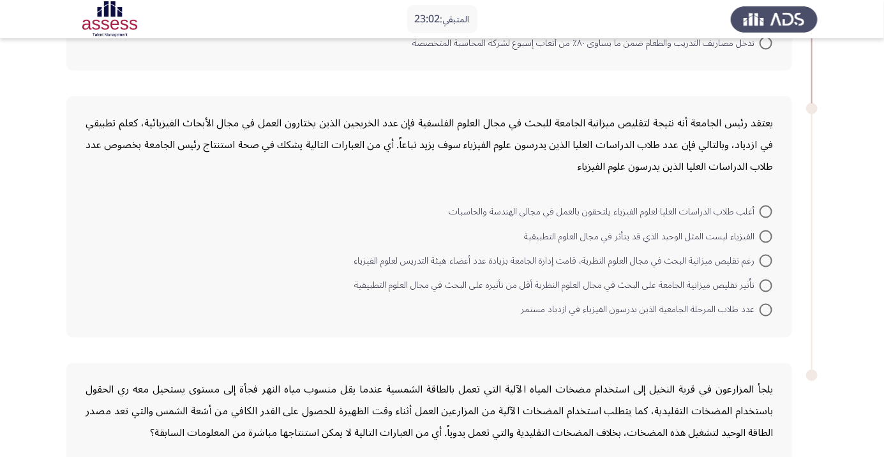
scroll to position [792, 0]
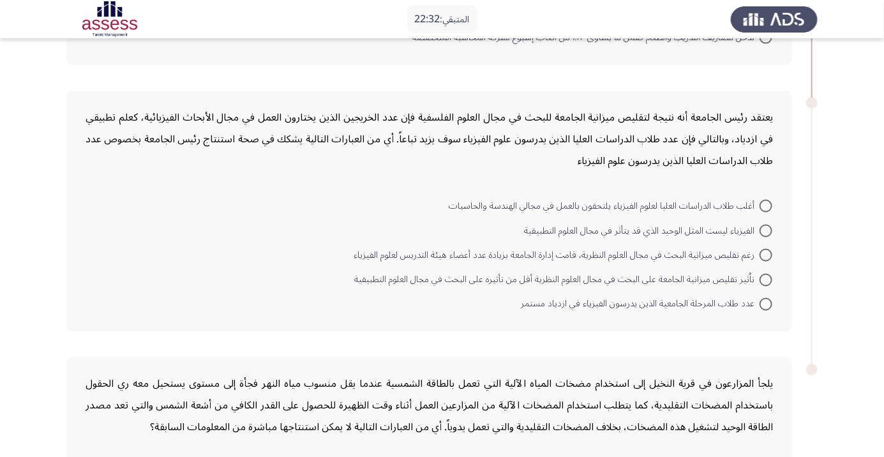
click at [766, 204] on span at bounding box center [766, 206] width 13 height 13
click at [766, 204] on input "أغلب طلاب الدراسات العليا لعلوم الفيزياء يلتحقون بالعمل في مجالي الهندسة والحاس…" at bounding box center [766, 206] width 13 height 13
radio input "true"
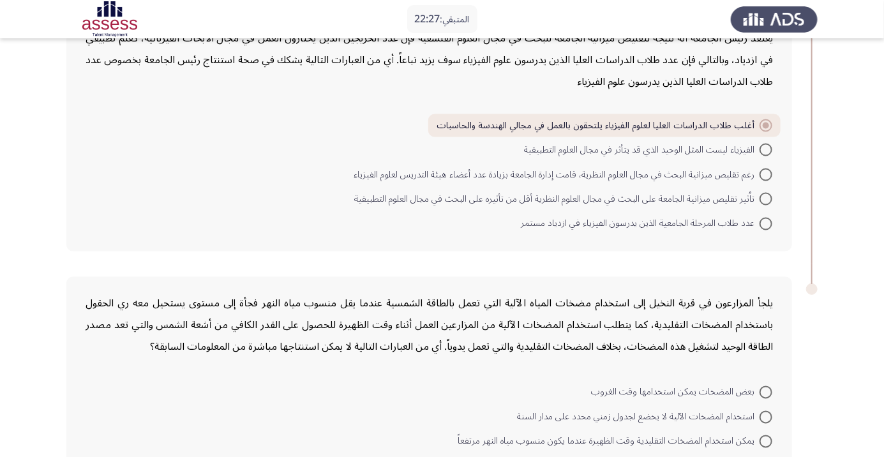
scroll to position [875, 0]
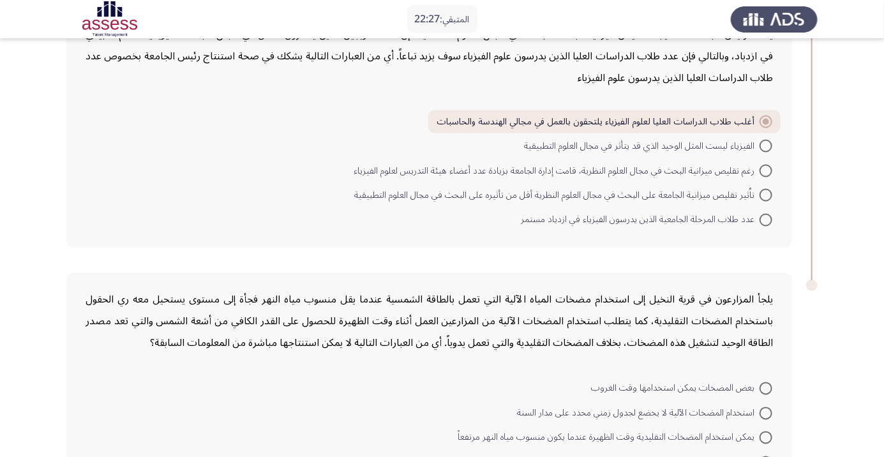
click at [808, 179] on div "يعتقد رئيس الجامعة أنه نتيجة لتقليص ميزانية الجامعة للبحث في مجال العلوم الفلسف…" at bounding box center [442, 128] width 752 height 266
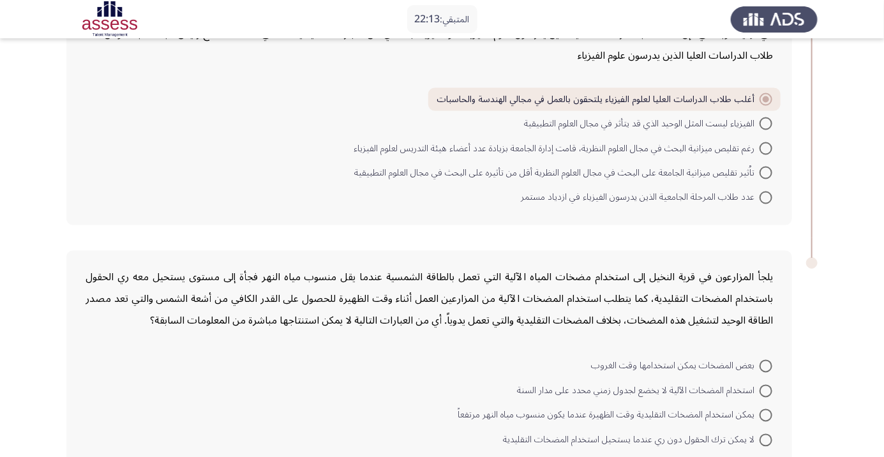
scroll to position [933, 0]
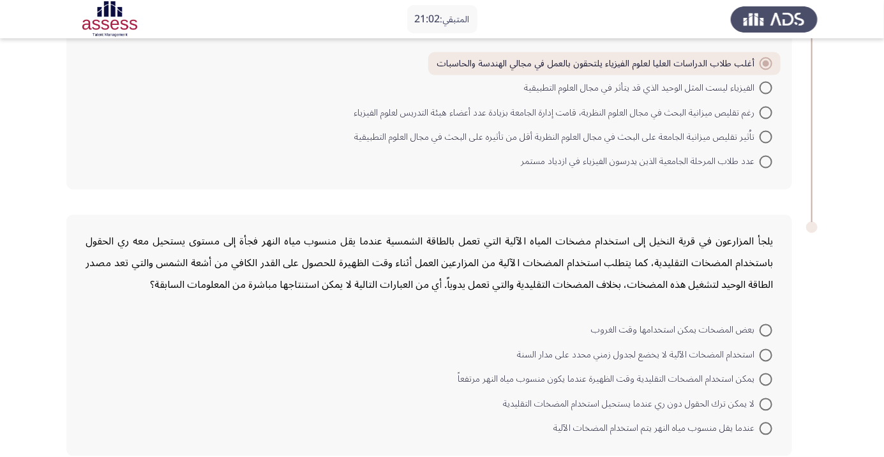
click at [766, 353] on span at bounding box center [766, 355] width 13 height 13
click at [766, 353] on input "استخدام المضخات الآلية لا يخضع لجدول زمني محدد على مدار السنة" at bounding box center [766, 355] width 13 height 13
radio input "true"
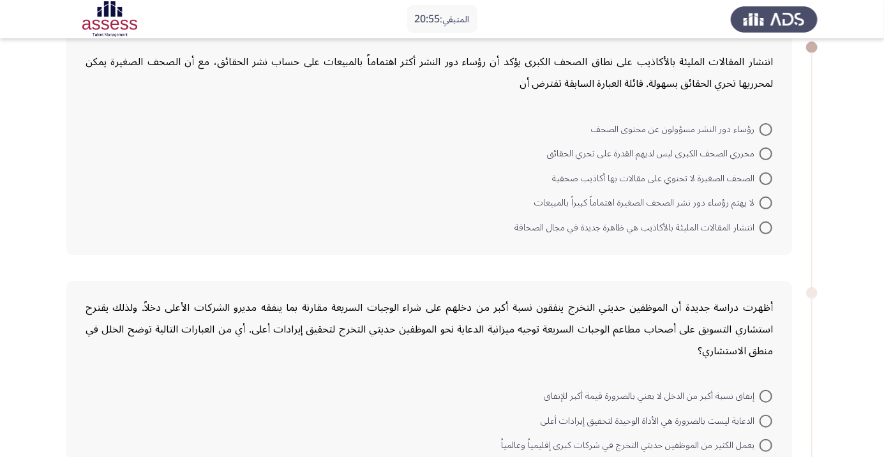
scroll to position [73, 0]
click at [766, 225] on span at bounding box center [766, 227] width 13 height 13
click at [766, 225] on input "انتشار المقالات المليئة بالأكاذيب هي ظاهرة جديدة في مجال الصحافة" at bounding box center [766, 227] width 13 height 13
radio input "true"
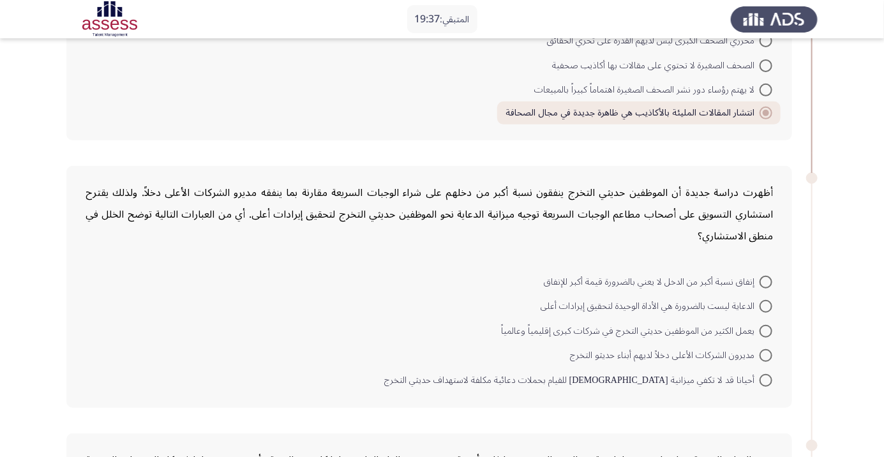
scroll to position [157, 0]
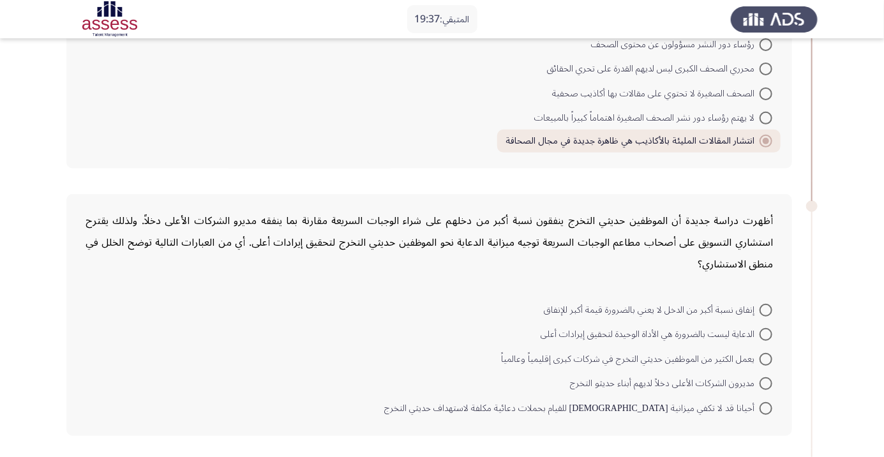
click at [778, 234] on div "أظهرت دراسة جديدة أن الموظفين حديثي التخرج ينفقون نسبة أكبر من دخلهم على شراء ا…" at bounding box center [429, 315] width 726 height 242
click at [767, 252] on div "أظهرت دراسة جديدة أن الموظفين حديثي التخرج ينفقون نسبة أكبر من دخلهم على شراء ا…" at bounding box center [430, 242] width 688 height 65
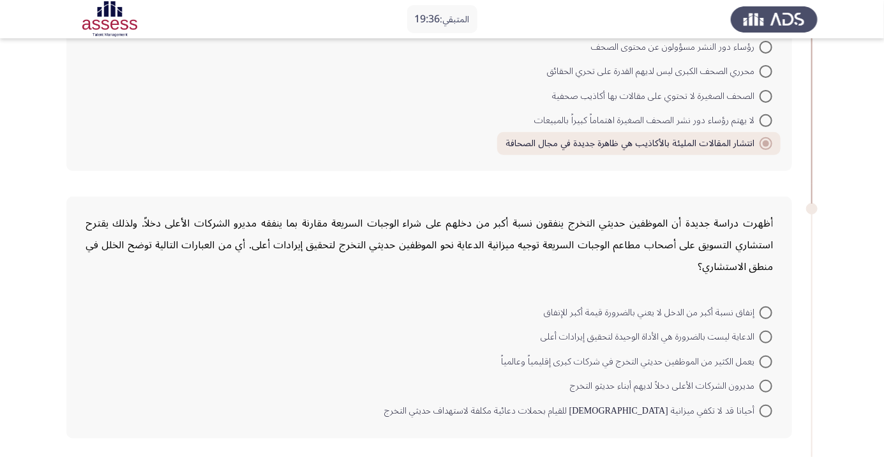
scroll to position [135, 0]
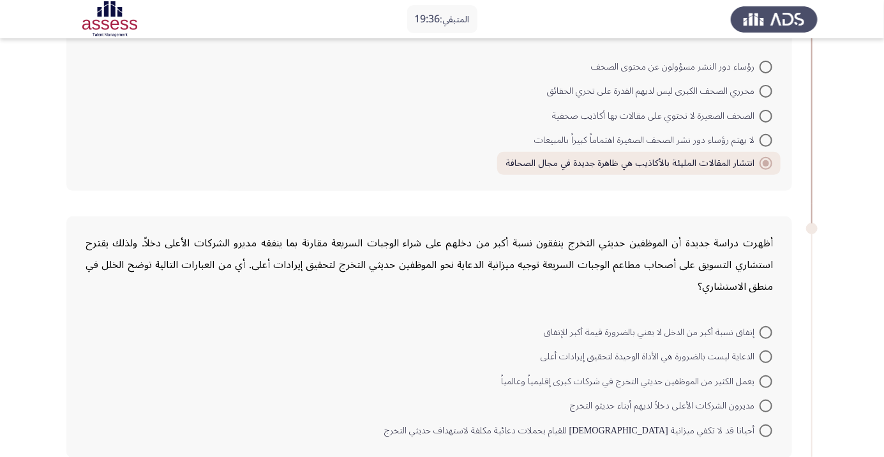
click at [755, 249] on div "أظهرت دراسة جديدة أن الموظفين حديثي التخرج ينفقون نسبة أكبر من دخلهم على شراء ا…" at bounding box center [430, 264] width 688 height 65
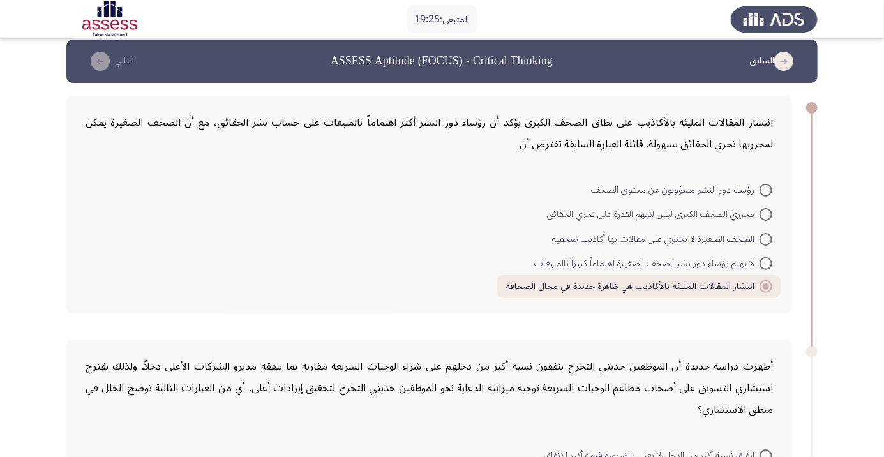
scroll to position [13, 0]
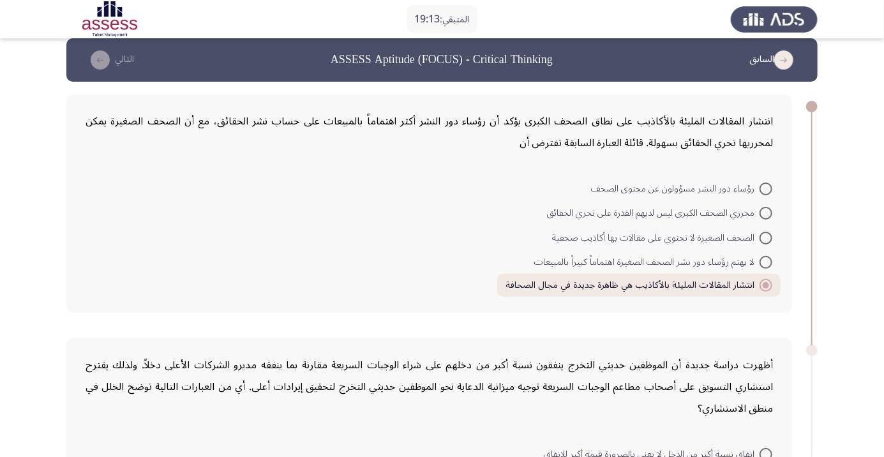
click at [766, 237] on span at bounding box center [766, 238] width 13 height 13
click at [766, 237] on input "الصحف الصغيرة لا تحتوي على مقالات بها أكاذيب صحفية" at bounding box center [766, 238] width 13 height 13
radio input "true"
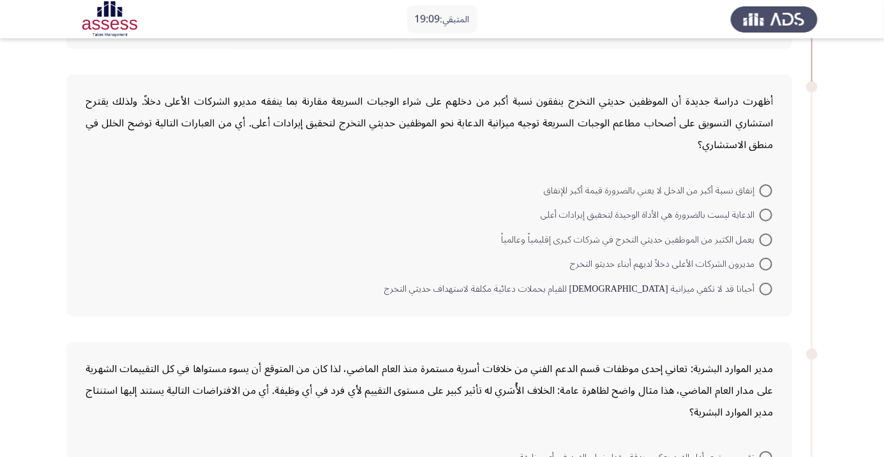
scroll to position [271, 0]
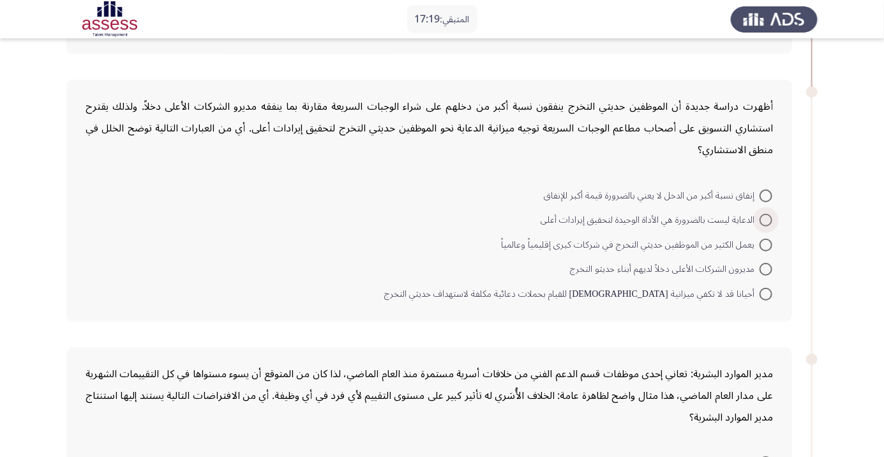
click at [766, 219] on span at bounding box center [766, 220] width 13 height 13
click at [766, 219] on input "الدعاية ليست بالضرورة هي الأداة الوحيدة لتحقيق إيرادات أعلى" at bounding box center [766, 220] width 13 height 13
radio input "true"
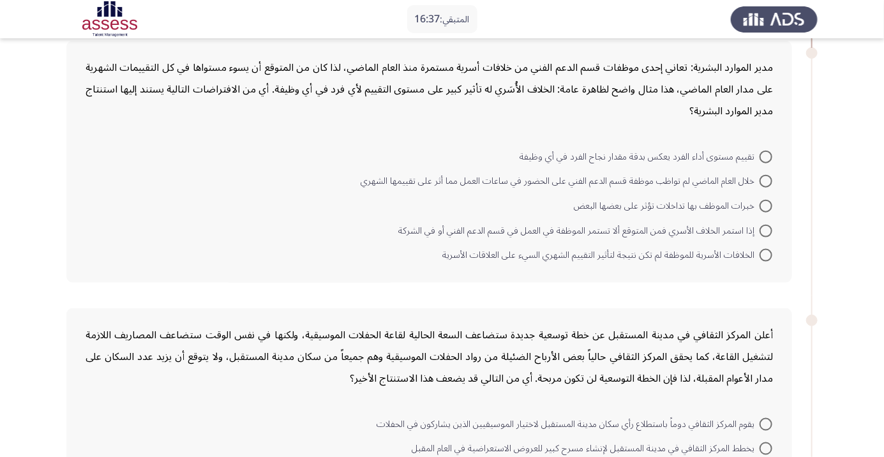
scroll to position [587, 0]
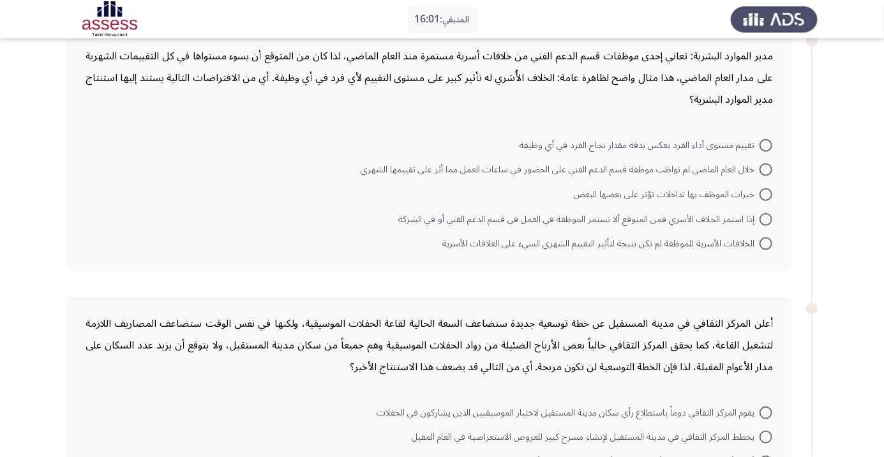
click at [766, 144] on span at bounding box center [766, 145] width 13 height 13
click at [766, 144] on input "تقييم مستوى أداء الفرد يعكس بدقة مقدار نجاح الفرد في أي وظيفة" at bounding box center [766, 145] width 13 height 13
radio input "true"
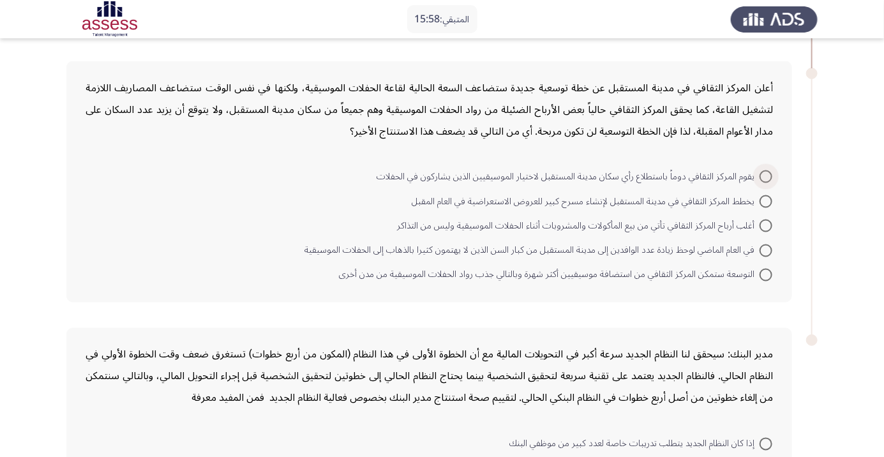
scroll to position [822, 0]
click at [766, 199] on span at bounding box center [766, 201] width 13 height 13
click at [766, 199] on input "يخطط المركز الثقافي في مدينة المستقبل لإنشاء مسرح كبير للعروض الاستعراضية في ال…" at bounding box center [766, 201] width 13 height 13
radio input "true"
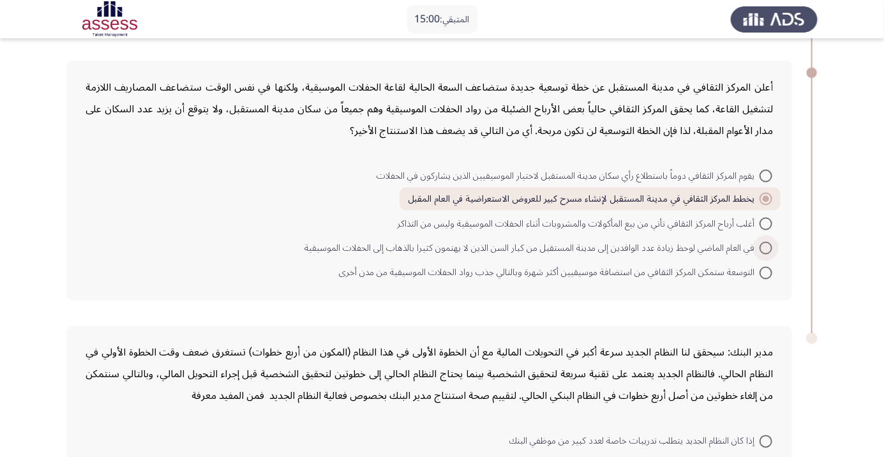
click at [747, 245] on span "في العام الماضي لوحظ زيادة عدد الوافدين إلى مدينة المستقبل من كبار السن الذين ل…" at bounding box center [532, 248] width 455 height 15
click at [760, 245] on input "في العام الماضي لوحظ زيادة عدد الوافدين إلى مدينة المستقبل من كبار السن الذين ل…" at bounding box center [766, 248] width 13 height 13
radio input "true"
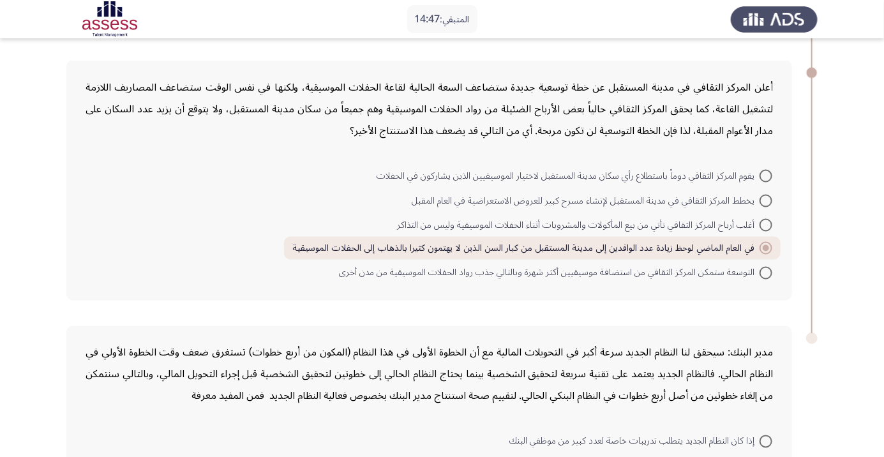
click at [766, 271] on span at bounding box center [766, 273] width 13 height 13
click at [766, 271] on input "التوسعة ستمكن المركز الثقافي من استضافة موسيقيين أكثر شهرة وبالتالي جذب رواد ال…" at bounding box center [766, 273] width 13 height 13
radio input "true"
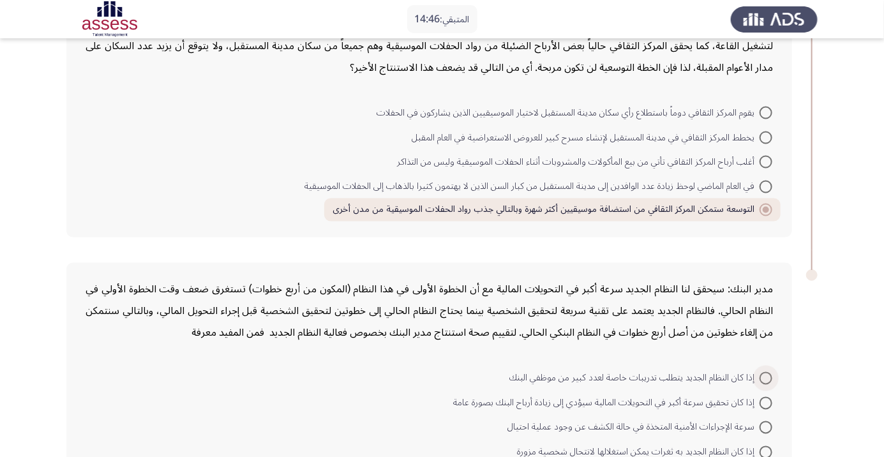
scroll to position [933, 0]
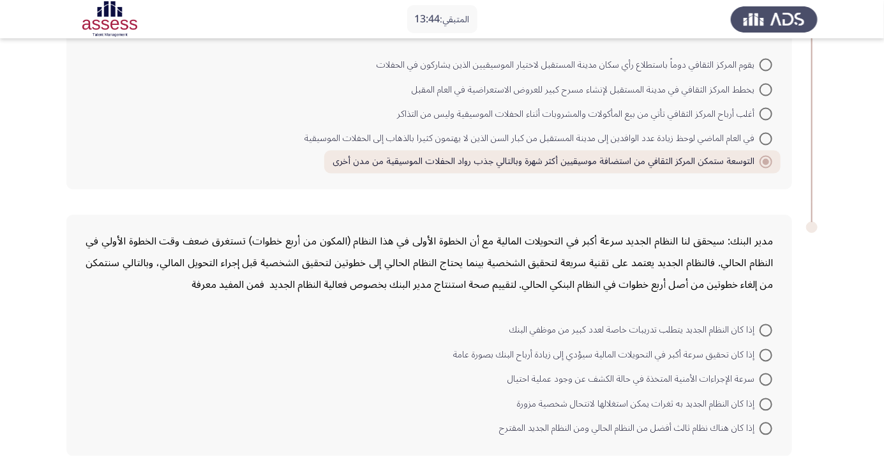
click at [766, 328] on span at bounding box center [766, 330] width 13 height 13
click at [766, 328] on input "إذا كان النظام الجديد يتطلب تدريبات خاصة لعدد كبير من موظفي البنك" at bounding box center [766, 330] width 13 height 13
radio input "true"
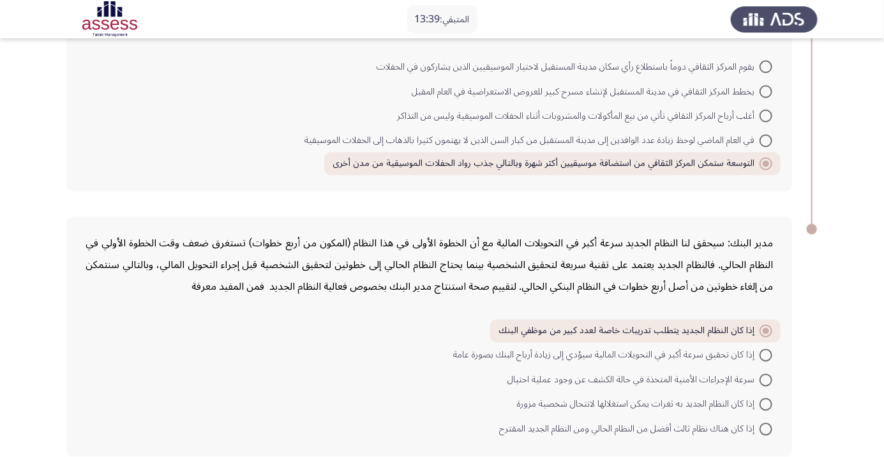
click at [766, 352] on span at bounding box center [766, 355] width 13 height 13
click at [766, 352] on input "إذا كان تحقيق سرعة أكبر في التحويلات المالية سيؤدي إلى زيادة أرباح البنك بصورة …" at bounding box center [766, 355] width 13 height 13
radio input "true"
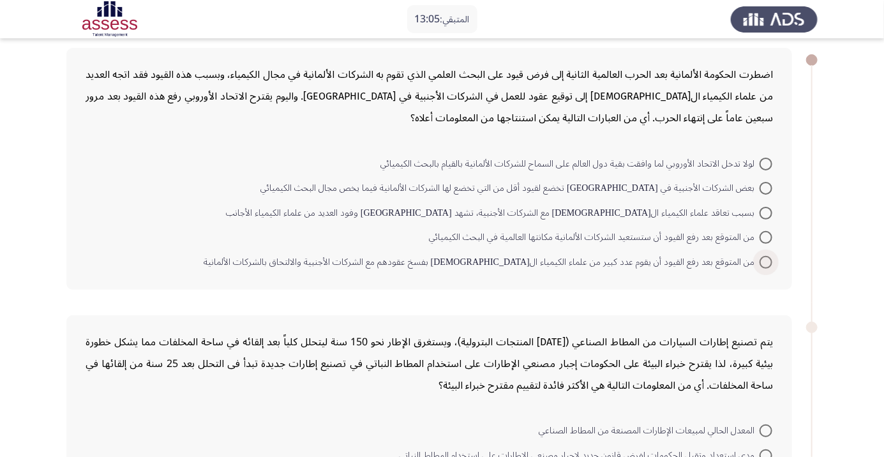
scroll to position [60, 0]
click at [766, 186] on span at bounding box center [766, 187] width 13 height 13
click at [766, 186] on input "بعض الشركات الأجنبية في ألمانيا تخضع لقيود أقل من التي تخضع لها الشركات الألمان…" at bounding box center [766, 187] width 13 height 13
radio input "true"
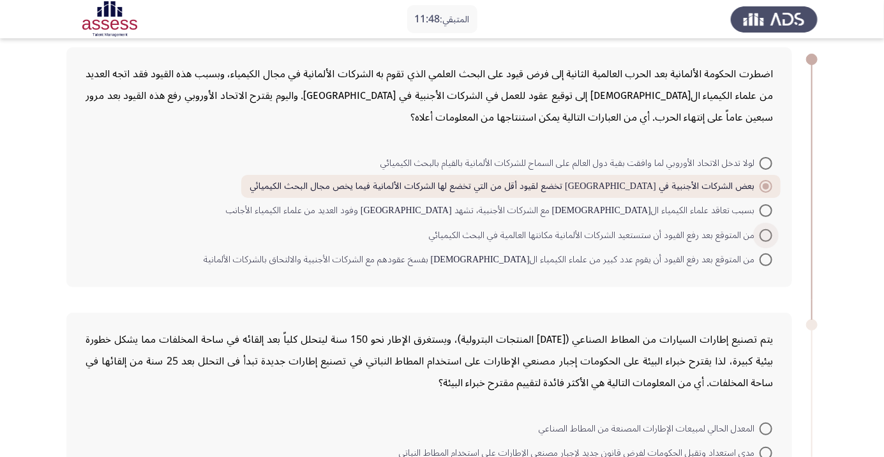
click at [766, 234] on span at bounding box center [766, 235] width 13 height 13
click at [766, 234] on input "من المتوقع بعد رفع القيود أن ستستعيد الشركات الألمانية مكانتها العالمية في البح…" at bounding box center [766, 235] width 13 height 13
radio input "true"
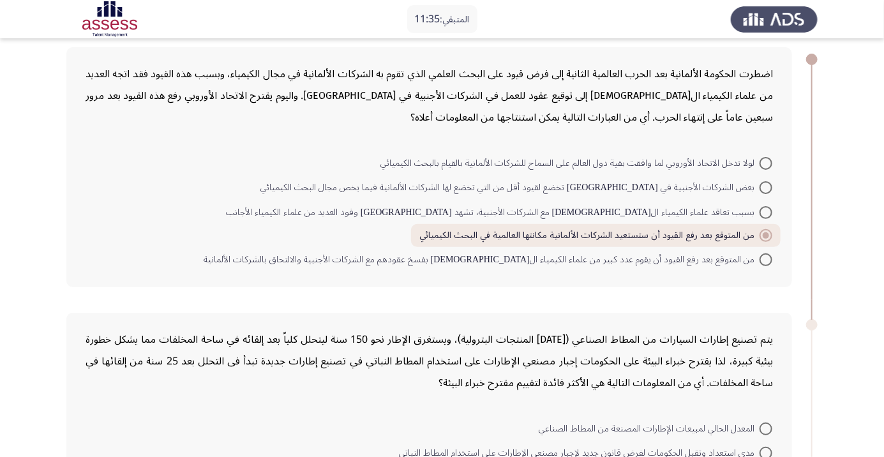
click at [683, 416] on mat-radio-button "المعدل الحالي لمبيعات الإطارات المصنعة من المطاط الصناعي" at bounding box center [656, 428] width 250 height 25
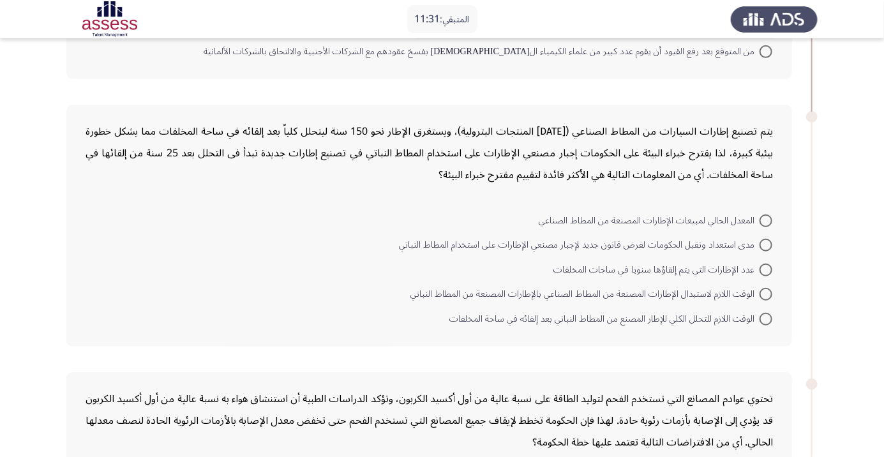
scroll to position [273, 0]
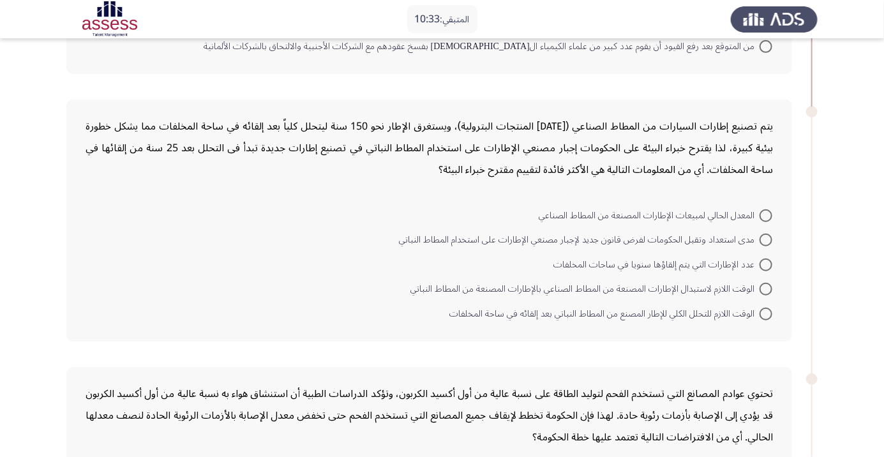
click at [766, 264] on span at bounding box center [766, 265] width 13 height 13
click at [766, 264] on input "عدد الإطارات التي يتم إلقاؤها سنويا في ساحات المخلفات" at bounding box center [766, 265] width 13 height 13
radio input "true"
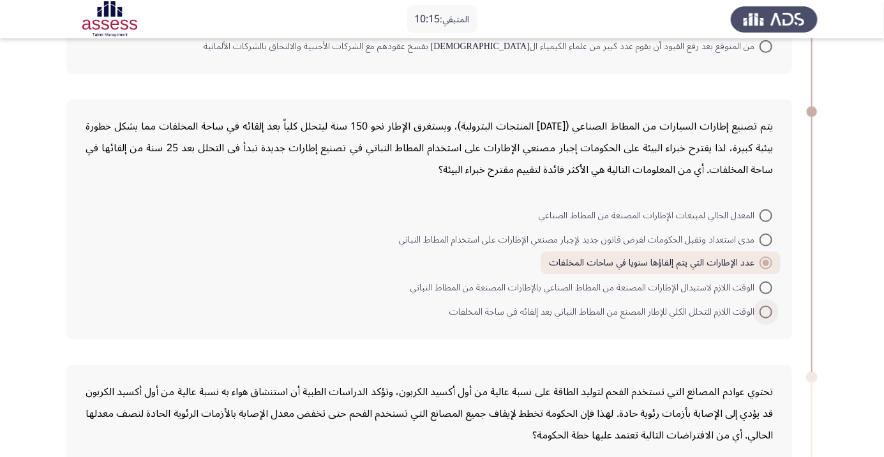
click at [766, 311] on span at bounding box center [766, 312] width 13 height 13
click at [766, 311] on input "الوقت اللازم للتحلل الكلي للإطار المصنع من المطاط النباتي بعد إلقائه في ساحة ال…" at bounding box center [766, 312] width 13 height 13
radio input "true"
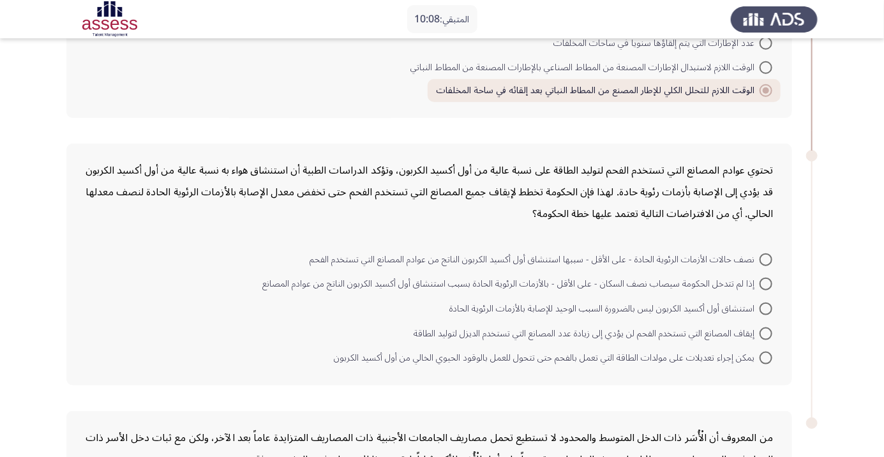
scroll to position [503, 0]
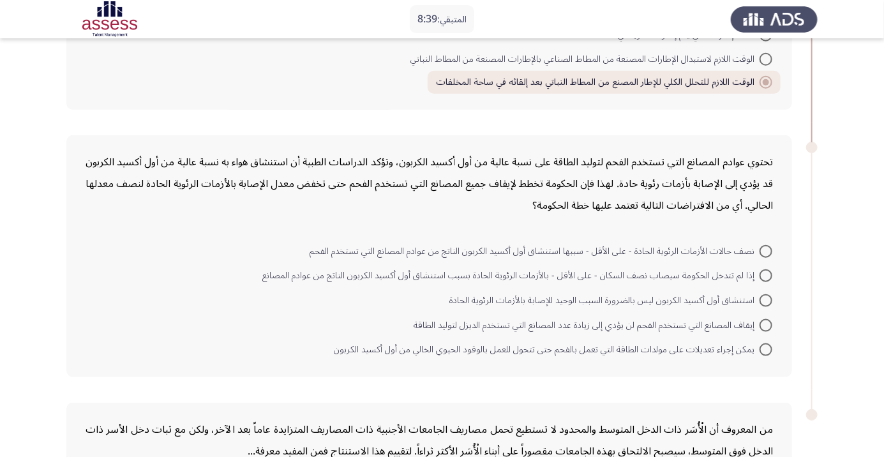
click at [766, 347] on span at bounding box center [766, 350] width 13 height 13
click at [766, 347] on input "يمكن إجراء تعديلات على مولدات الطاقة التي تعمل بالفحم حتى تتحول للعمل بالوقود ا…" at bounding box center [766, 350] width 13 height 13
radio input "true"
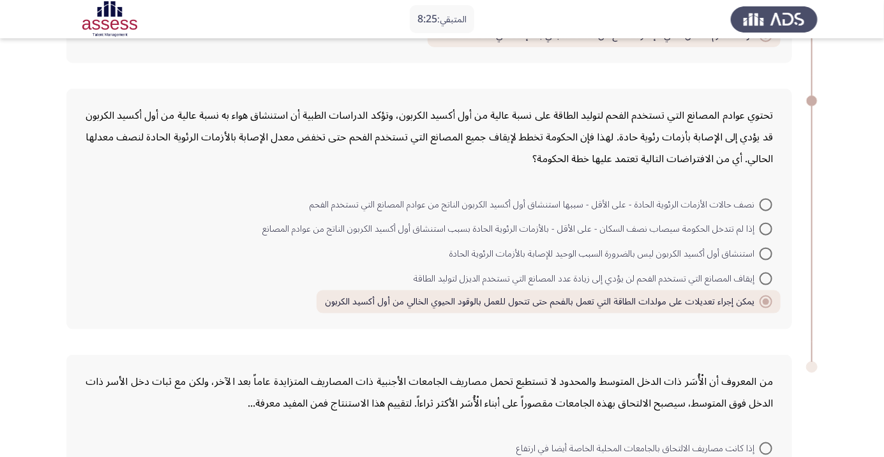
scroll to position [550, 0]
click at [766, 227] on span at bounding box center [766, 228] width 13 height 13
click at [766, 227] on input "إذا لم تتدخل الحكومة سيصاب نصف السكان - على الأقل - بالأزمات الرئوية الحادة بسب…" at bounding box center [766, 228] width 13 height 13
radio input "true"
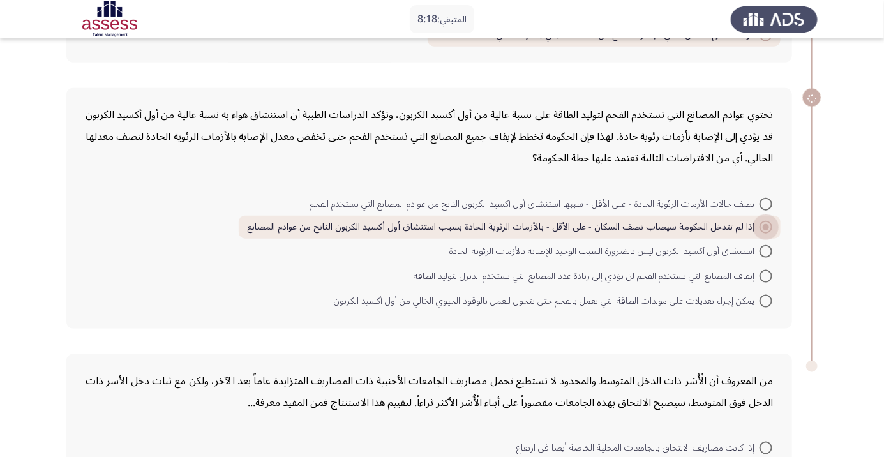
click at [766, 225] on span at bounding box center [766, 227] width 6 height 6
click at [766, 225] on input "إذا لم تتدخل الحكومة سيصاب نصف السكان - على الأقل - بالأزمات الرئوية الحادة بسب…" at bounding box center [766, 227] width 13 height 13
